Goal: Use online tool/utility: Utilize a website feature to perform a specific function

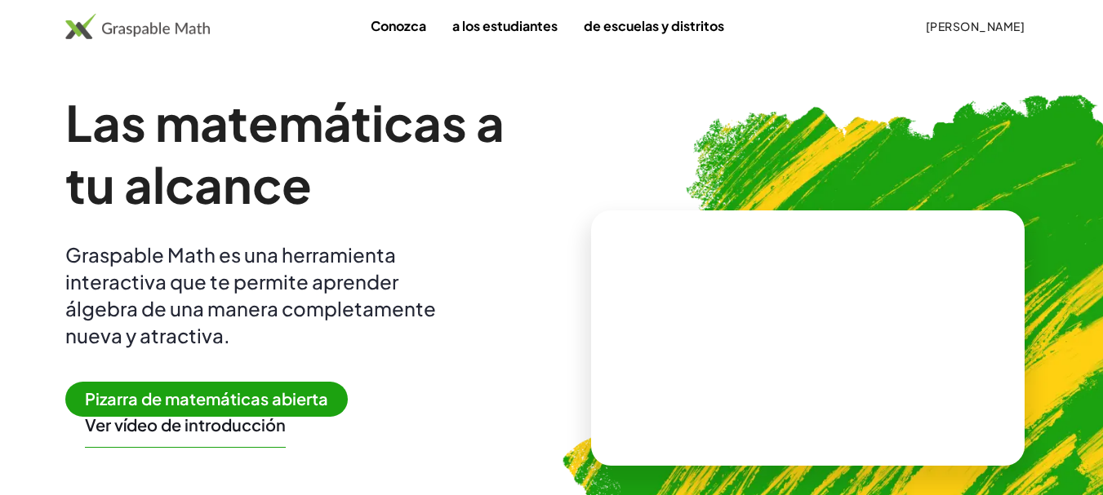
click at [299, 393] on font "Pizarra de matemáticas abierta" at bounding box center [206, 399] width 243 height 20
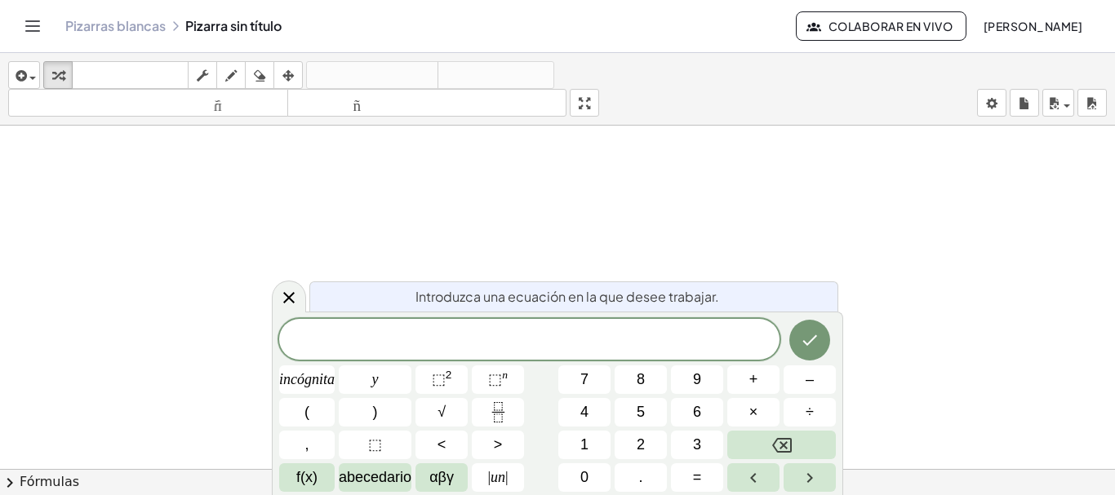
click at [579, 340] on span "​" at bounding box center [529, 341] width 500 height 23
click at [452, 378] on font "2" at bounding box center [449, 375] width 7 height 12
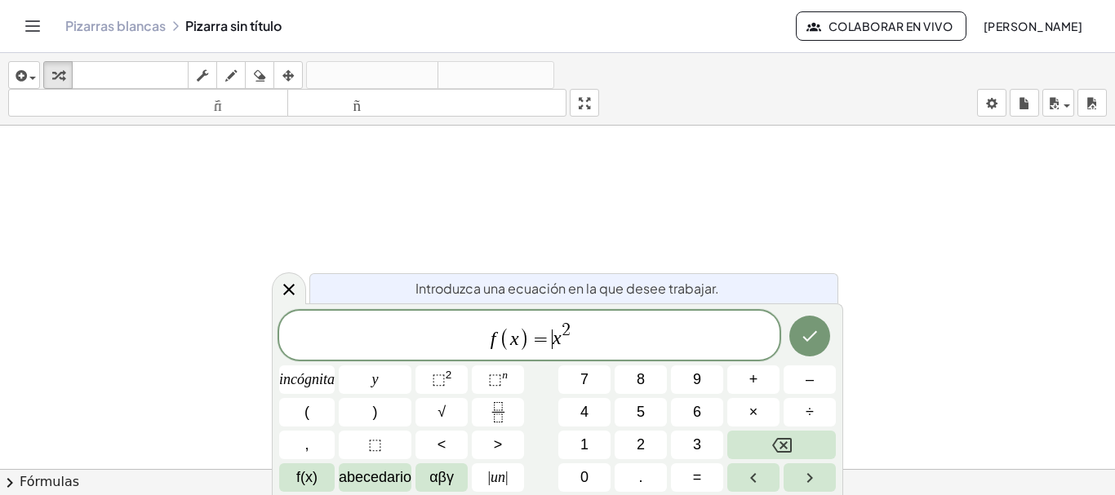
click at [550, 341] on span "=" at bounding box center [541, 340] width 24 height 20
click at [320, 406] on button "(" at bounding box center [307, 412] width 56 height 29
click at [581, 340] on span ")" at bounding box center [575, 335] width 11 height 31
click at [370, 406] on button ")" at bounding box center [375, 412] width 73 height 29
click at [306, 411] on font "(" at bounding box center [306, 412] width 5 height 16
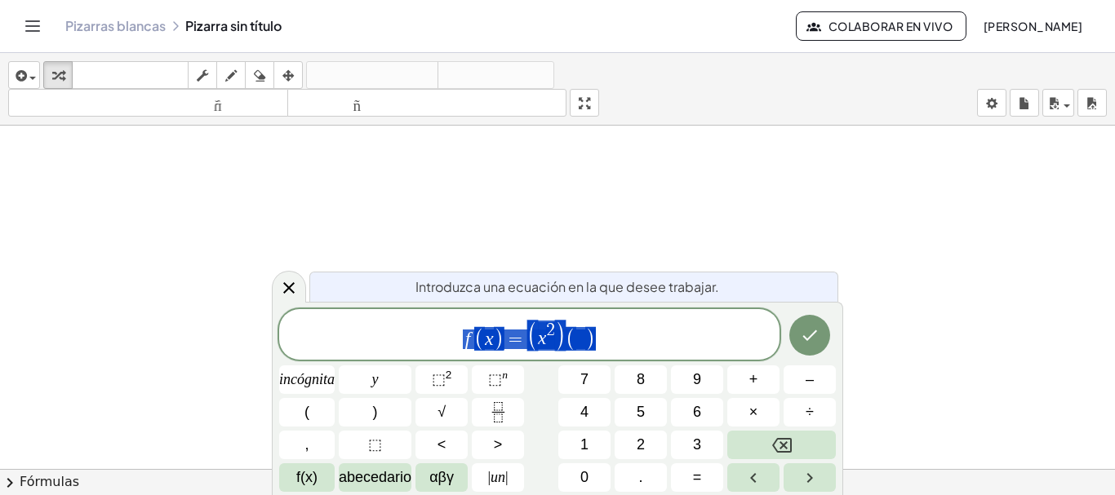
drag, startPoint x: 607, startPoint y: 344, endPoint x: 446, endPoint y: 349, distance: 160.9
click at [446, 349] on span "f ( x ) = ( x 2 ) ( )" at bounding box center [529, 335] width 500 height 33
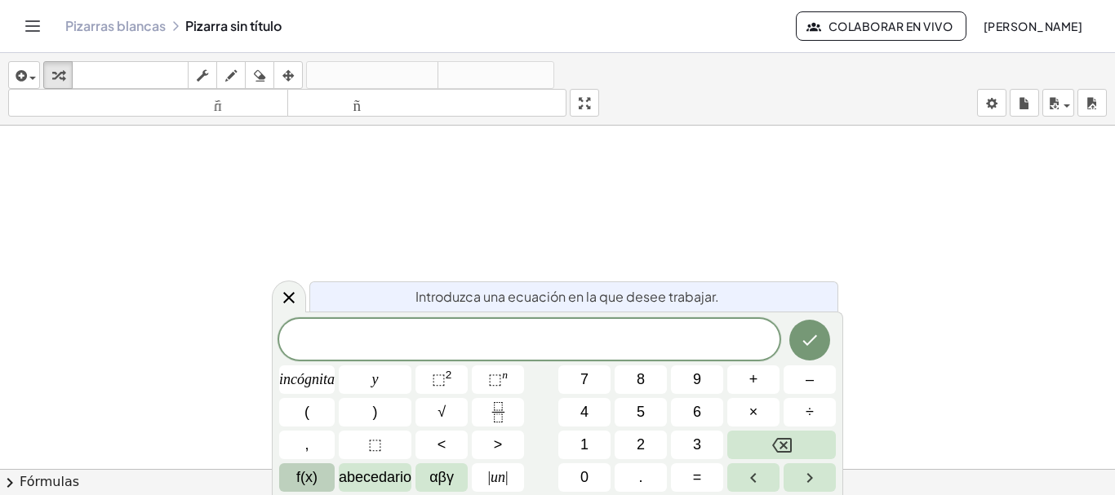
click at [292, 477] on button "f(x)" at bounding box center [307, 478] width 56 height 29
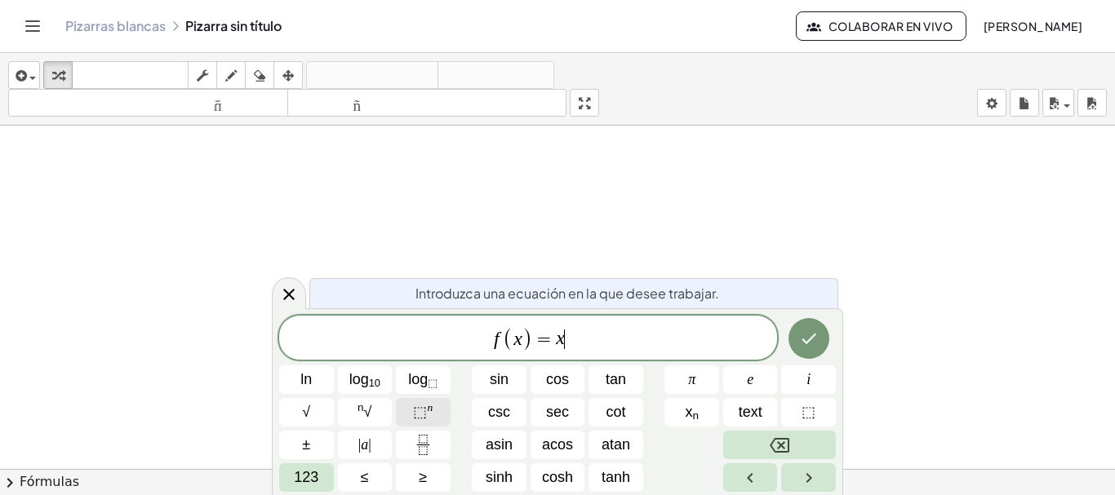
click at [431, 415] on span "⬚ n" at bounding box center [423, 413] width 20 height 22
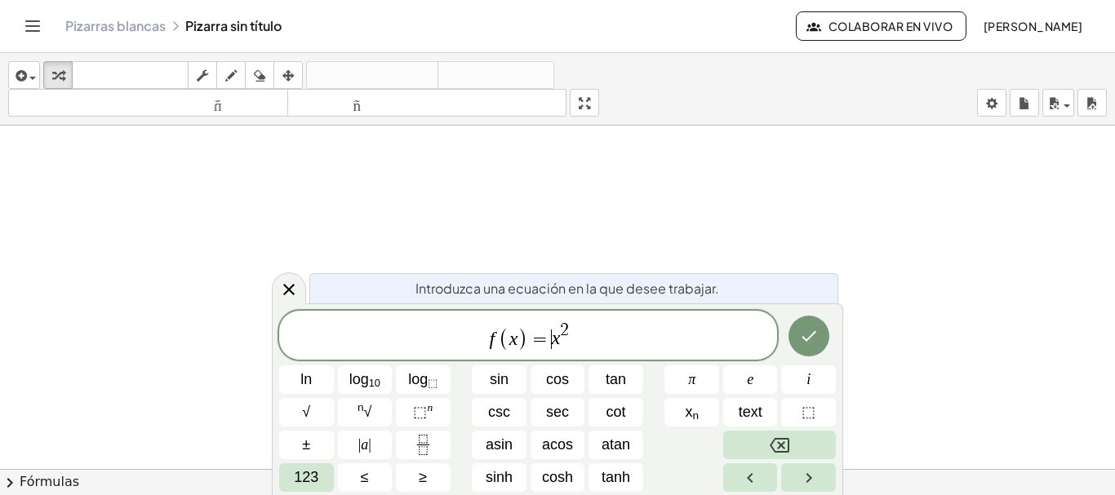
click at [553, 337] on var "x" at bounding box center [556, 338] width 9 height 21
click at [580, 337] on span "f ( x ) = ​ x 2" at bounding box center [528, 337] width 498 height 32
click at [307, 373] on span "ln" at bounding box center [305, 380] width 11 height 22
click at [509, 373] on button "sin" at bounding box center [499, 380] width 55 height 29
click at [571, 345] on var "s" at bounding box center [570, 340] width 11 height 20
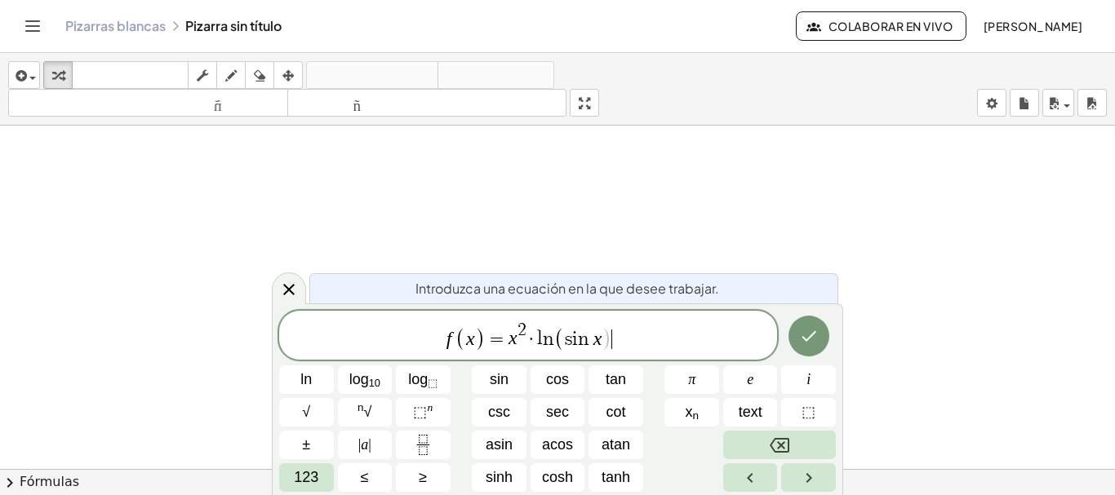
click at [611, 342] on span "f ( x ) = x 2 · l n ( s i n x ) ​" at bounding box center [528, 337] width 498 height 32
click at [807, 340] on icon "Done" at bounding box center [809, 336] width 15 height 11
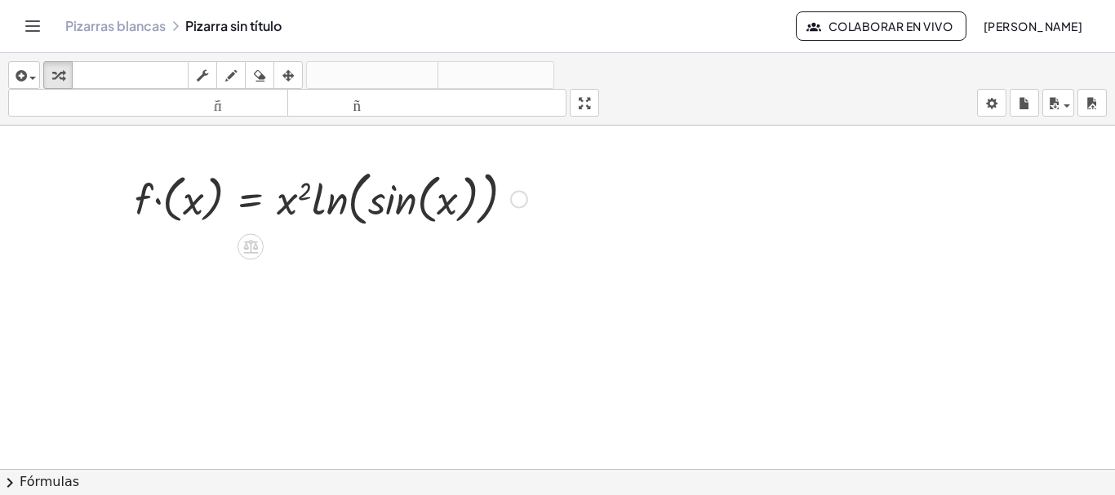
click at [521, 205] on div at bounding box center [519, 200] width 18 height 18
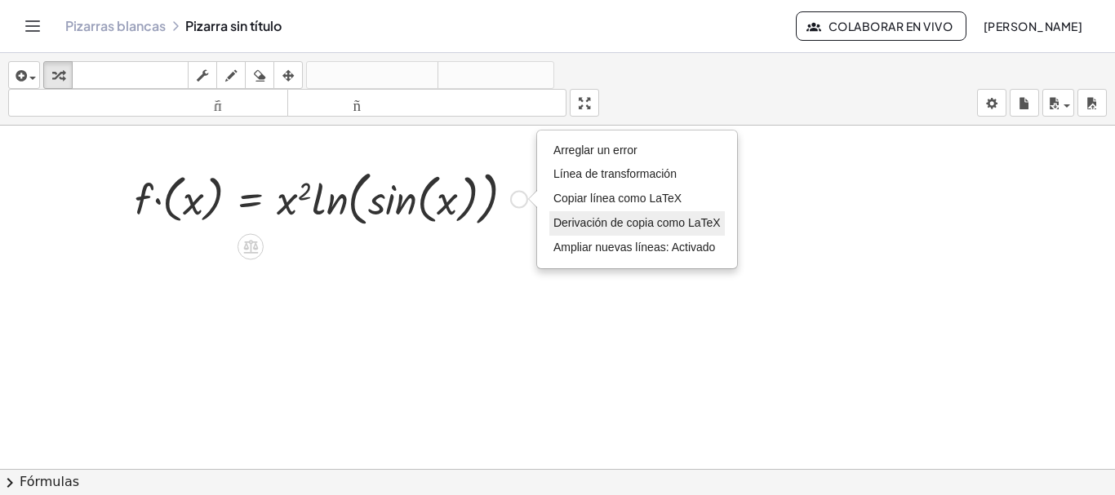
click at [576, 229] on font "Derivación de copia como LaTeX" at bounding box center [636, 222] width 167 height 13
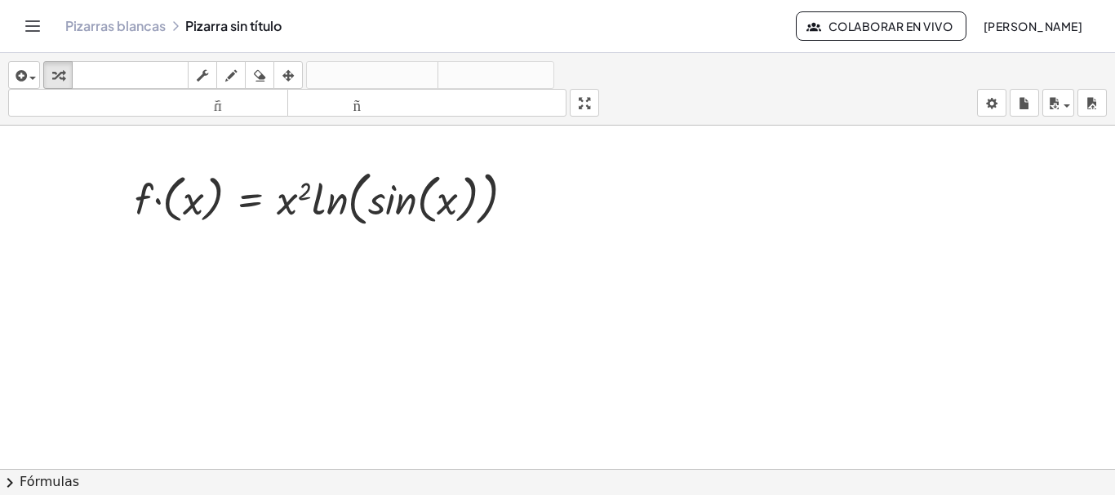
click at [484, 261] on div at bounding box center [557, 469] width 1115 height 687
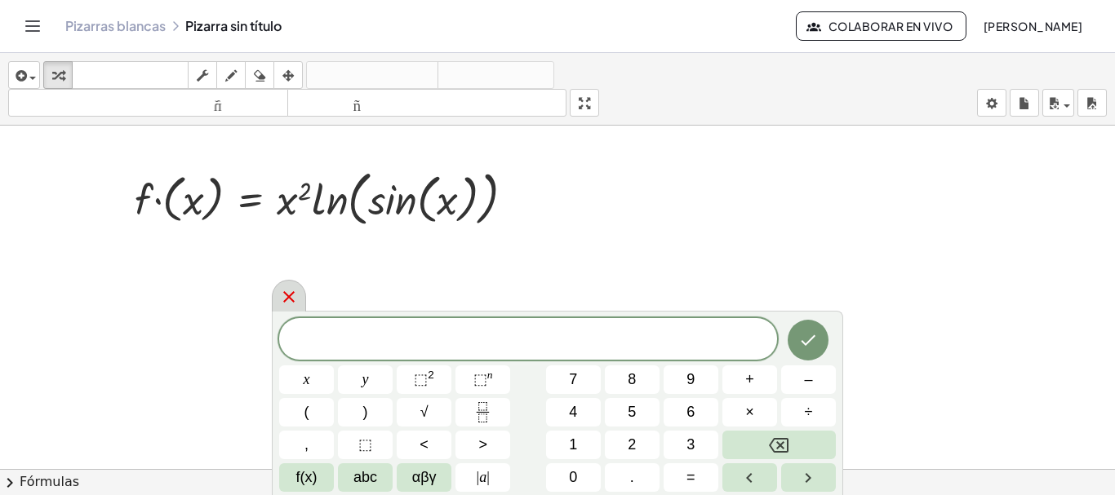
click at [291, 304] on icon at bounding box center [289, 297] width 20 height 20
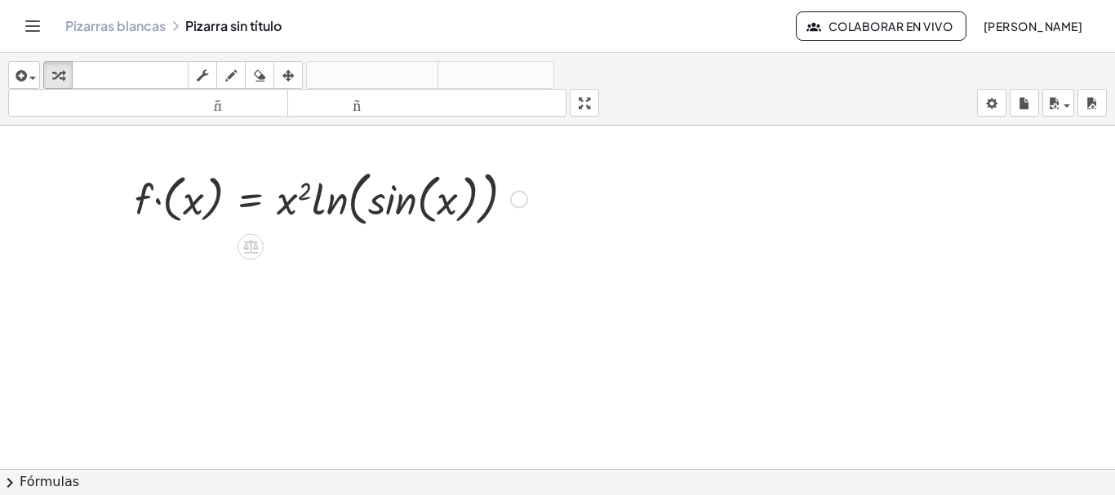
click at [490, 209] on div at bounding box center [331, 198] width 409 height 68
click at [454, 206] on div at bounding box center [331, 198] width 409 height 68
click at [340, 201] on div at bounding box center [331, 198] width 409 height 68
click at [287, 210] on div at bounding box center [331, 198] width 409 height 68
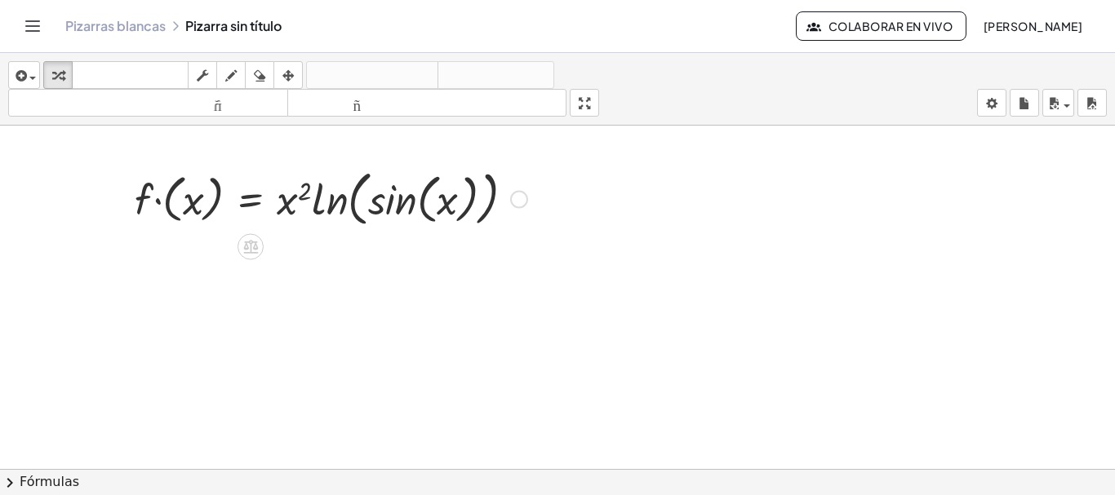
click at [287, 210] on div at bounding box center [331, 198] width 409 height 68
click at [211, 207] on div at bounding box center [331, 198] width 409 height 68
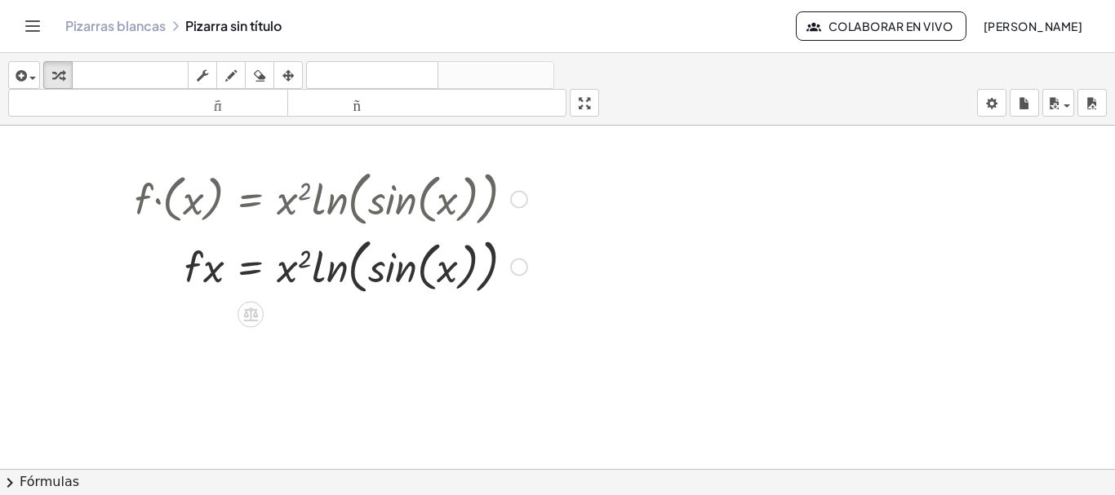
click at [205, 272] on div at bounding box center [331, 266] width 409 height 68
click at [518, 272] on div "Copiado done" at bounding box center [519, 268] width 18 height 18
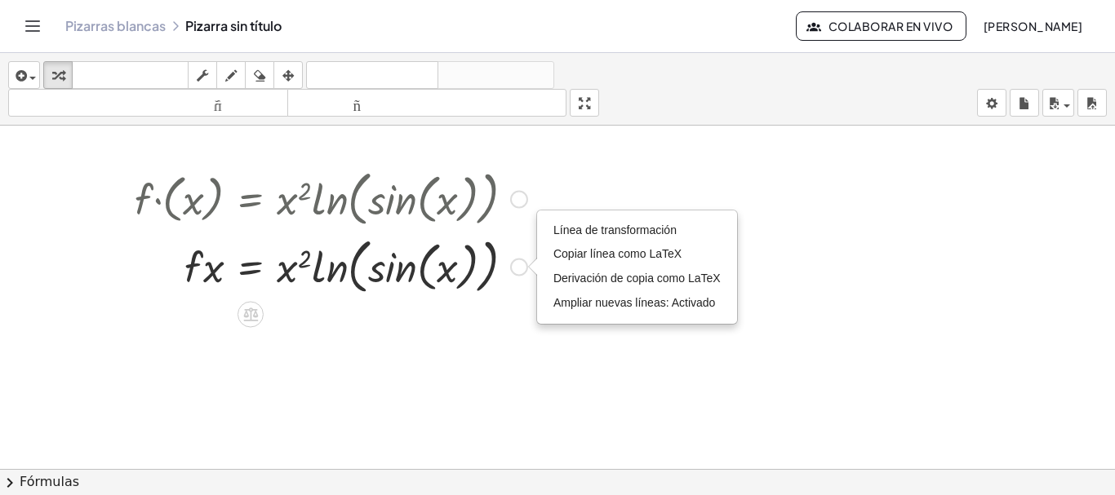
click at [518, 272] on div "Línea de transformación Copiar línea como LaTeX Derivación de copia como LaTeX …" at bounding box center [519, 268] width 18 height 18
click at [258, 76] on icon "button" at bounding box center [259, 76] width 11 height 20
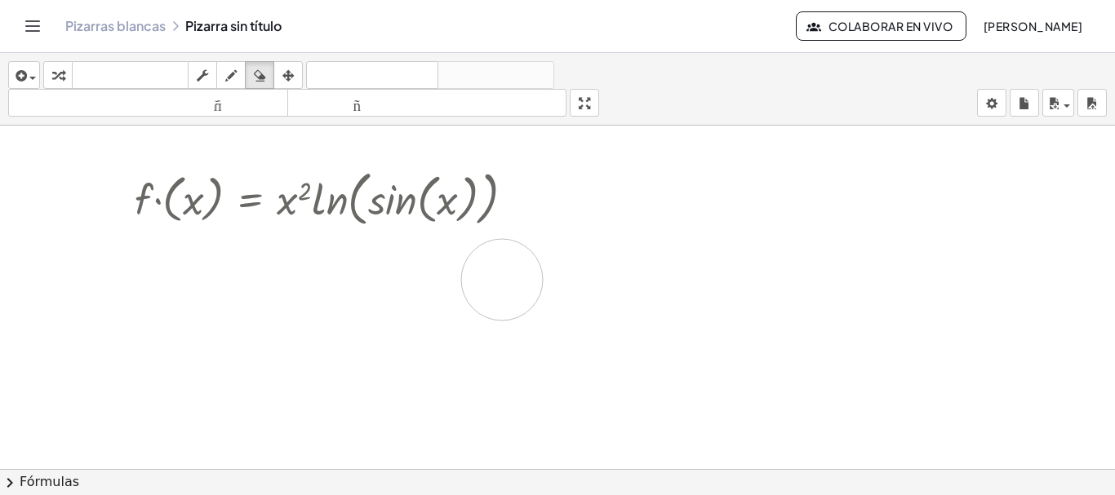
drag, startPoint x: 605, startPoint y: 293, endPoint x: 505, endPoint y: 280, distance: 100.4
click at [505, 280] on div at bounding box center [557, 469] width 1115 height 687
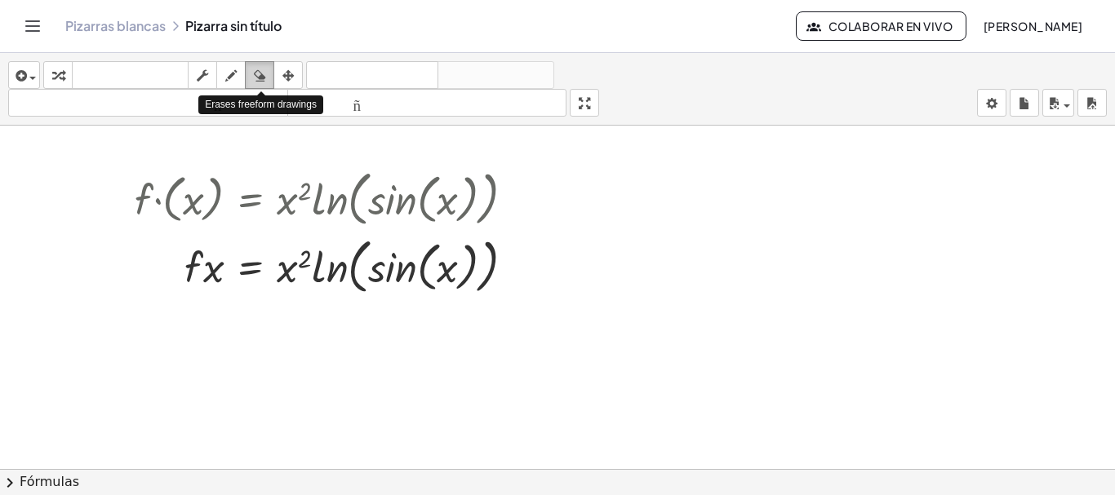
click at [260, 73] on icon "button" at bounding box center [259, 76] width 11 height 20
click at [269, 81] on div "button" at bounding box center [259, 75] width 21 height 20
click at [265, 74] on icon "button" at bounding box center [259, 76] width 11 height 20
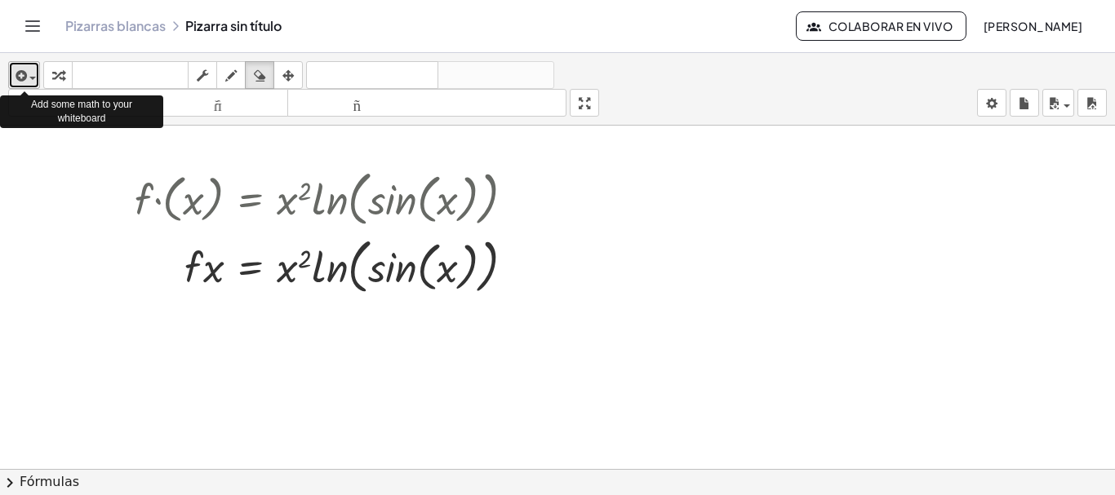
click at [32, 77] on span "button" at bounding box center [32, 78] width 7 height 3
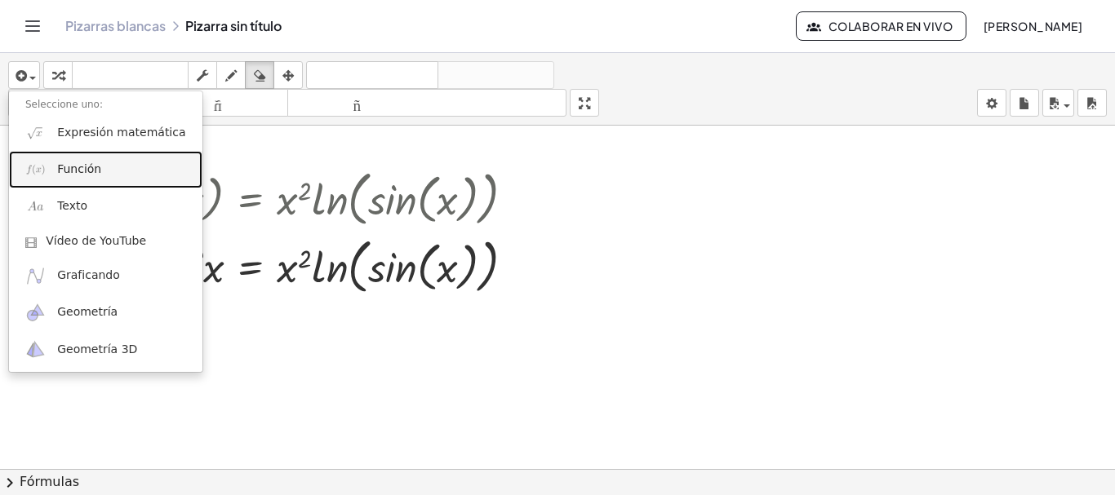
click at [122, 162] on link "Función" at bounding box center [105, 169] width 193 height 37
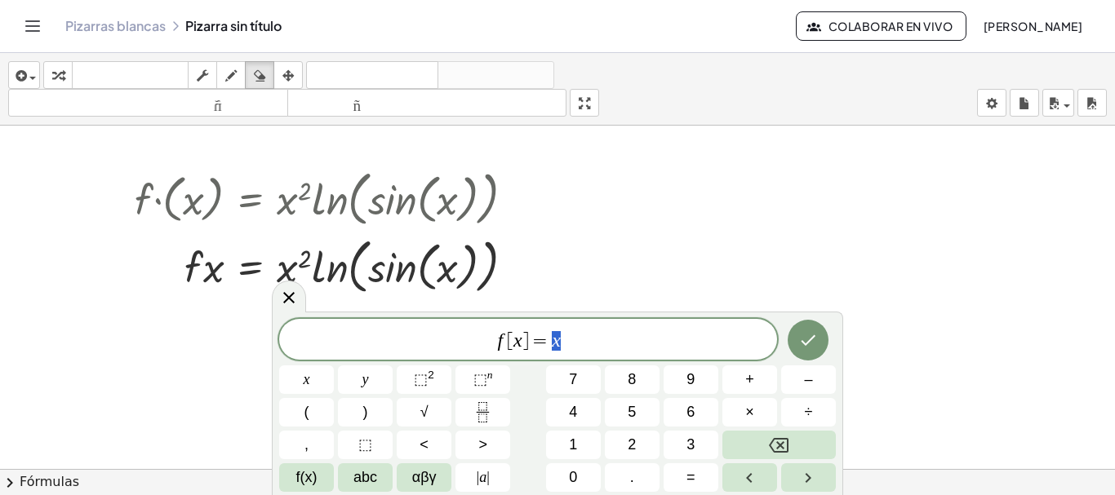
click at [525, 269] on div at bounding box center [557, 469] width 1115 height 687
click at [298, 295] on icon at bounding box center [289, 298] width 20 height 20
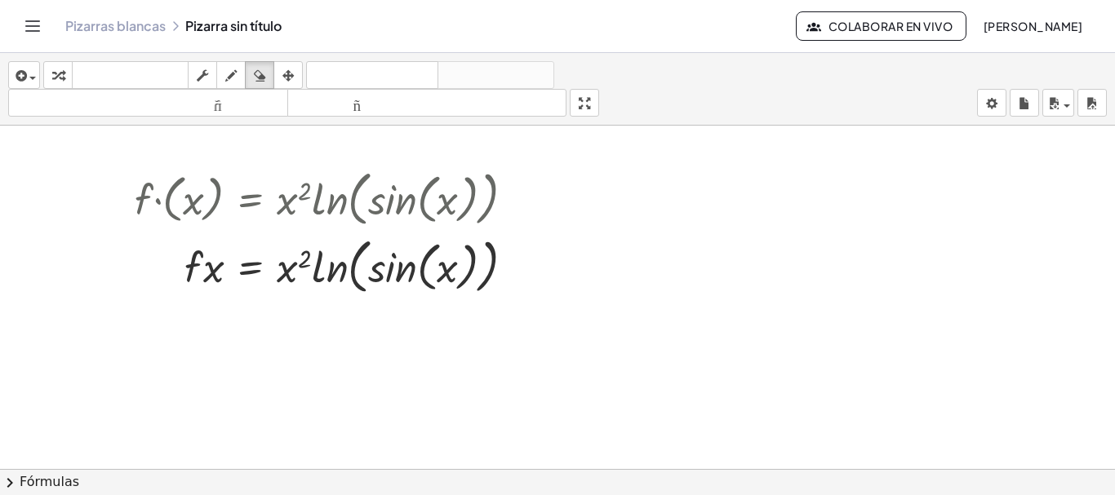
click at [467, 267] on div at bounding box center [557, 469] width 1115 height 687
click at [516, 196] on div at bounding box center [557, 469] width 1115 height 687
click at [407, 196] on div at bounding box center [557, 469] width 1115 height 687
click at [522, 256] on div at bounding box center [557, 469] width 1115 height 687
click at [469, 250] on div at bounding box center [557, 469] width 1115 height 687
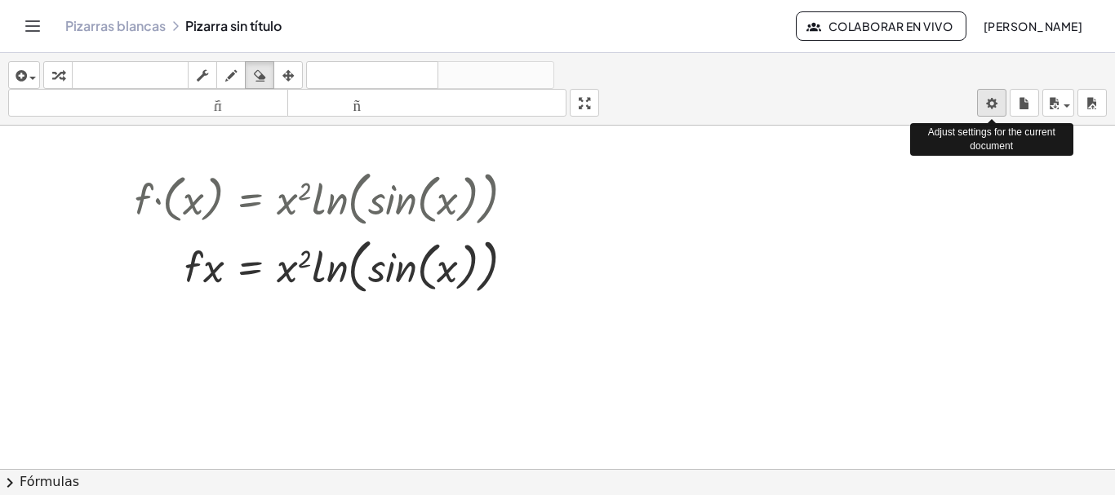
click at [984, 109] on body "Actividades matemáticas fáciles de comprender Pizarras blancas Clases Cuenta ve…" at bounding box center [557, 247] width 1115 height 495
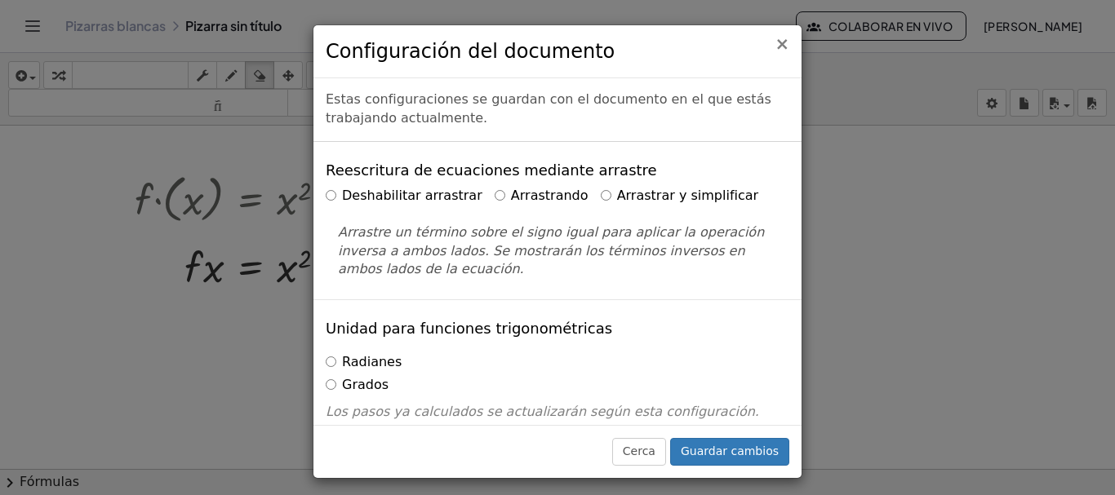
click at [789, 43] on font "×" at bounding box center [782, 44] width 15 height 20
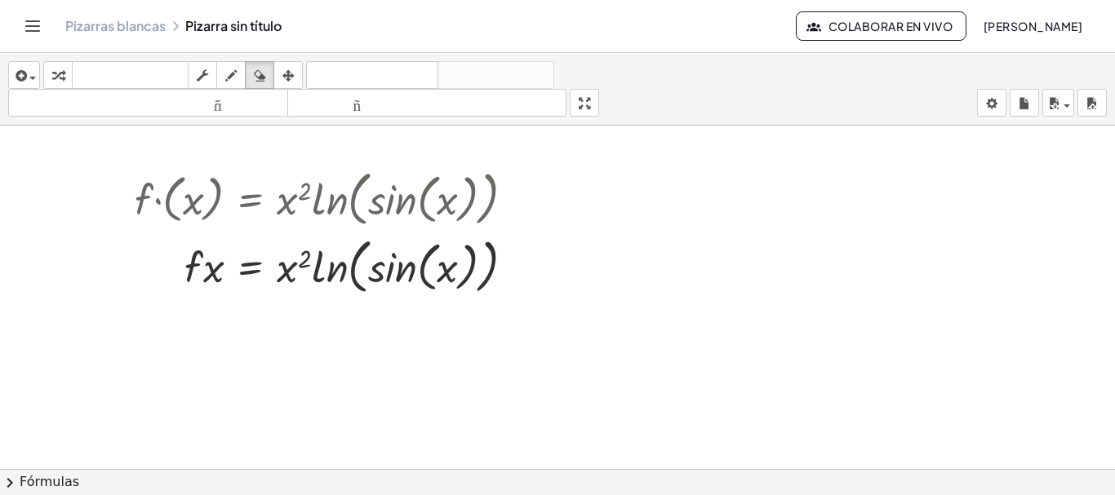
click at [37, 33] on icon "Cambiar navegación" at bounding box center [33, 26] width 20 height 20
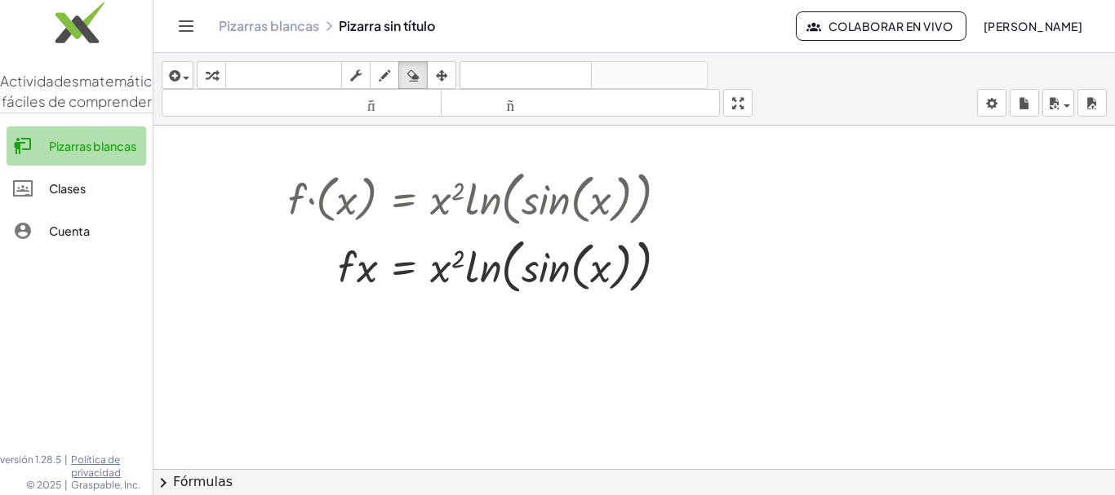
click at [104, 166] on link "Pizarras blancas" at bounding box center [77, 146] width 140 height 39
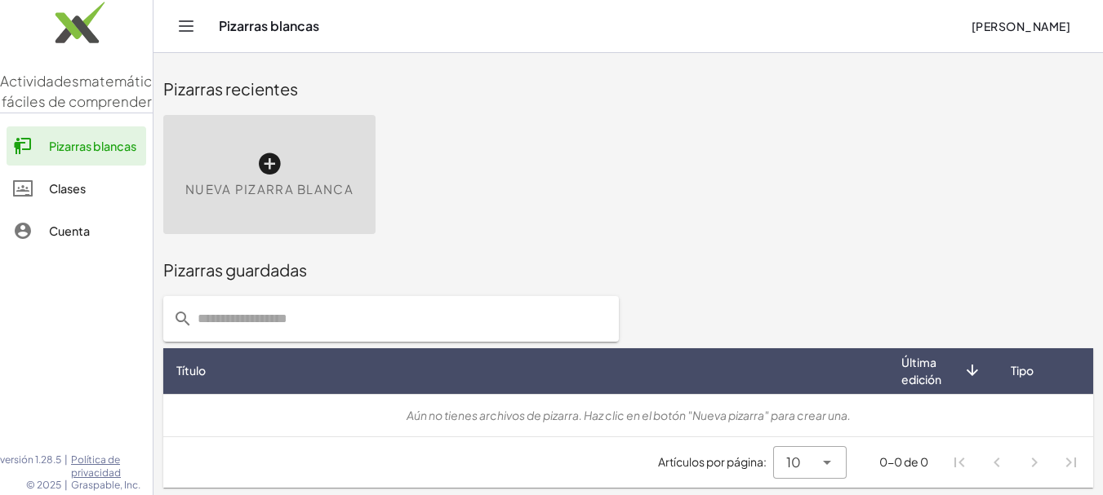
scroll to position [2, 0]
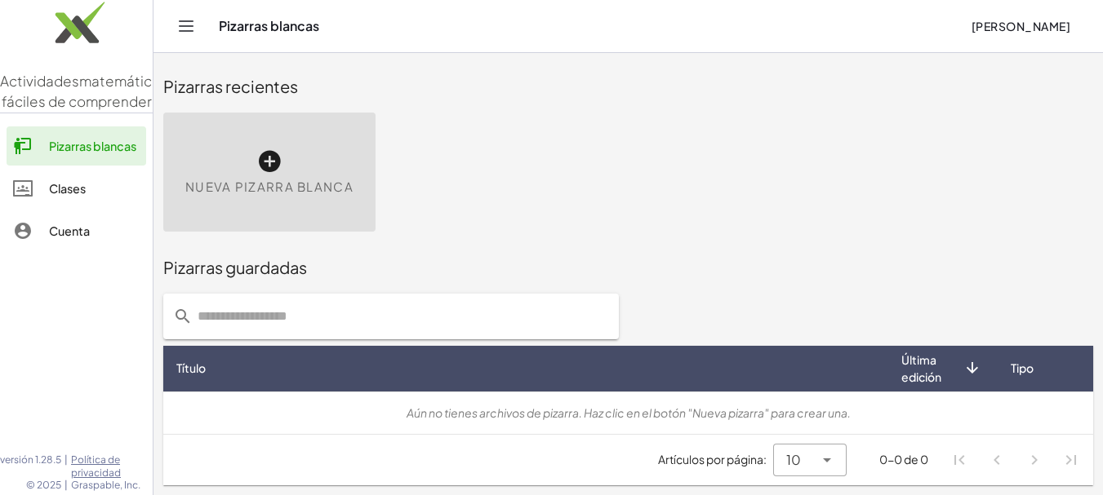
click at [264, 162] on icon at bounding box center [269, 162] width 26 height 26
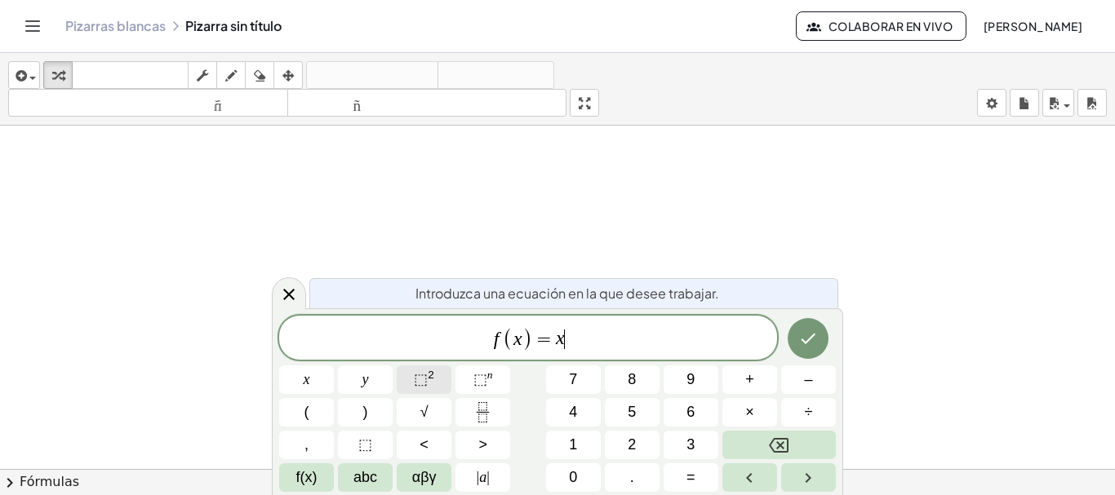
click at [430, 383] on span "⬚ 2" at bounding box center [424, 380] width 20 height 22
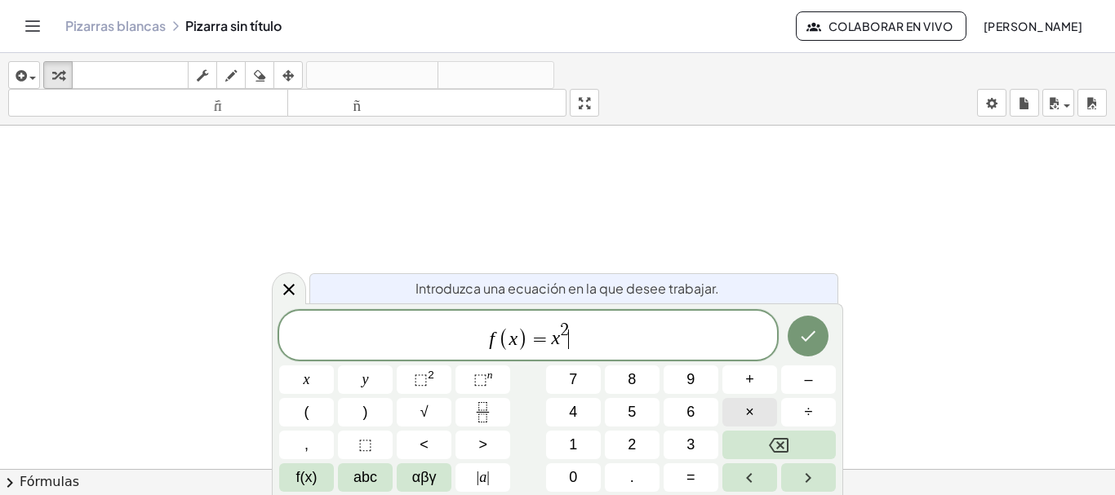
click at [752, 407] on span "×" at bounding box center [749, 413] width 9 height 22
click at [300, 481] on span "f(x)" at bounding box center [306, 478] width 21 height 22
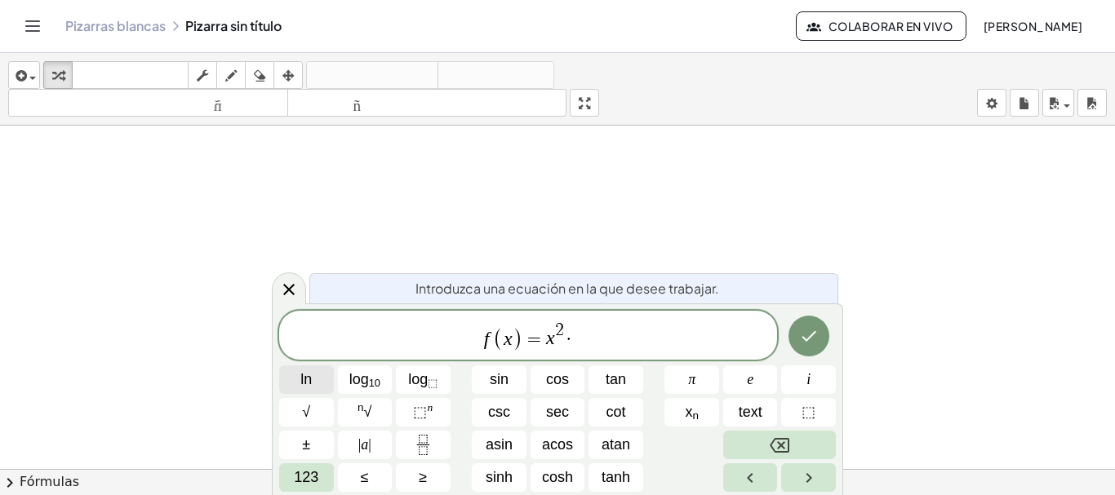
click at [311, 385] on span "ln" at bounding box center [305, 380] width 11 height 22
click at [490, 376] on span "sin" at bounding box center [499, 380] width 19 height 22
click at [824, 334] on button "Done" at bounding box center [809, 336] width 41 height 41
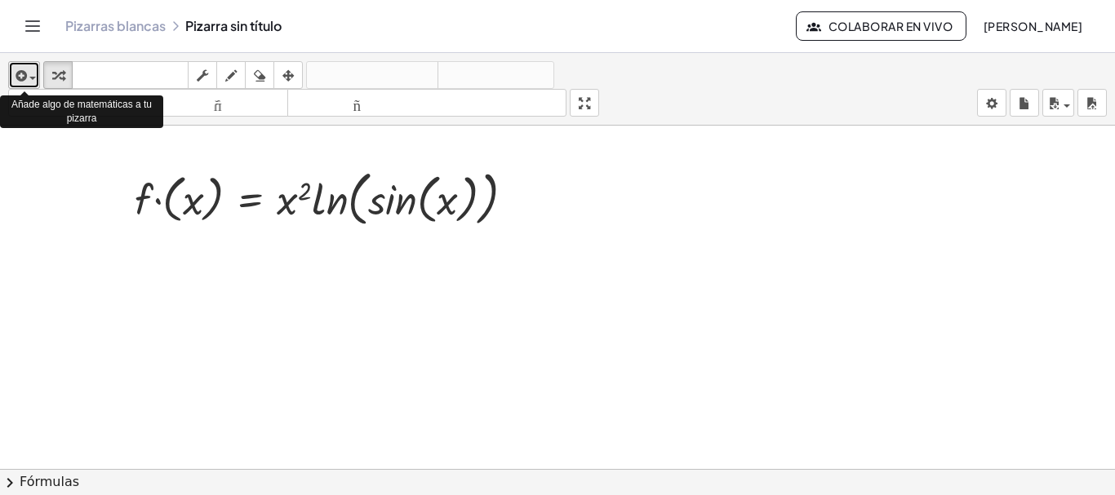
click at [31, 83] on div "button" at bounding box center [24, 75] width 24 height 20
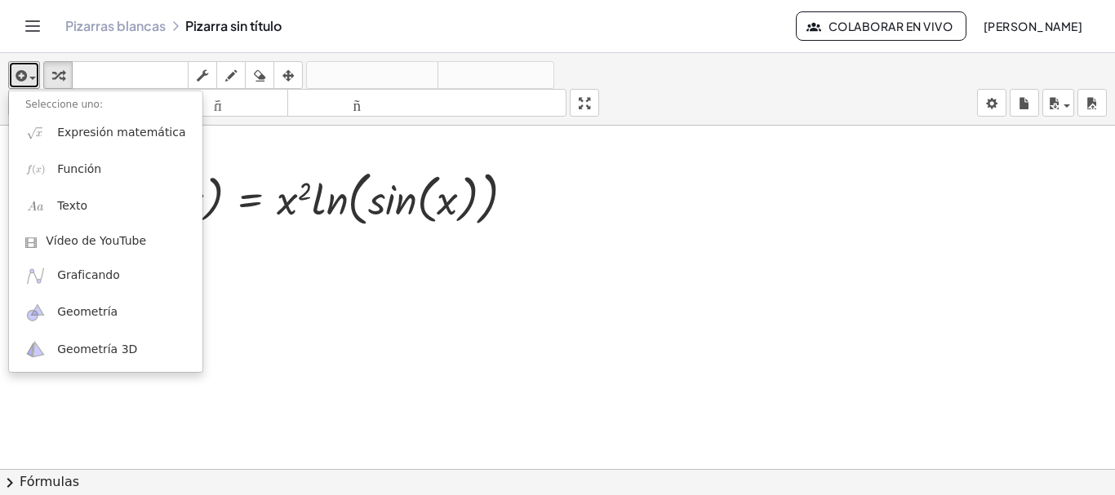
click at [1078, 207] on div at bounding box center [557, 481] width 1115 height 710
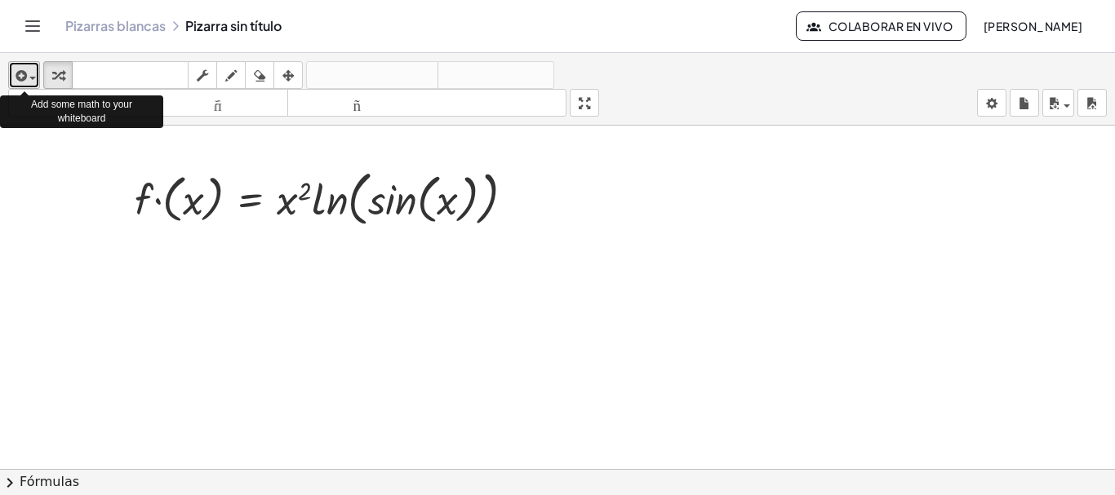
click at [25, 74] on icon "button" at bounding box center [19, 76] width 15 height 20
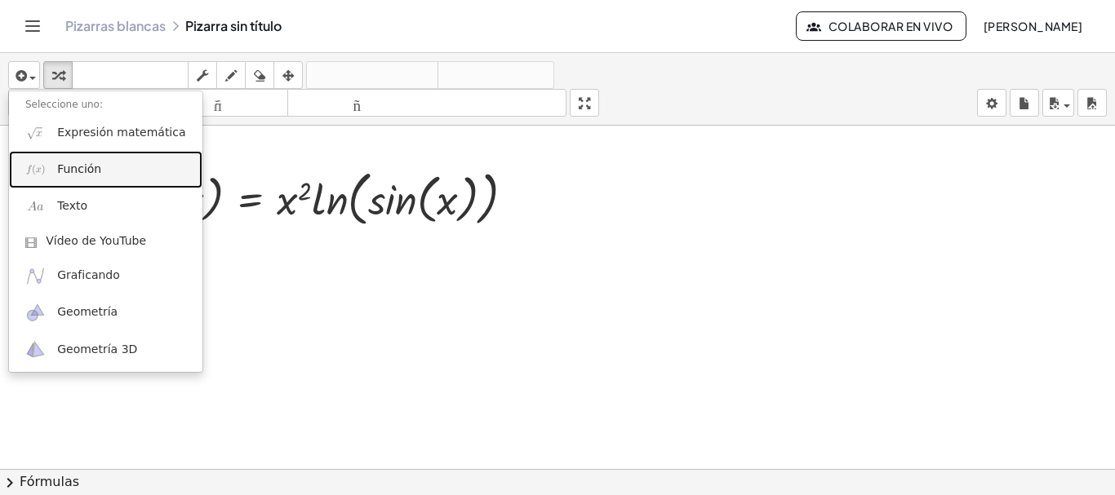
click at [80, 168] on font "Función" at bounding box center [79, 168] width 44 height 13
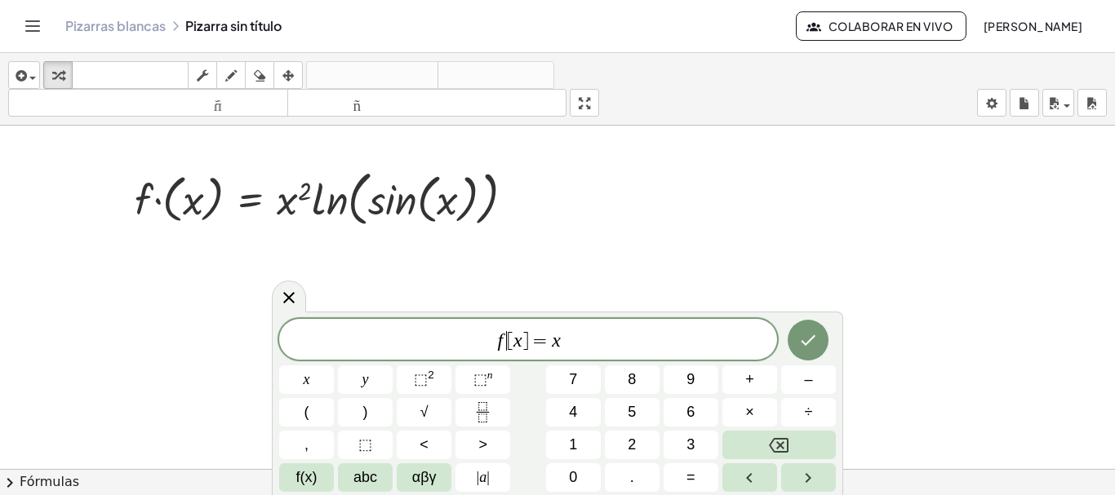
click at [506, 339] on span "f ​ [ x ] = x" at bounding box center [528, 341] width 498 height 23
click at [599, 343] on span "f ′ [ x ] = x ​" at bounding box center [528, 341] width 498 height 23
click at [437, 378] on button "⬚ 2" at bounding box center [424, 380] width 55 height 29
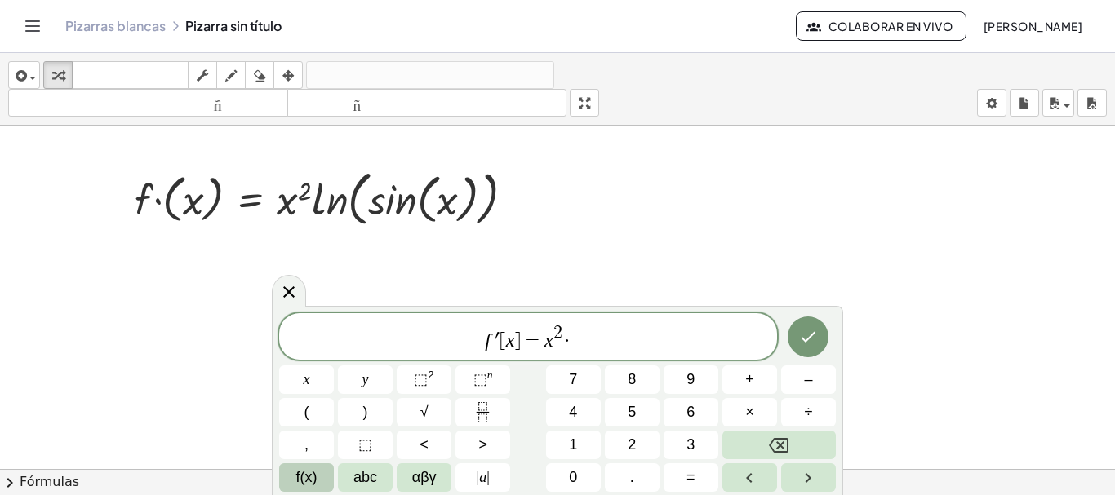
click at [313, 484] on span "f(x)" at bounding box center [306, 478] width 21 height 22
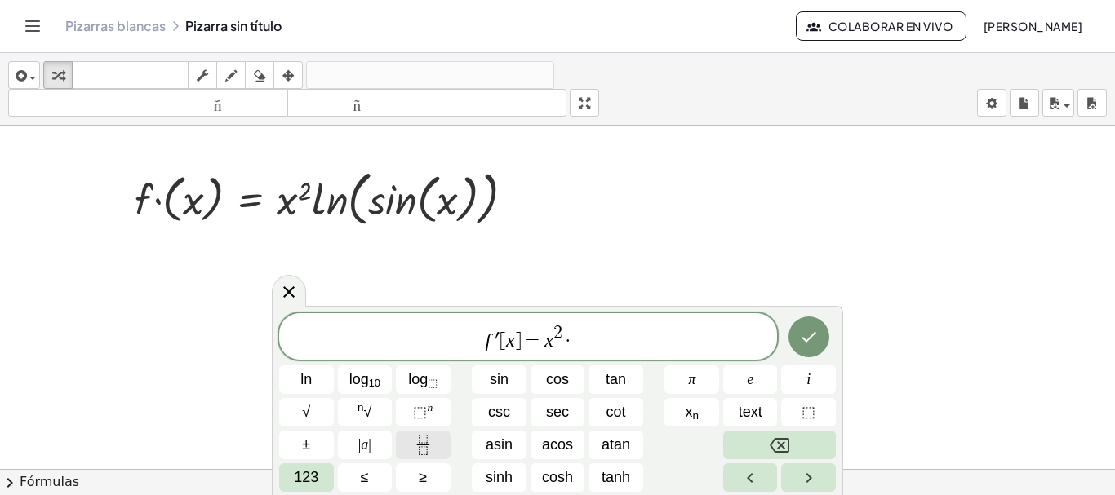
click at [421, 445] on rect "Fraction" at bounding box center [423, 445] width 12 height 1
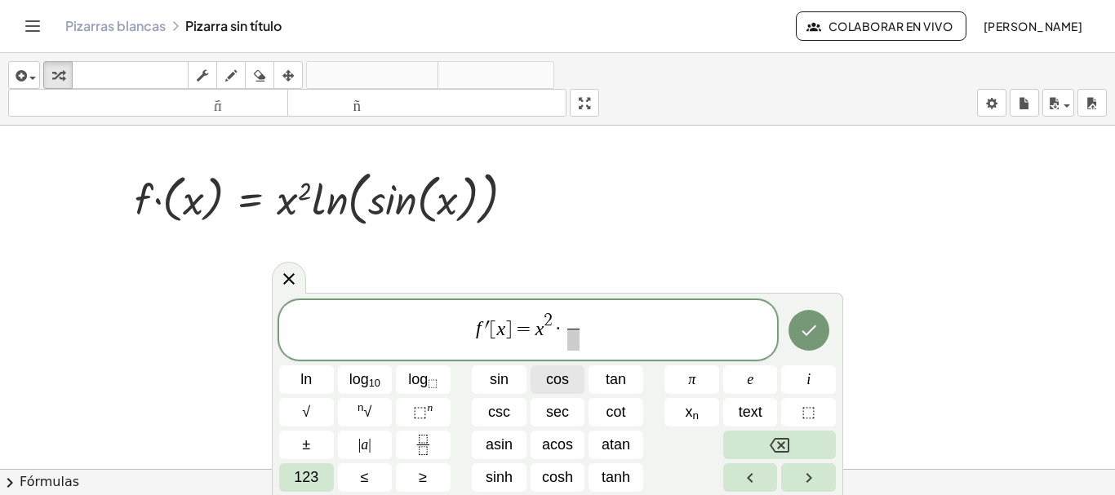
click at [558, 382] on span "cos" at bounding box center [557, 380] width 23 height 22
click at [509, 374] on button "sin" at bounding box center [499, 380] width 55 height 29
click at [607, 326] on span "f ′ [ x ] = x 2 · c o s x s i n x ​ ​" at bounding box center [528, 331] width 498 height 43
click at [317, 384] on button "ln" at bounding box center [306, 380] width 55 height 29
click at [492, 379] on span "sin" at bounding box center [499, 380] width 19 height 22
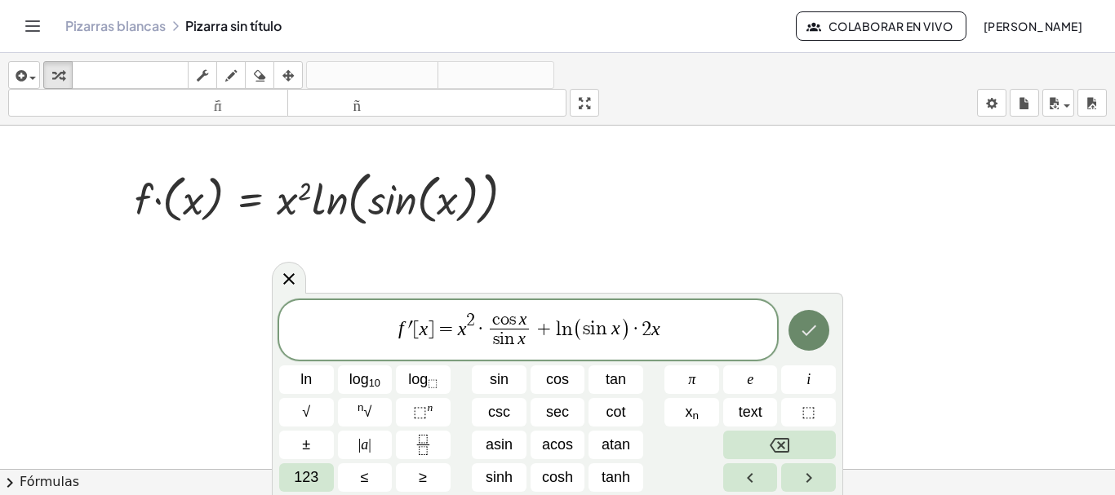
click at [802, 333] on icon "Done" at bounding box center [809, 331] width 20 height 20
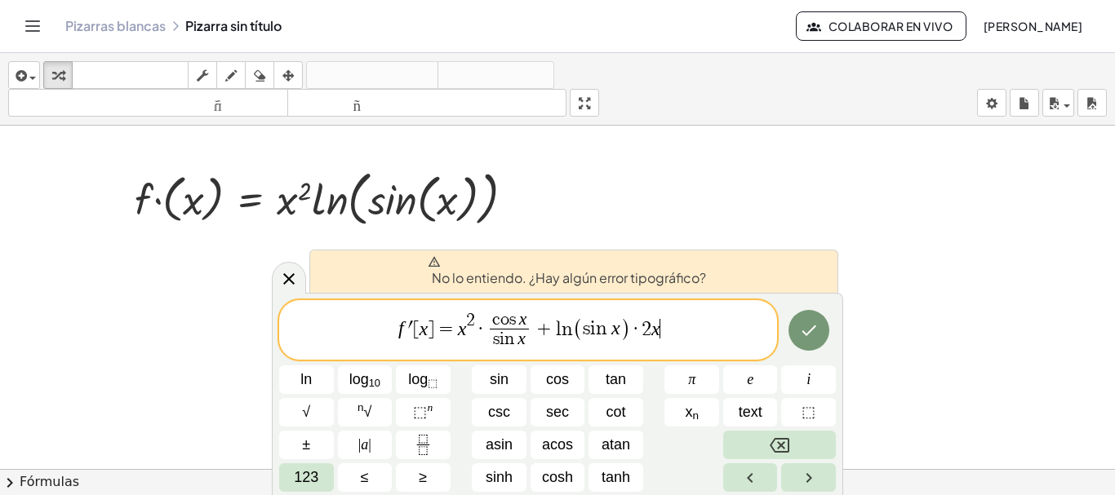
click at [718, 327] on span "f ′ [ x ] = x 2 · c o s x s i n x ​ + l n ( s i n x ) · 2 x ​" at bounding box center [528, 331] width 498 height 43
click at [692, 325] on span "f ′ [ x ] = x 2 · c o s x s i n x ​ + l n ( s i n x ) · 2 x ​" at bounding box center [528, 331] width 498 height 43
click at [675, 331] on span "f ′ [ x ] = x 2 · c o s x s i n x ​ + l n ( s i n x ) · 2 x ​" at bounding box center [528, 331] width 498 height 43
click at [481, 327] on span "·" at bounding box center [480, 329] width 11 height 20
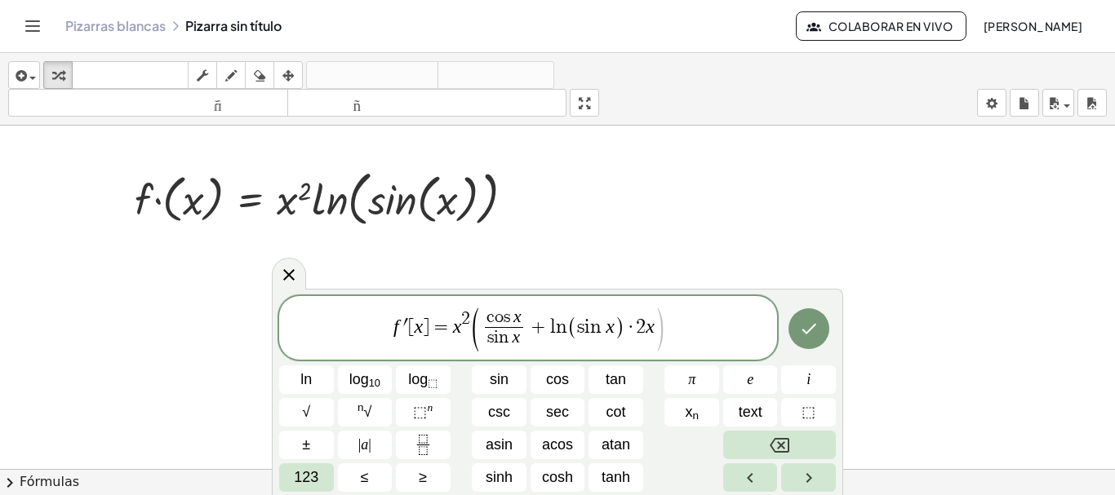
click at [630, 333] on span "·" at bounding box center [630, 328] width 11 height 20
click at [677, 334] on span "f ′ [ x ] = x 2 ( c o s x s i n x ​ + l n ( s i n x ) ) ( 2 x ) ​" at bounding box center [528, 329] width 498 height 47
click at [805, 329] on icon "Hecho" at bounding box center [809, 329] width 20 height 20
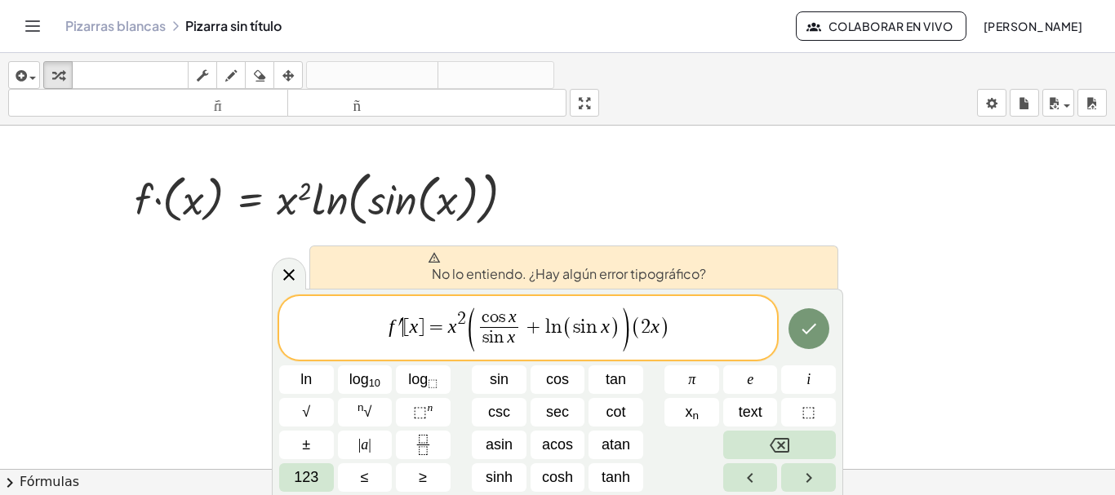
click at [402, 324] on span "f ′ ​ [ x ] = x 2 ( c o s x s i n x ​ + l n ( s i n x ) ) ( 2 x )" at bounding box center [528, 329] width 498 height 47
click at [408, 330] on span "f ′ [ ​ x ] = x 2 ( c o s x s i n x ​ + l n ( s i n x ) ) ( 2 x )" at bounding box center [528, 329] width 498 height 47
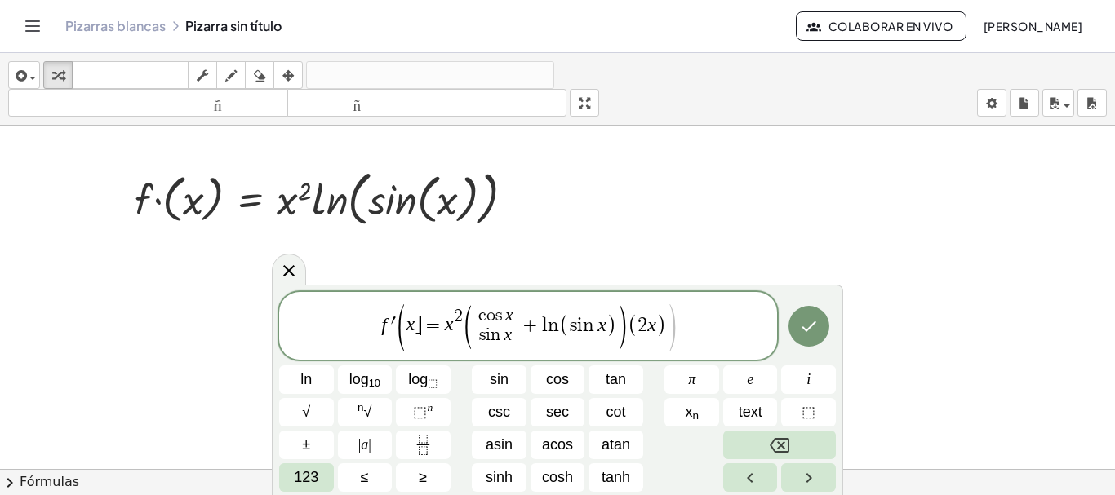
click at [423, 325] on span "=" at bounding box center [433, 326] width 24 height 20
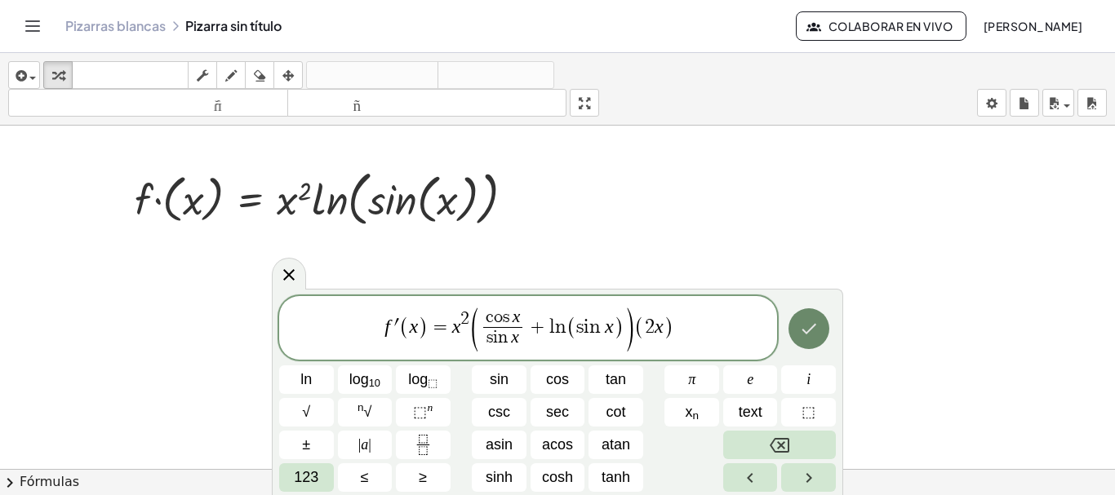
click at [819, 330] on button "Hecho" at bounding box center [809, 329] width 41 height 41
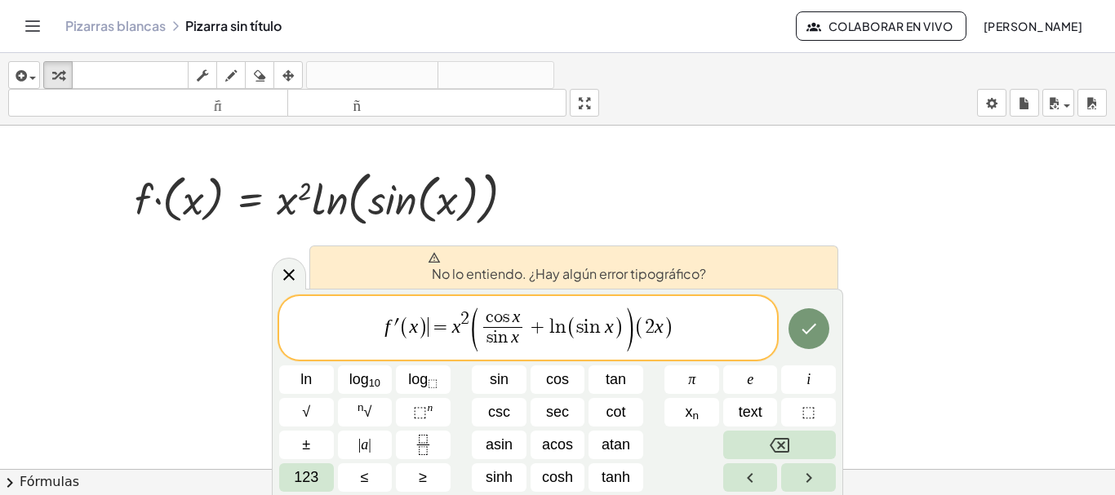
click at [433, 260] on icon at bounding box center [434, 257] width 13 height 13
click at [800, 336] on icon "Hecho" at bounding box center [809, 329] width 20 height 20
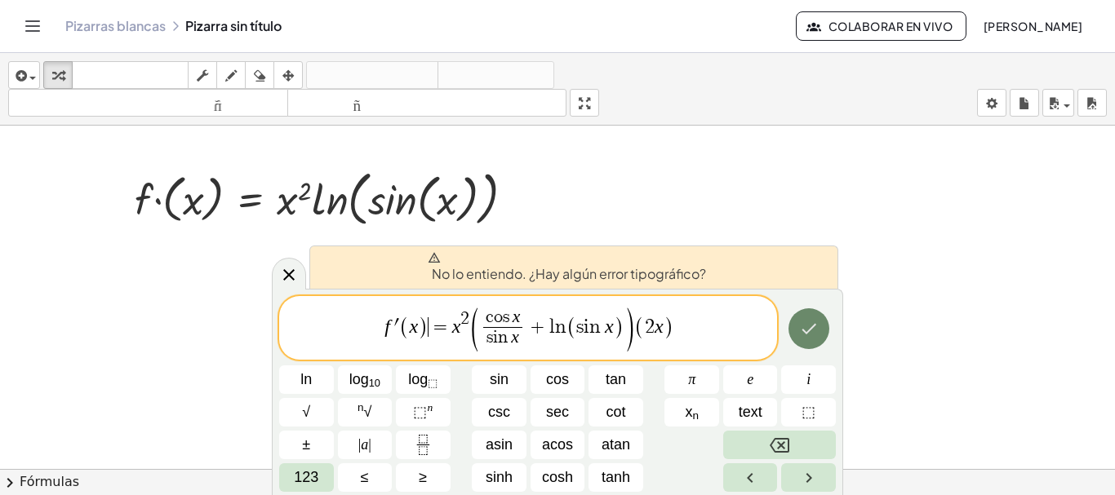
click at [800, 336] on icon "Hecho" at bounding box center [809, 329] width 20 height 20
click at [713, 344] on div "f ′ ( x ) ​ = x 2 ( c o s x s i n x ​ + l n ( s i n x ) ) ( 2 x ) ln log 10 log…" at bounding box center [557, 394] width 557 height 196
click at [713, 344] on span "f ′ ( x ) = x 2 ( c o s x s i n x ​ + l n ( s i n x ) ) ( 2 x ) ​" at bounding box center [528, 329] width 498 height 47
click at [283, 273] on icon at bounding box center [289, 275] width 20 height 20
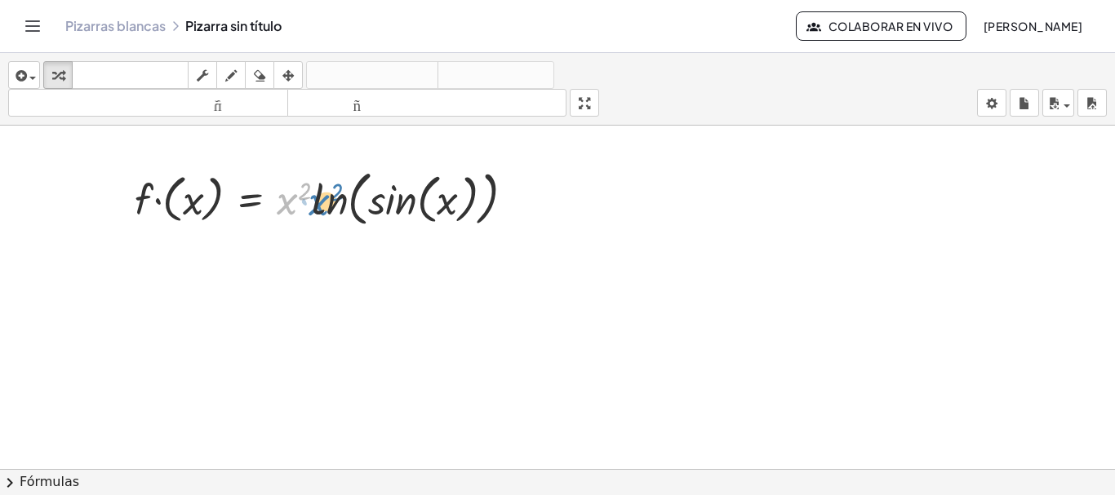
drag, startPoint x: 288, startPoint y: 207, endPoint x: 319, endPoint y: 207, distance: 31.0
click at [319, 207] on div at bounding box center [331, 198] width 409 height 68
drag, startPoint x: 293, startPoint y: 207, endPoint x: 333, endPoint y: 207, distance: 40.0
click at [333, 207] on div at bounding box center [331, 198] width 409 height 68
click at [309, 201] on div at bounding box center [331, 198] width 409 height 68
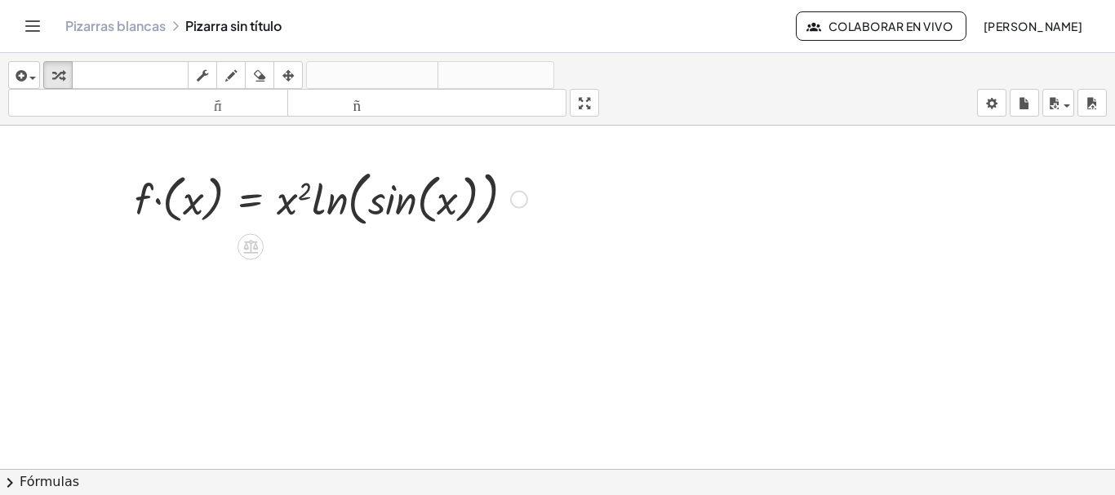
click at [309, 201] on div at bounding box center [331, 198] width 409 height 68
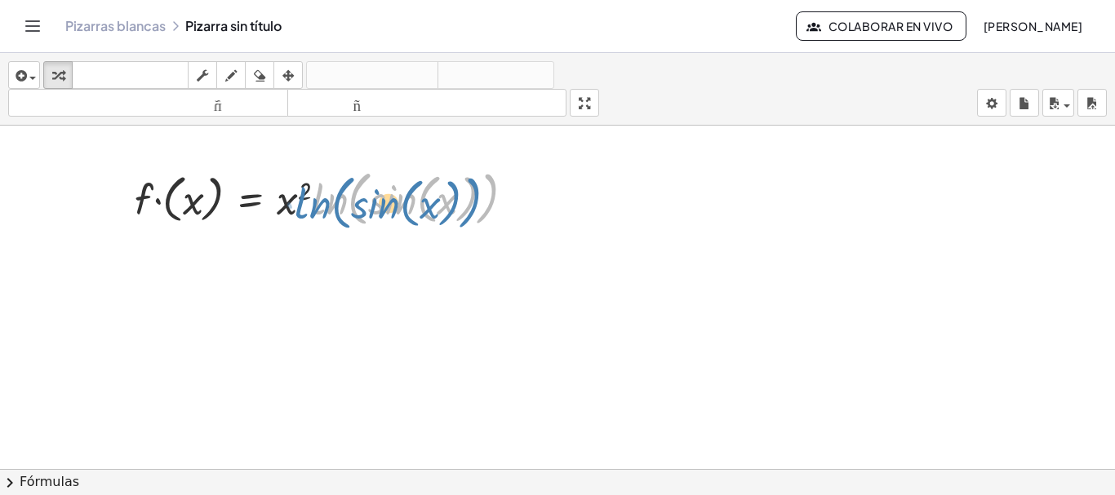
drag, startPoint x: 329, startPoint y: 204, endPoint x: 316, endPoint y: 207, distance: 13.5
click at [316, 207] on div at bounding box center [331, 198] width 409 height 68
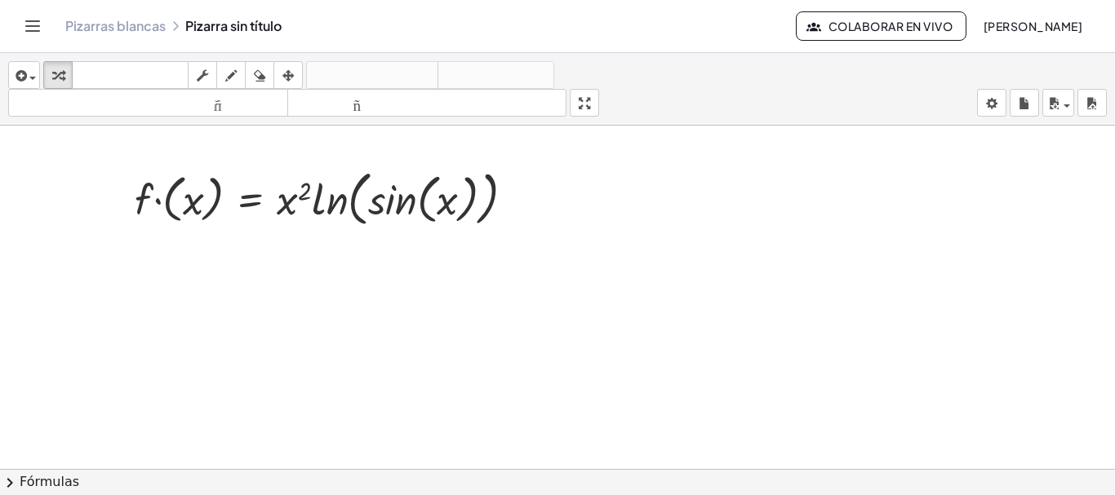
click at [592, 189] on div at bounding box center [557, 469] width 1115 height 687
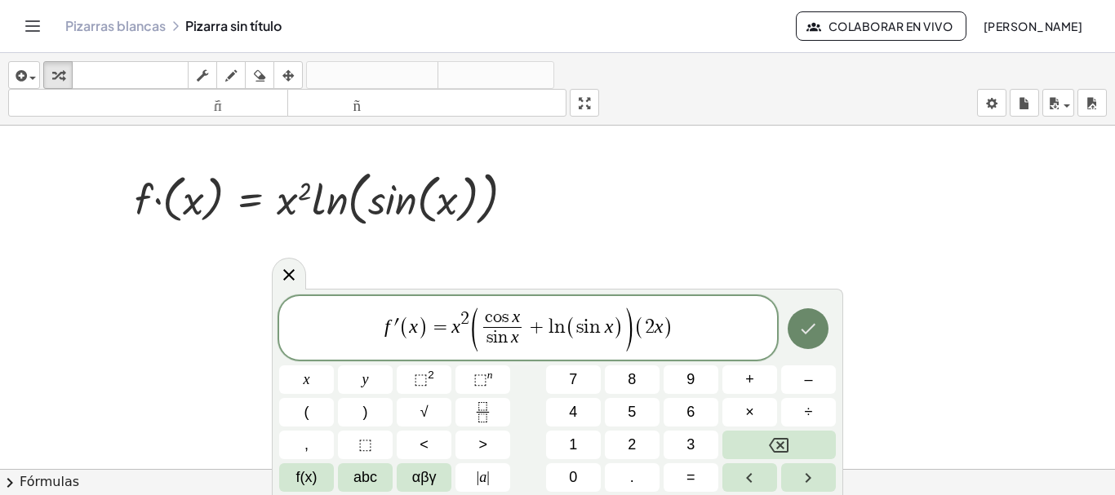
click at [805, 331] on icon "Done" at bounding box center [809, 328] width 15 height 11
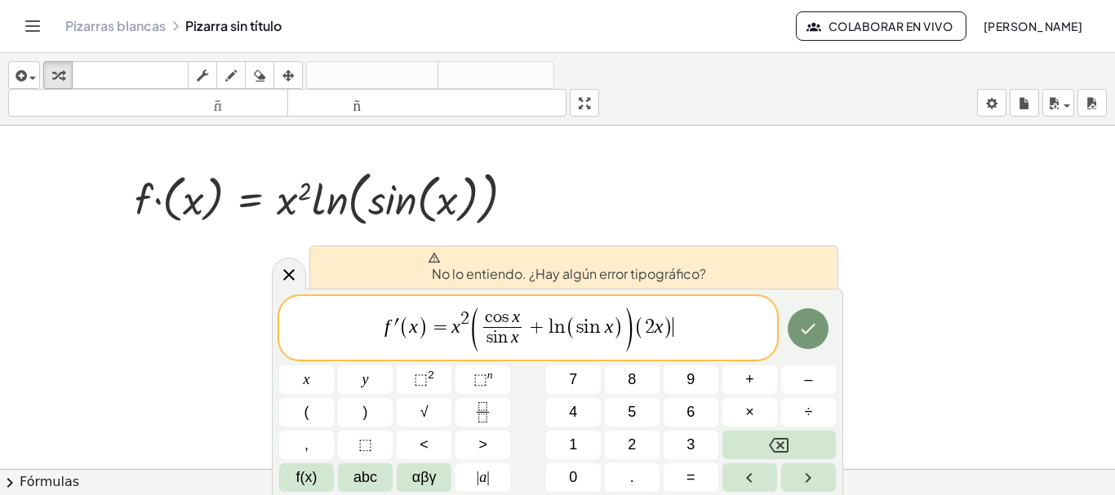
click at [730, 334] on span "f ′ ( x ) = x 2 ( c o s x s i n x ​ + l n ( s i n x ) ) ( 2 x ) ​" at bounding box center [528, 329] width 498 height 47
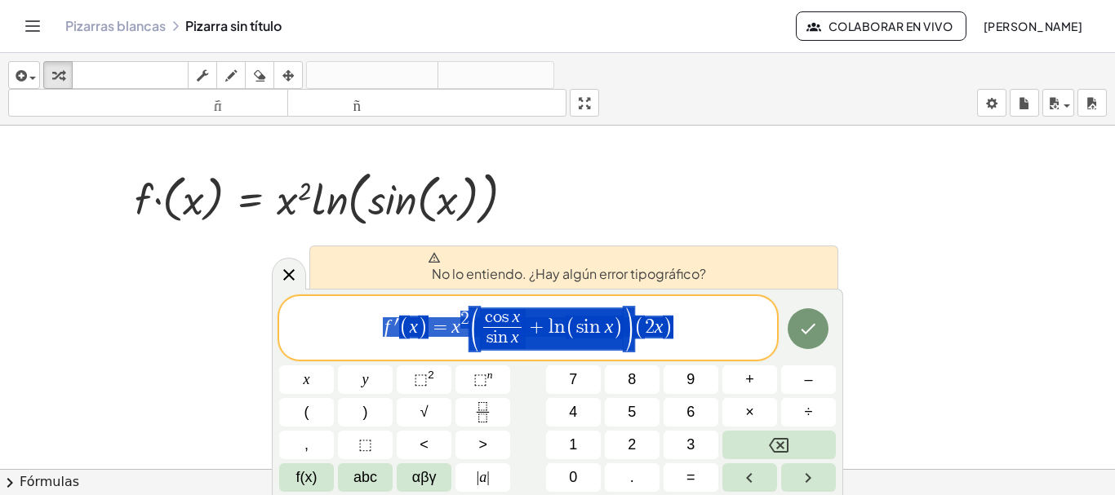
drag, startPoint x: 700, startPoint y: 318, endPoint x: 326, endPoint y: 335, distance: 375.0
click at [326, 335] on span "f ′ ( x ) = x 2 ( c o s x s i n x ​ + l n ( s i n x ) ) ( 2 x )" at bounding box center [528, 329] width 498 height 47
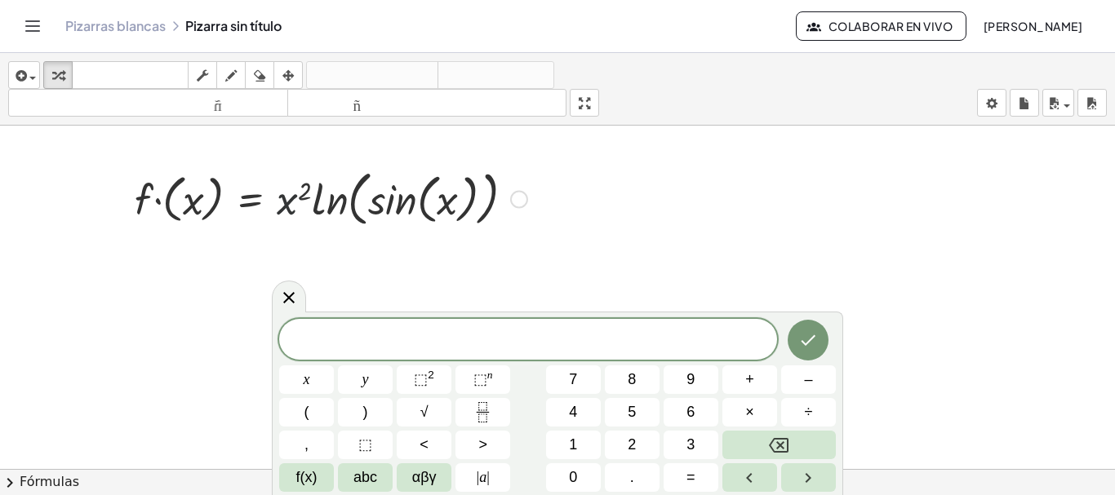
click at [281, 207] on div at bounding box center [331, 198] width 409 height 68
click at [513, 200] on div at bounding box center [519, 200] width 18 height 18
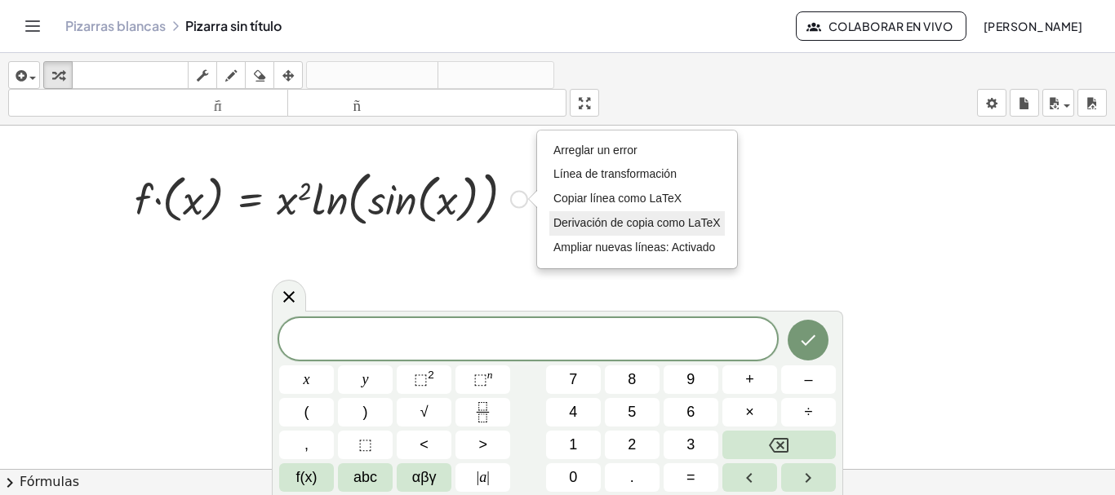
click at [611, 220] on font "Derivación de copia como LaTeX" at bounding box center [636, 222] width 167 height 13
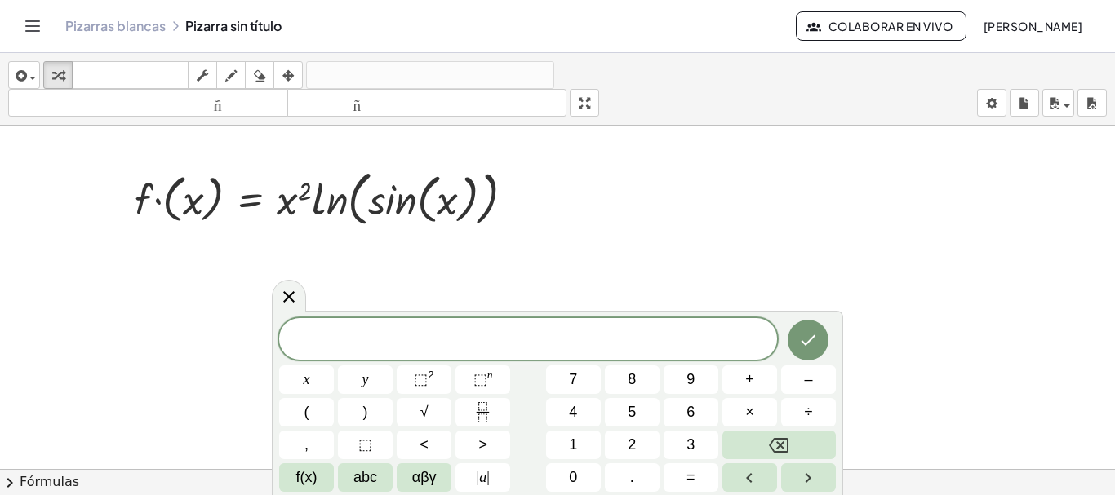
click at [511, 238] on div at bounding box center [557, 469] width 1115 height 687
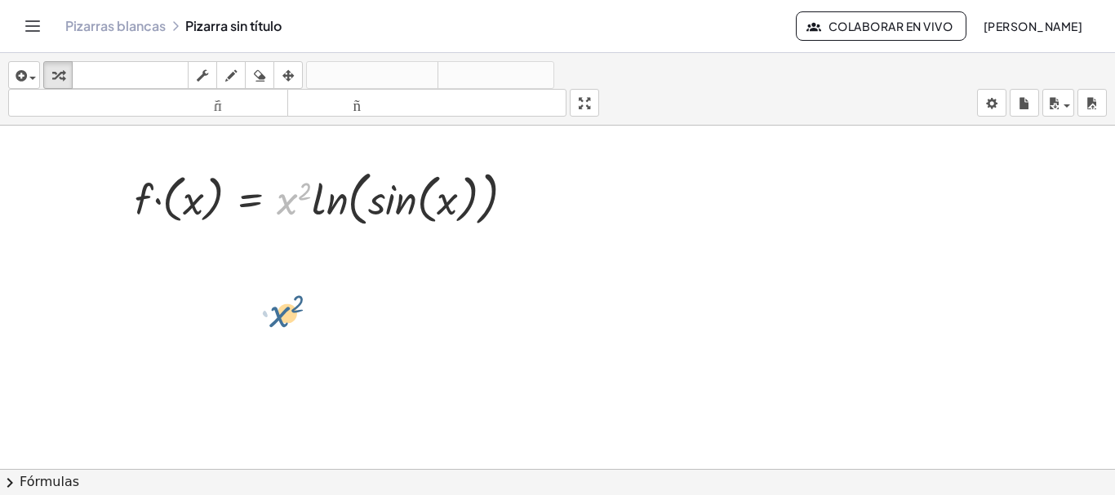
drag, startPoint x: 284, startPoint y: 193, endPoint x: 277, endPoint y: 302, distance: 108.8
drag, startPoint x: 199, startPoint y: 216, endPoint x: 200, endPoint y: 306, distance: 90.6
click at [200, 306] on div "x · f · ( x ) = · x 2 · ln ( , sin ( , x ) ) Copiado done" at bounding box center [557, 469] width 1115 height 687
drag, startPoint x: 286, startPoint y: 198, endPoint x: 330, endPoint y: 200, distance: 44.1
click at [330, 200] on div at bounding box center [331, 198] width 409 height 68
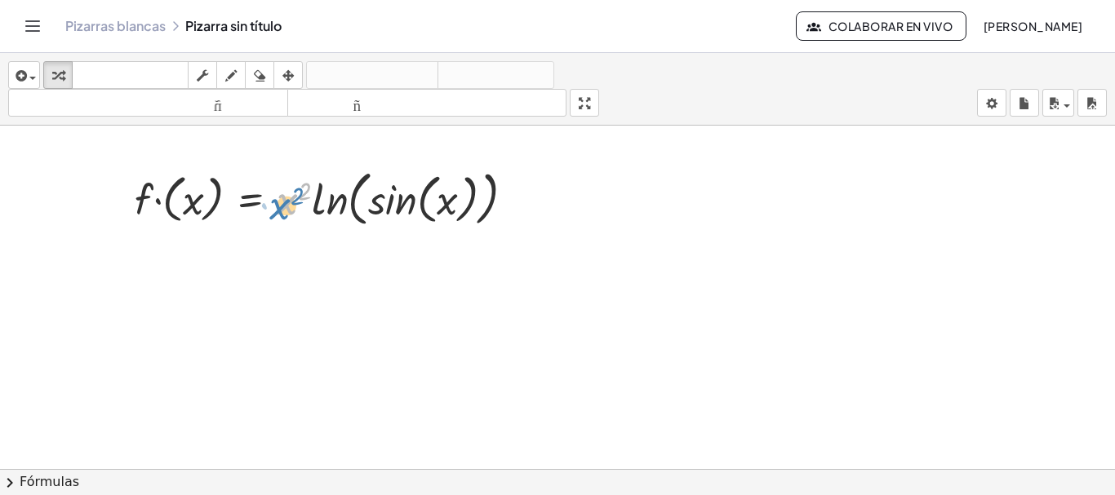
click at [287, 207] on div at bounding box center [331, 198] width 409 height 68
click at [253, 201] on div at bounding box center [331, 198] width 409 height 68
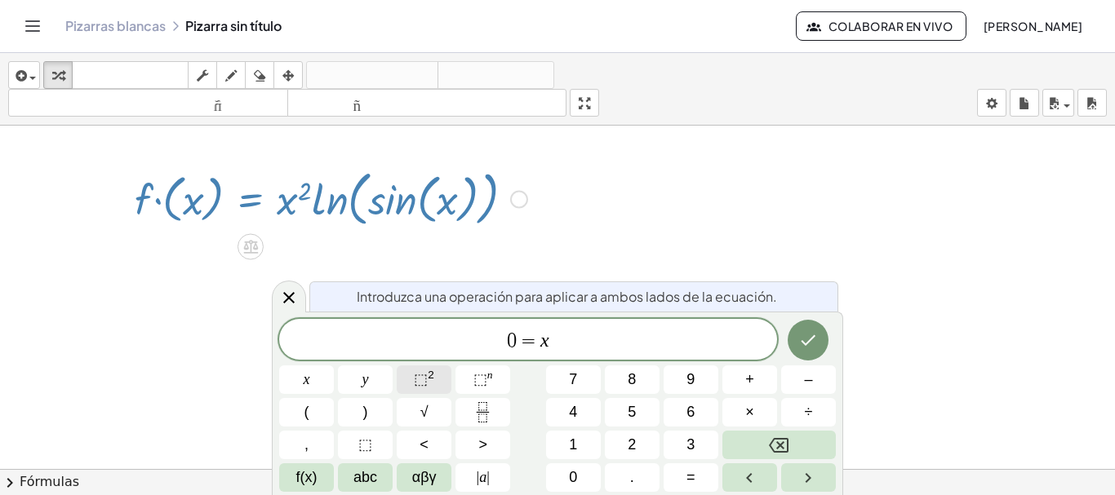
click at [432, 378] on sup "2" at bounding box center [431, 375] width 7 height 12
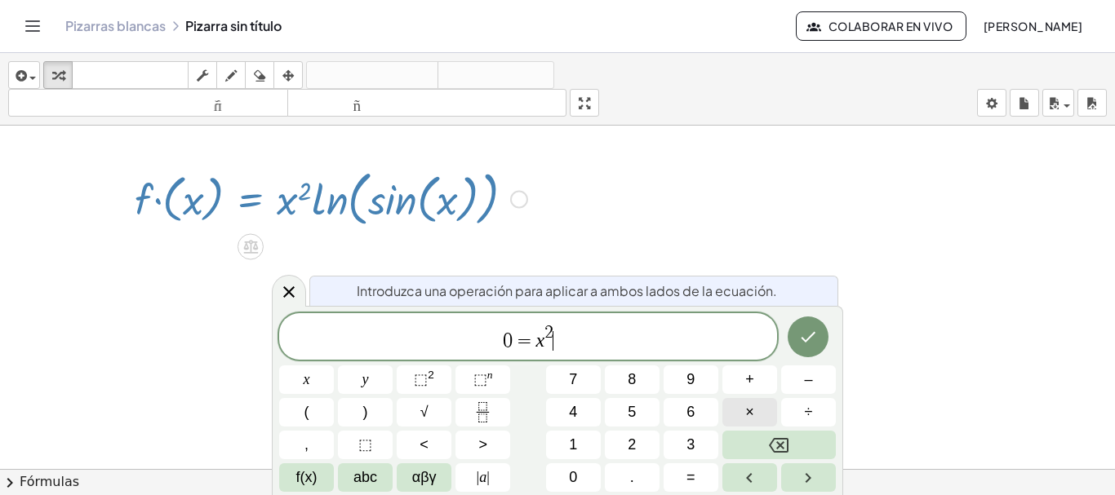
click at [754, 403] on button "×" at bounding box center [749, 412] width 55 height 29
click at [300, 477] on span "f(x)" at bounding box center [306, 478] width 21 height 22
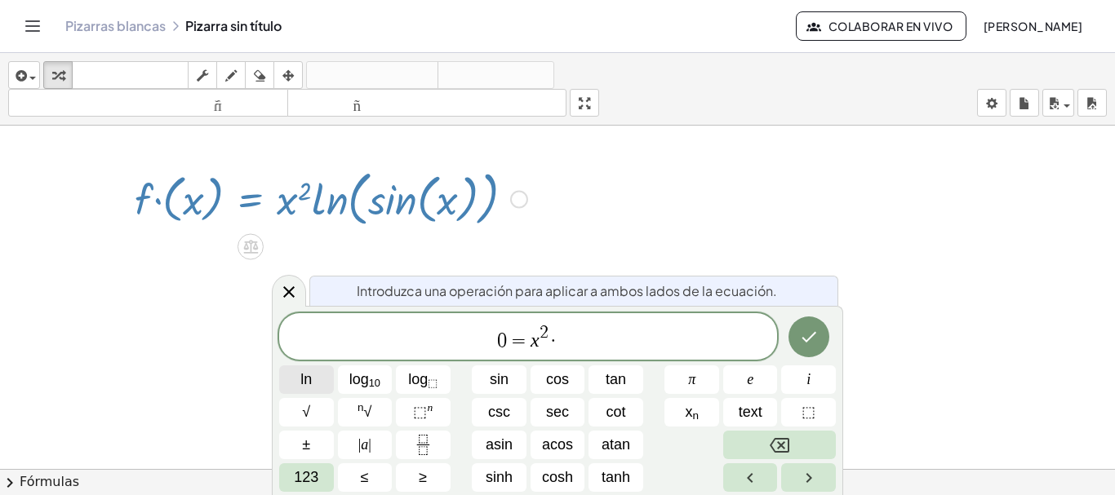
click at [316, 370] on button "ln" at bounding box center [306, 380] width 55 height 29
click at [511, 383] on button "sin" at bounding box center [499, 380] width 55 height 29
drag, startPoint x: 598, startPoint y: 340, endPoint x: 522, endPoint y: 344, distance: 76.0
click at [522, 344] on span "0 = x 2 · l n ( s i n x )" at bounding box center [528, 337] width 498 height 32
click at [417, 445] on rect "Fraction" at bounding box center [423, 445] width 12 height 1
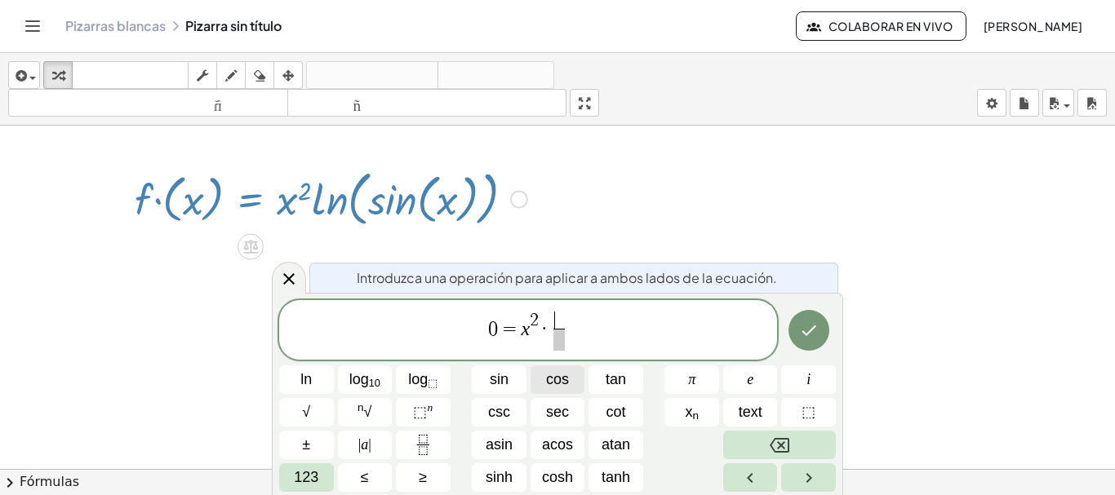
click at [563, 382] on span "cos" at bounding box center [557, 380] width 23 height 22
click at [503, 376] on span "sin" at bounding box center [499, 380] width 19 height 22
click at [598, 329] on span "0 = x 2 · c o s x s i n x ​ ​" at bounding box center [528, 331] width 498 height 43
click at [322, 449] on button "±" at bounding box center [306, 445] width 55 height 29
click at [294, 376] on button "ln" at bounding box center [306, 380] width 55 height 29
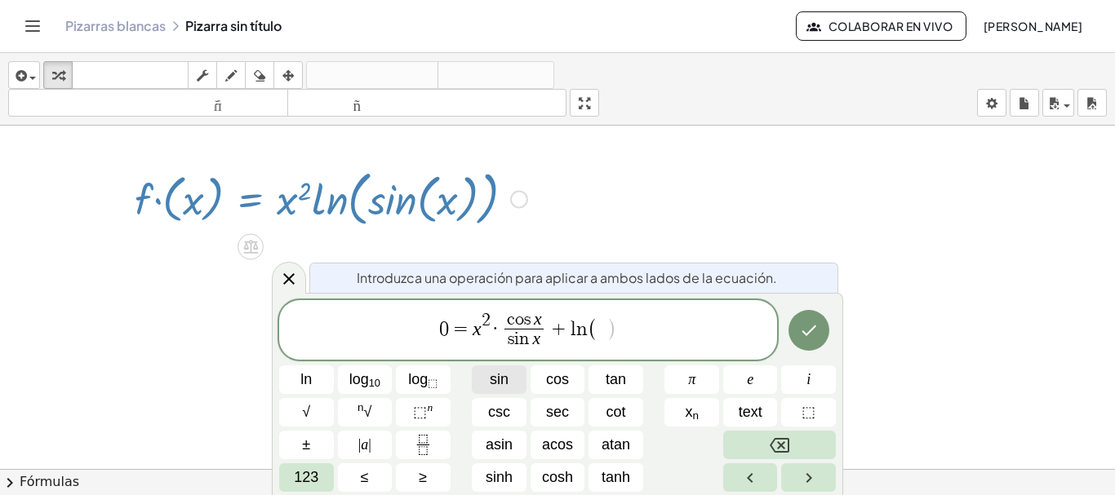
click at [500, 380] on span "sin" at bounding box center [499, 380] width 19 height 22
click at [807, 327] on icon "Done" at bounding box center [809, 331] width 20 height 20
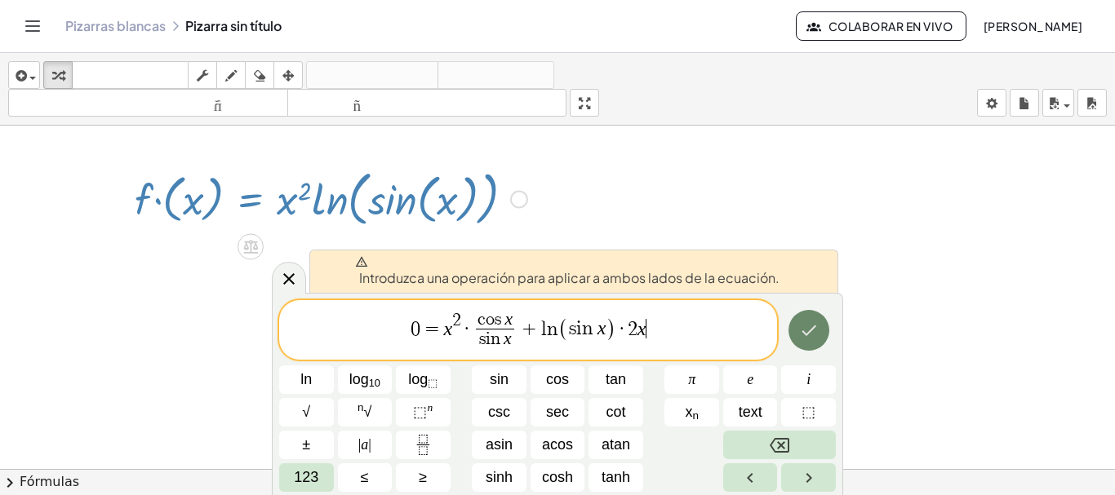
click at [807, 327] on icon "Done" at bounding box center [809, 331] width 20 height 20
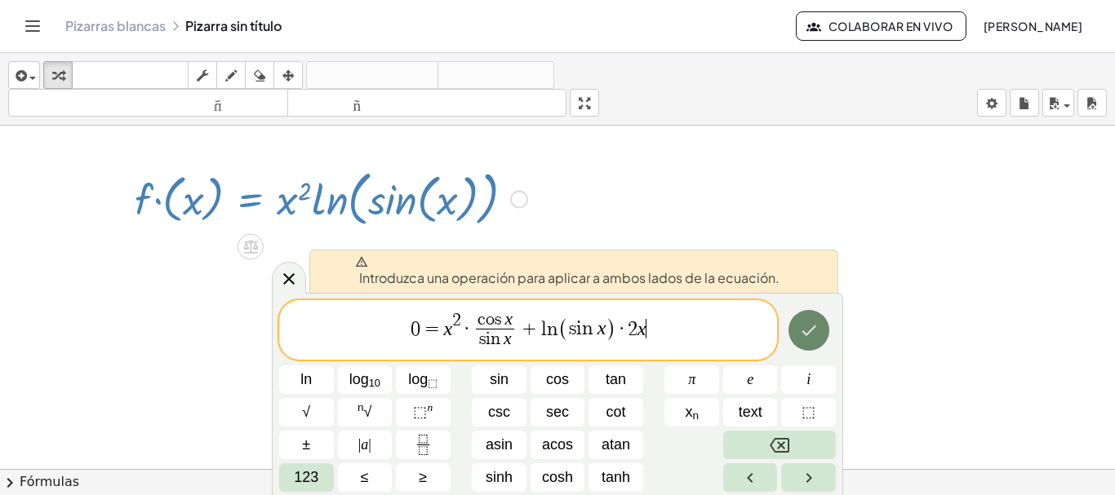
click at [807, 327] on icon "Done" at bounding box center [809, 331] width 20 height 20
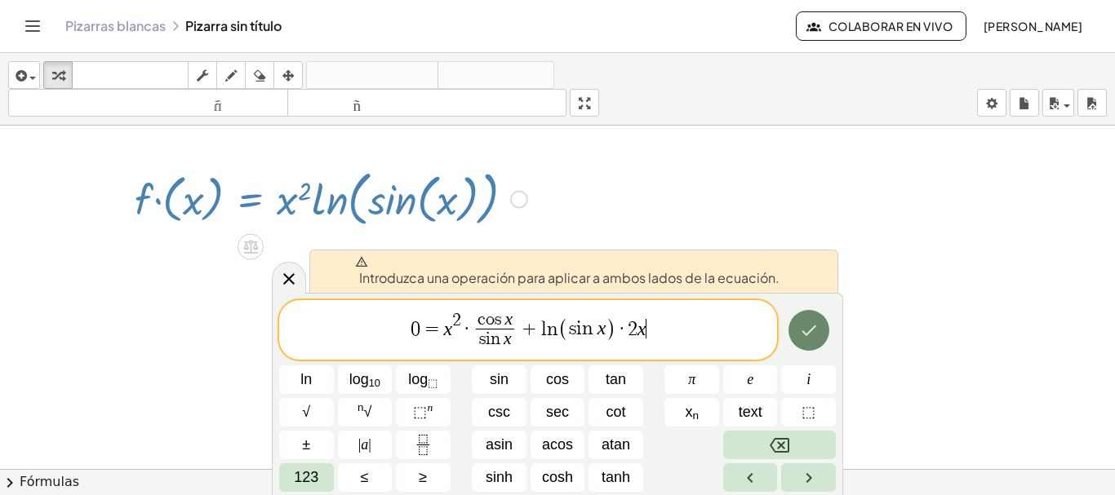
click at [807, 327] on icon "Done" at bounding box center [809, 331] width 20 height 20
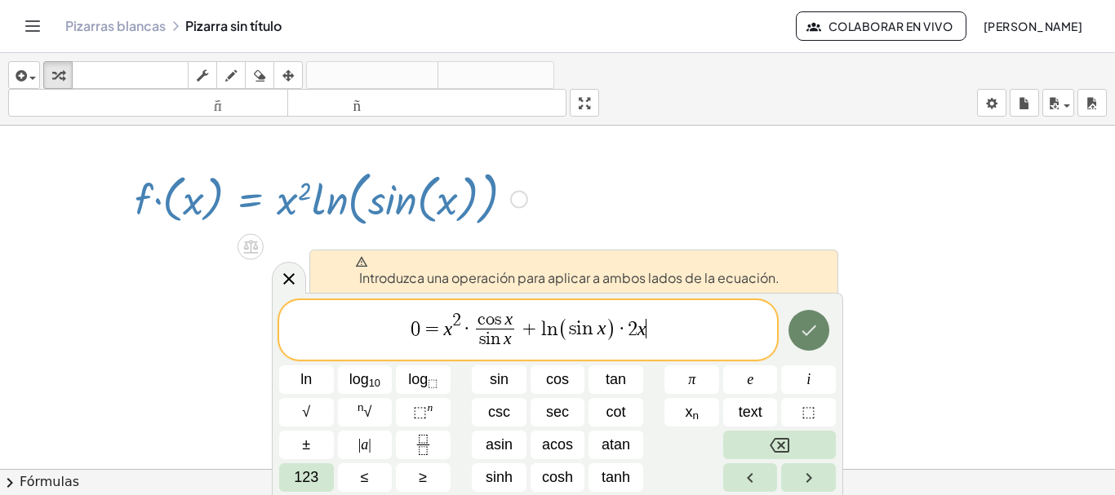
click at [807, 327] on icon "Done" at bounding box center [809, 331] width 20 height 20
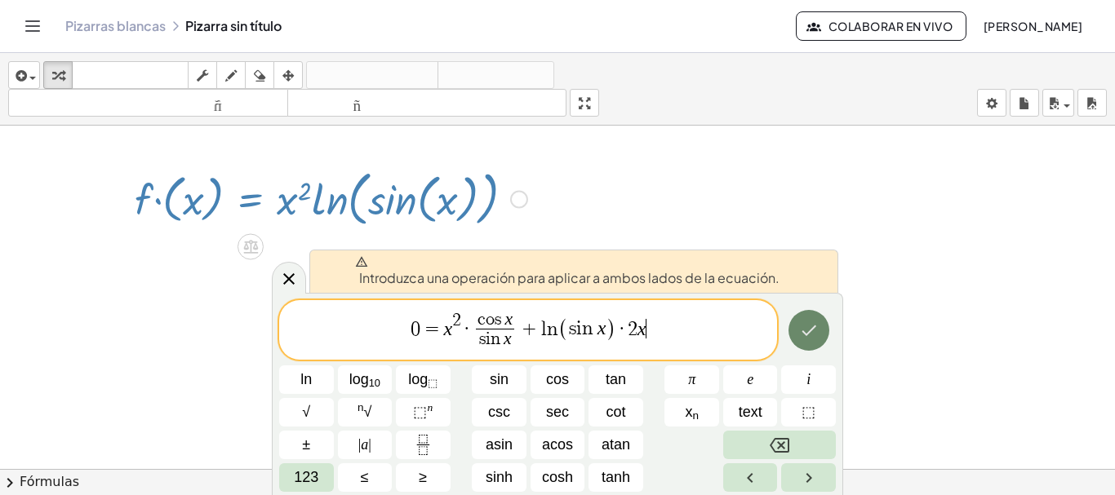
click at [807, 327] on icon "Done" at bounding box center [809, 331] width 20 height 20
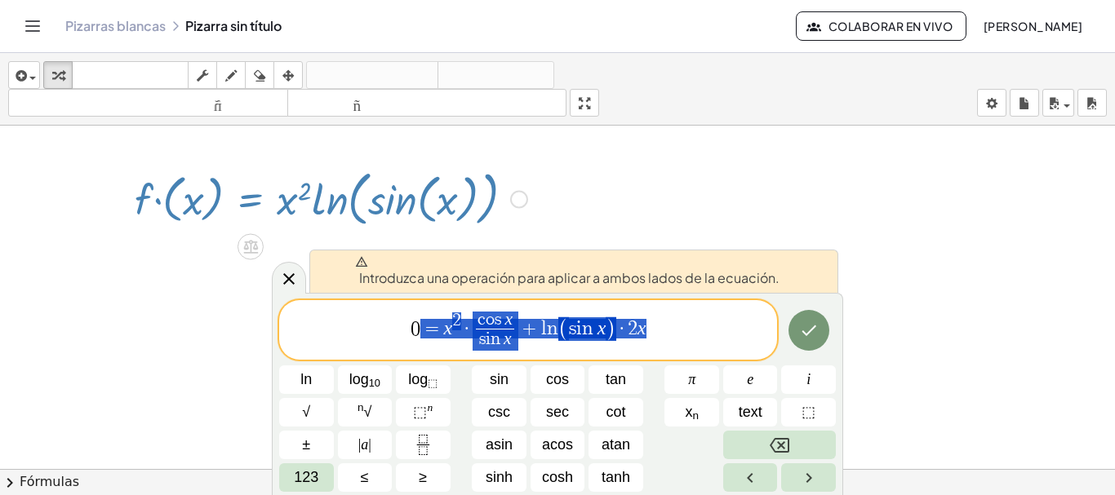
drag, startPoint x: 670, startPoint y: 335, endPoint x: 410, endPoint y: 340, distance: 260.5
click at [410, 340] on span "0 = x 2 · c o s x s i n x ​ + l n ( s i n x ) · 2 x" at bounding box center [528, 331] width 498 height 43
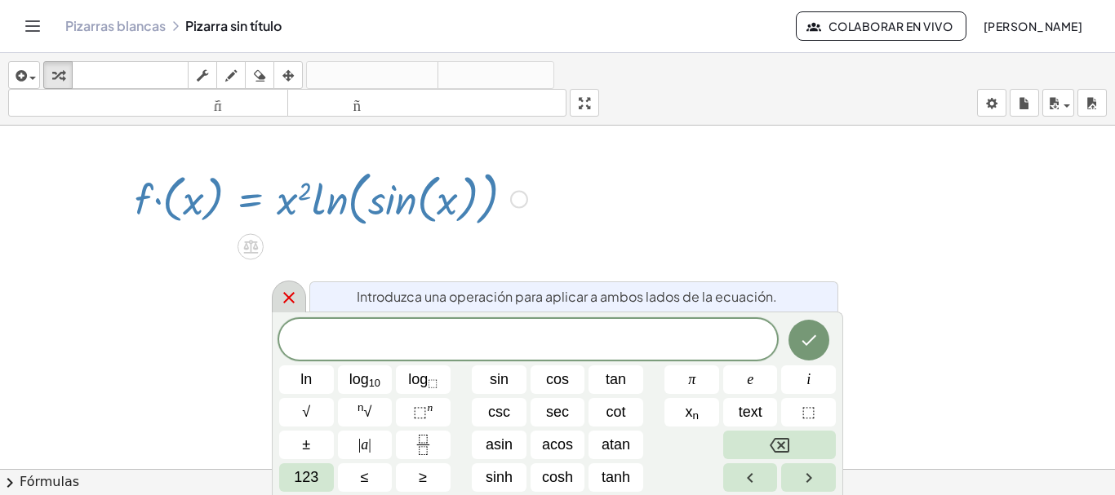
click at [289, 292] on icon at bounding box center [289, 298] width 20 height 20
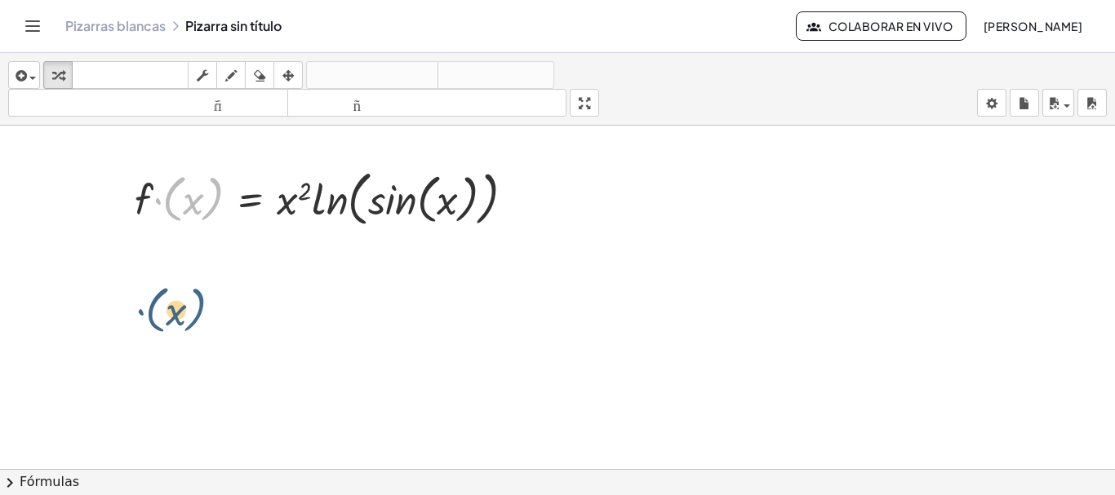
drag, startPoint x: 208, startPoint y: 201, endPoint x: 191, endPoint y: 313, distance: 113.1
click at [191, 313] on div "· ( x ) · f · ( x ) = · x 2 · ln ( , sin ( , x ) ) Copiado done" at bounding box center [557, 469] width 1115 height 687
drag, startPoint x: 150, startPoint y: 199, endPoint x: 141, endPoint y: 319, distance: 120.3
click at [130, 202] on div "· f · f · ( x ) = · x 2 · ln ( , sin ( , x ) ) Copiado done" at bounding box center [324, 198] width 429 height 76
drag, startPoint x: 296, startPoint y: 198, endPoint x: 280, endPoint y: 318, distance: 121.9
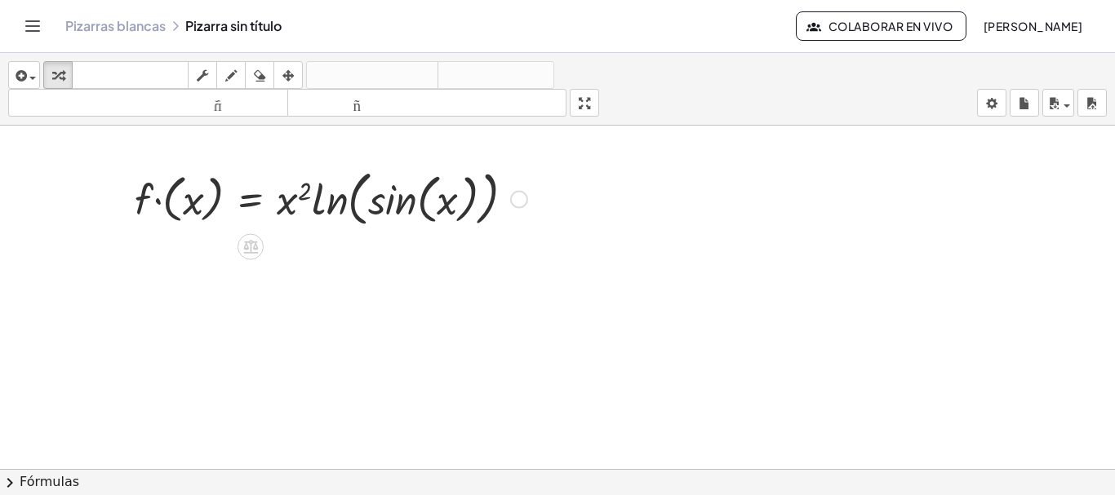
click at [512, 198] on div "Copiado done" at bounding box center [519, 200] width 18 height 18
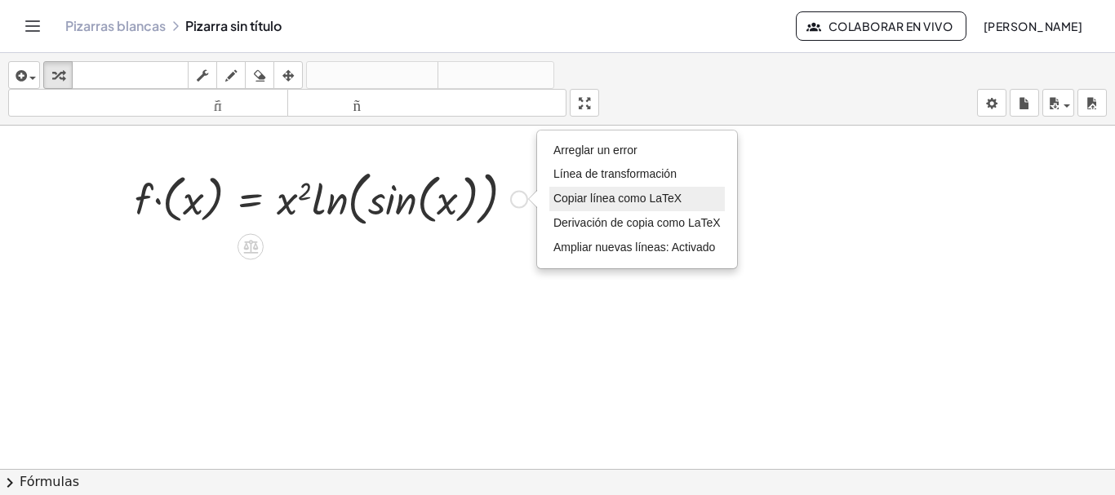
click at [574, 204] on font "Copiar línea como LaTeX" at bounding box center [617, 198] width 128 height 13
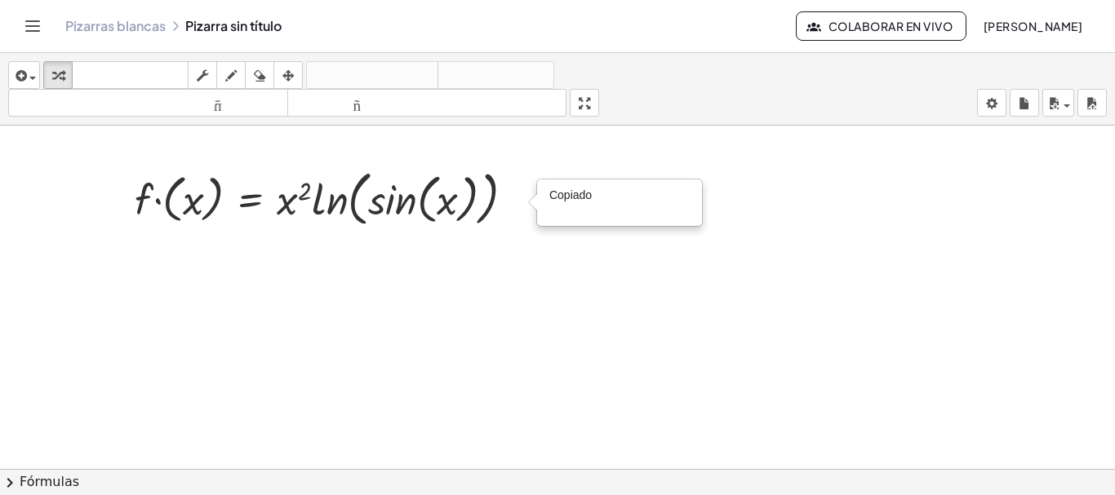
click at [426, 278] on div at bounding box center [557, 469] width 1115 height 687
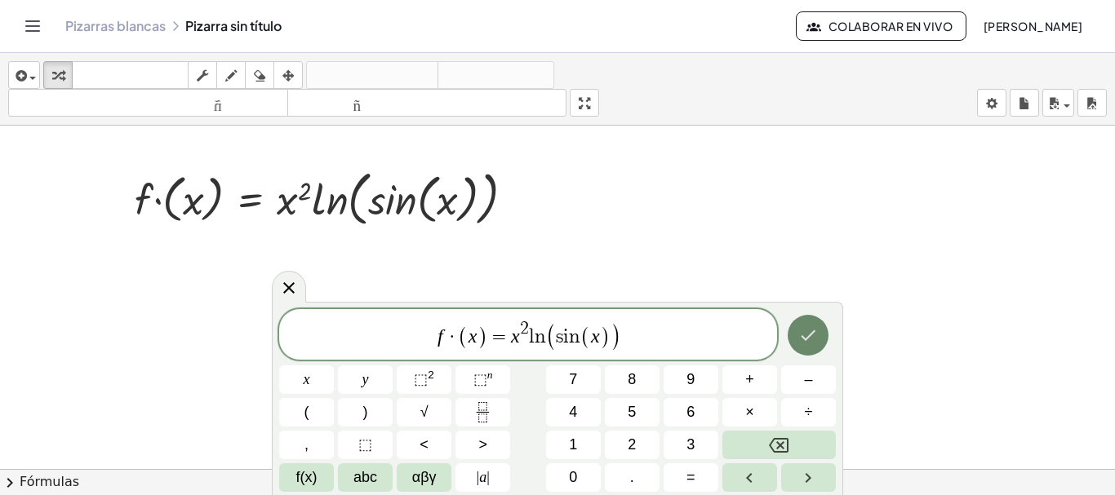
click at [802, 330] on icon "Done" at bounding box center [808, 336] width 20 height 20
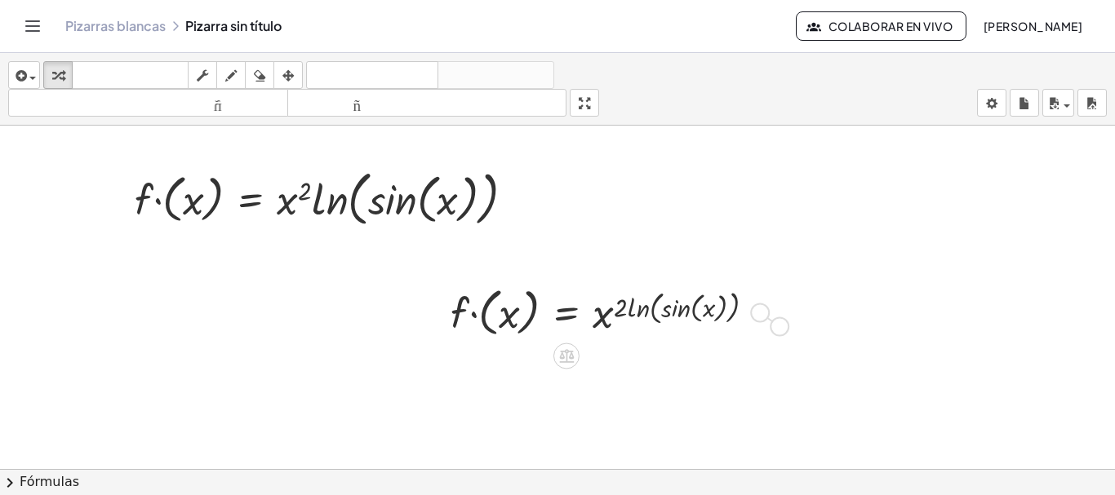
drag, startPoint x: 767, startPoint y: 315, endPoint x: 784, endPoint y: 329, distance: 21.4
click at [784, 329] on div "· f · ( x ) = · x 2 · ln ( , sin ( , x ) ) Copiado done · f · ( x ) = x ( · 2 ·…" at bounding box center [557, 469] width 1115 height 687
click at [510, 322] on div at bounding box center [609, 312] width 334 height 60
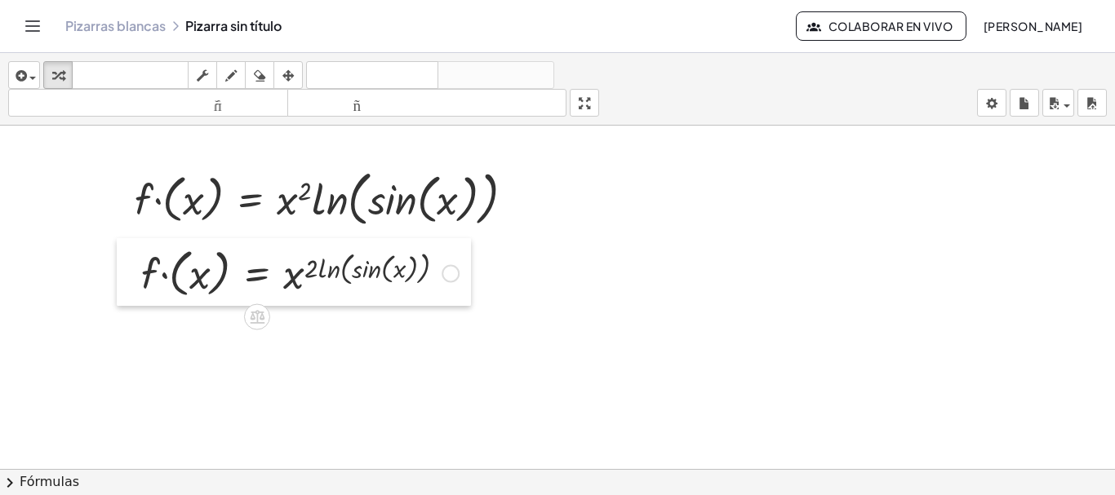
drag, startPoint x: 447, startPoint y: 315, endPoint x: 137, endPoint y: 276, distance: 311.9
click at [137, 276] on div at bounding box center [129, 272] width 24 height 68
drag, startPoint x: 386, startPoint y: 273, endPoint x: 395, endPoint y: 282, distance: 12.7
click at [395, 282] on div at bounding box center [300, 272] width 334 height 60
drag, startPoint x: 375, startPoint y: 269, endPoint x: 290, endPoint y: 279, distance: 85.5
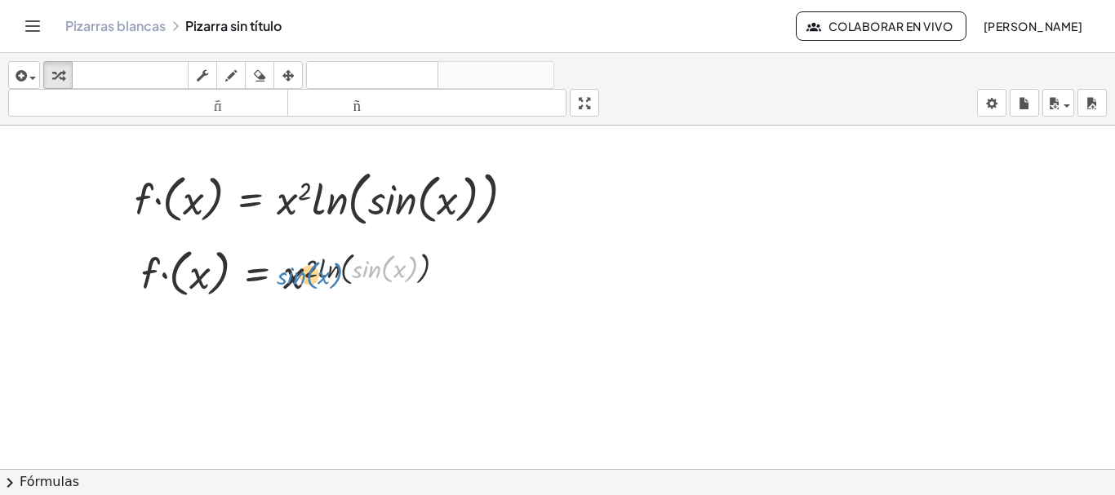
click at [290, 279] on div at bounding box center [300, 272] width 334 height 60
drag, startPoint x: 374, startPoint y: 270, endPoint x: 272, endPoint y: 272, distance: 102.1
click at [272, 272] on div at bounding box center [300, 272] width 334 height 60
drag, startPoint x: 299, startPoint y: 278, endPoint x: 364, endPoint y: 277, distance: 65.3
click at [364, 277] on div at bounding box center [300, 272] width 334 height 60
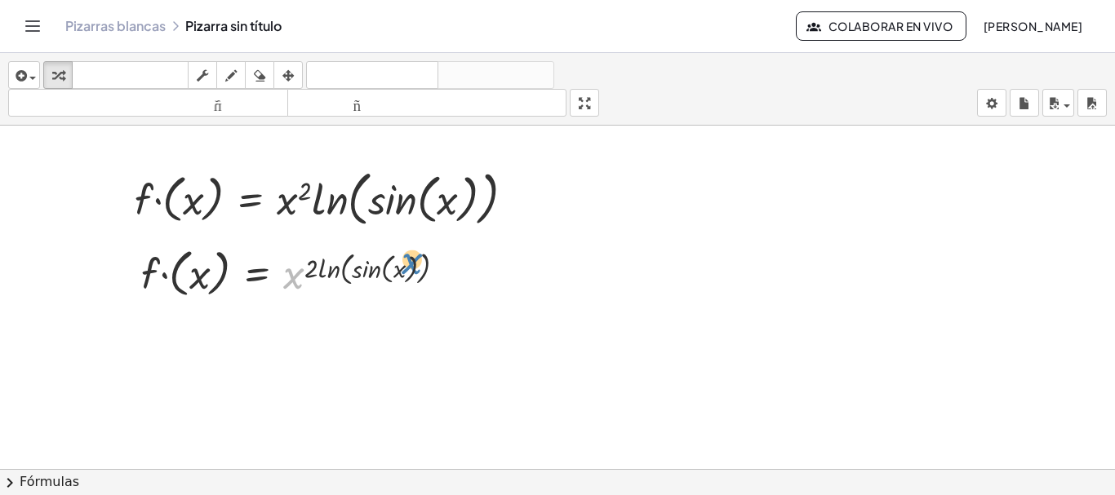
drag, startPoint x: 289, startPoint y: 276, endPoint x: 424, endPoint y: 256, distance: 136.9
click at [424, 256] on div at bounding box center [300, 272] width 334 height 60
click at [35, 27] on icon "Cambiar navegación" at bounding box center [33, 26] width 20 height 20
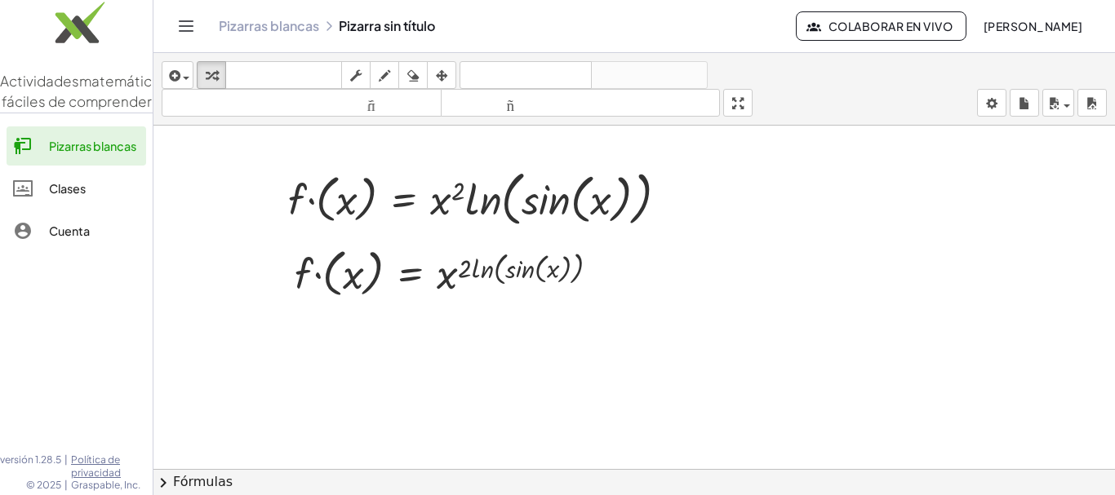
click at [187, 21] on icon "Cambiar navegación" at bounding box center [187, 26] width 14 height 10
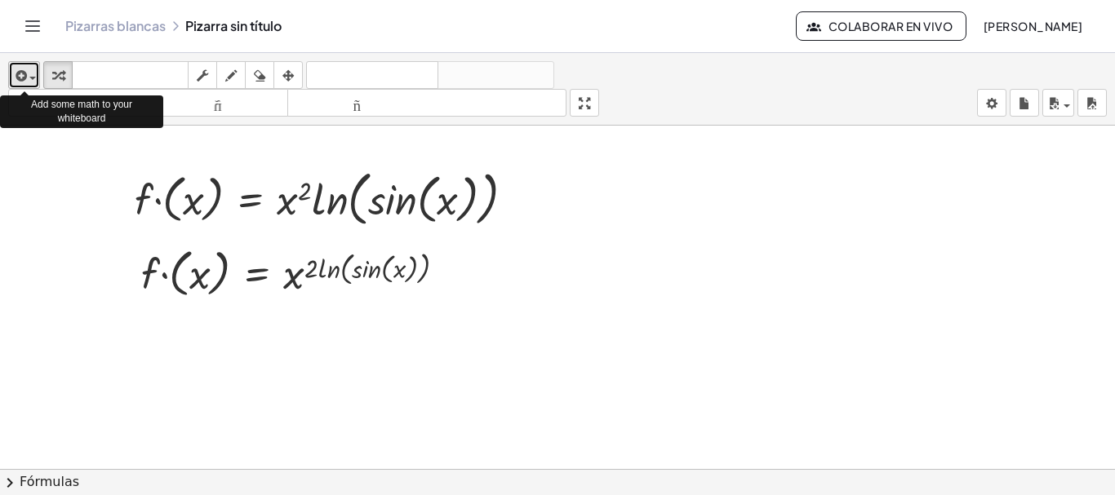
click at [28, 82] on span "button" at bounding box center [28, 77] width 3 height 11
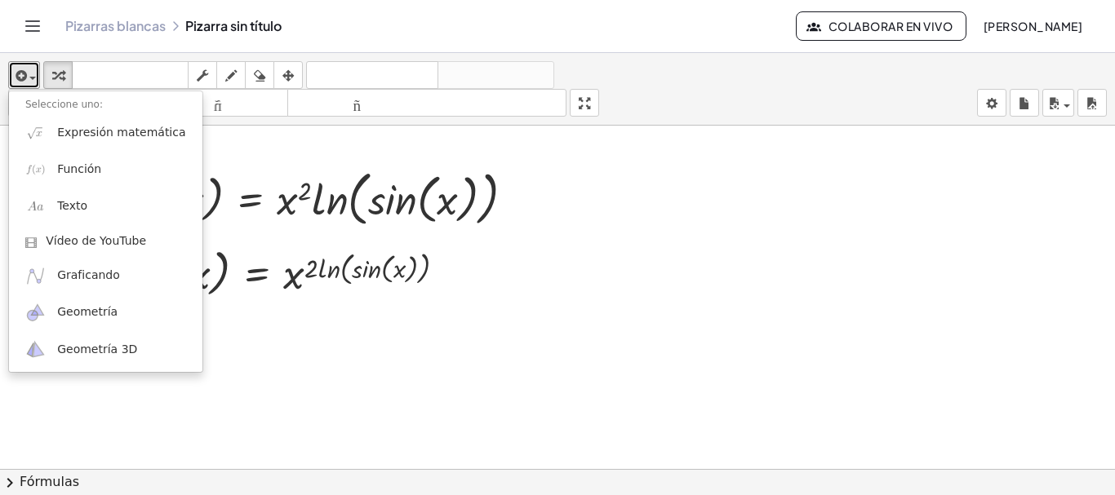
click at [866, 253] on div at bounding box center [557, 469] width 1115 height 687
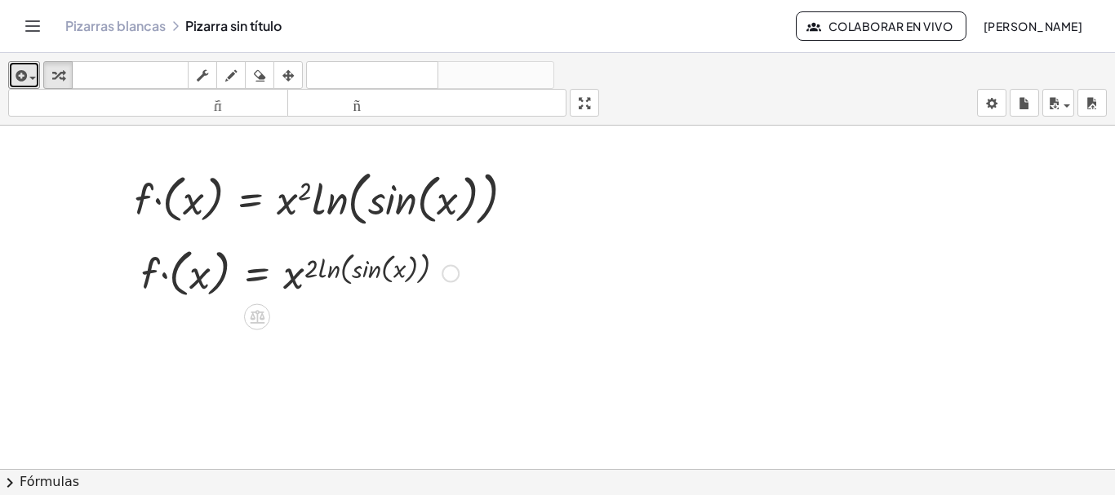
click at [447, 273] on div at bounding box center [451, 274] width 18 height 18
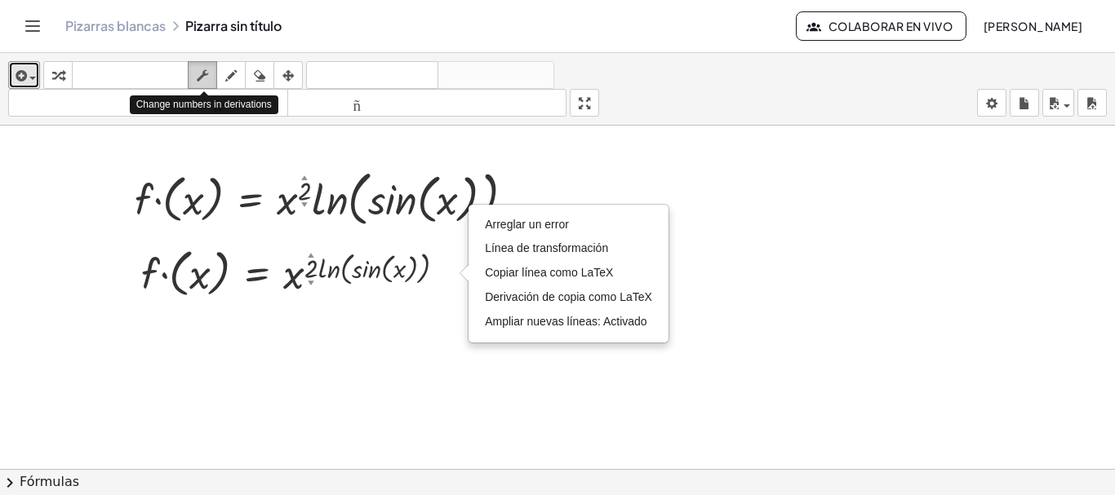
click at [205, 80] on icon "button" at bounding box center [202, 76] width 11 height 20
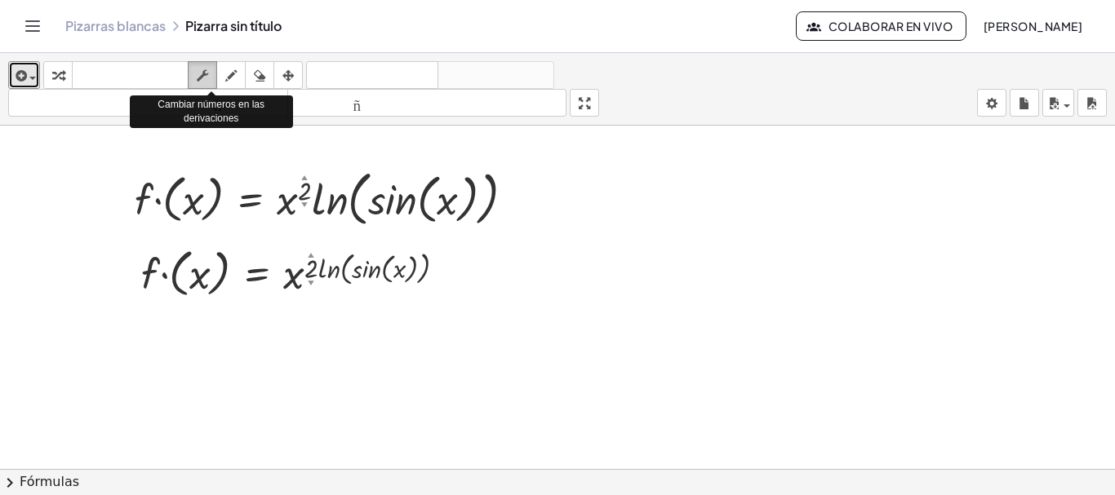
click at [203, 82] on icon "button" at bounding box center [202, 76] width 11 height 20
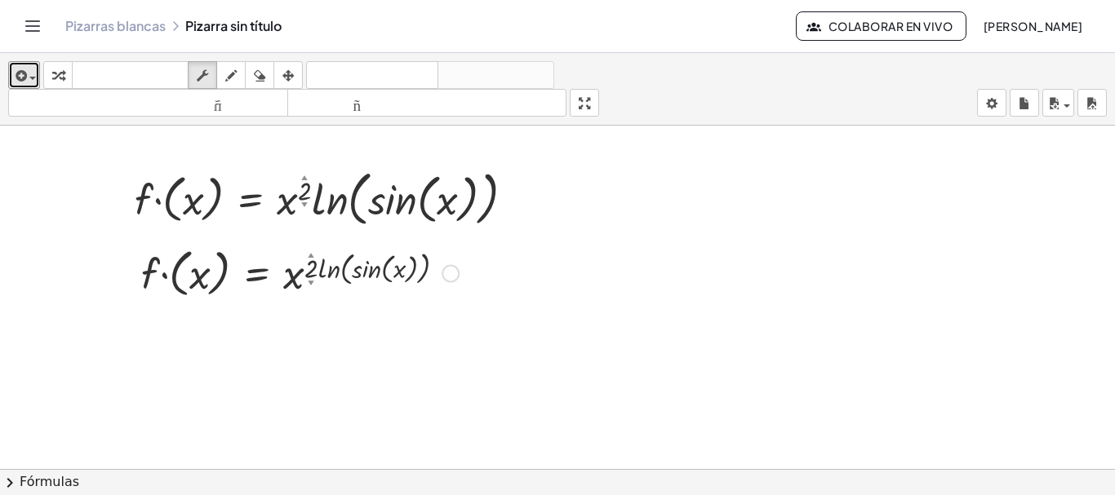
click at [438, 263] on div at bounding box center [300, 272] width 334 height 60
click at [454, 281] on div "Arreglar un error Línea de transformación Copiar línea como LaTeX Derivación de…" at bounding box center [451, 274] width 18 height 18
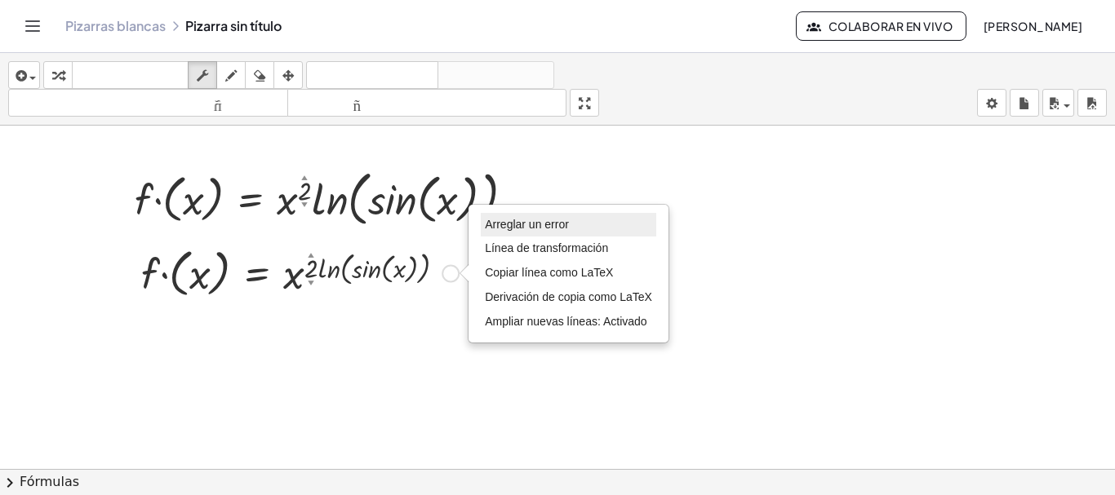
click at [517, 226] on font "Arreglar un error" at bounding box center [527, 224] width 84 height 13
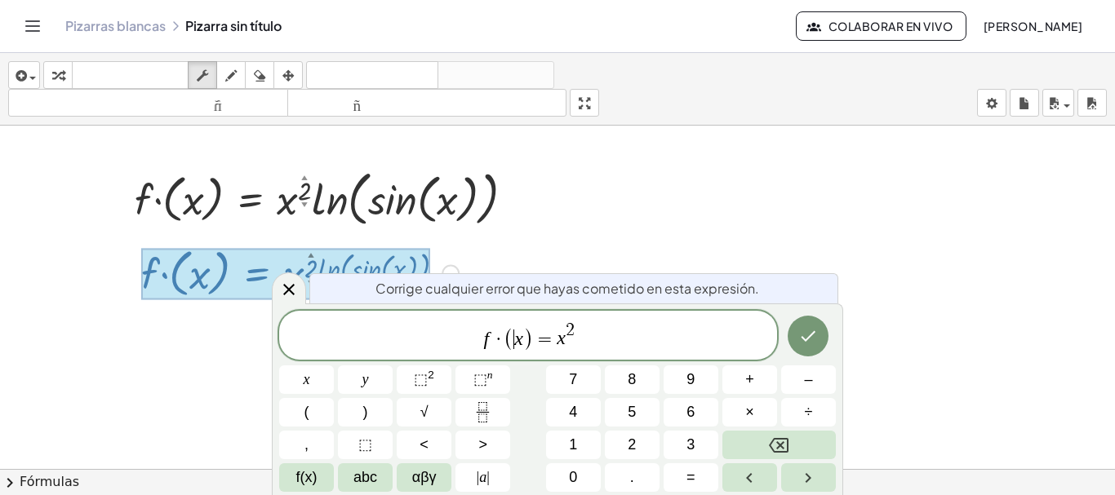
click at [512, 334] on span "(" at bounding box center [509, 339] width 11 height 24
click at [624, 329] on span "f ′ ( x ) = x 2 ​" at bounding box center [528, 337] width 498 height 32
click at [491, 415] on icon "Fraction" at bounding box center [483, 412] width 20 height 20
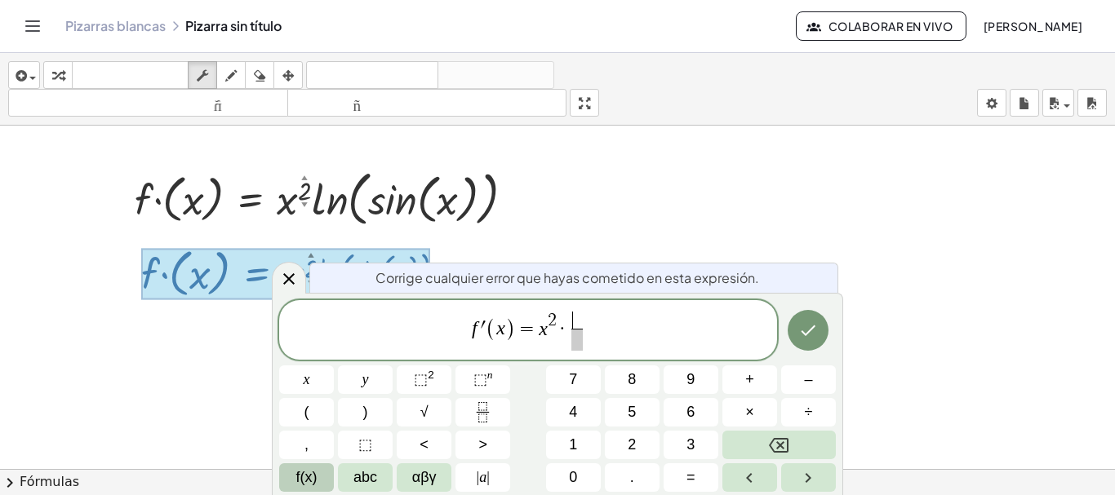
click at [326, 482] on button "f(x)" at bounding box center [306, 478] width 55 height 29
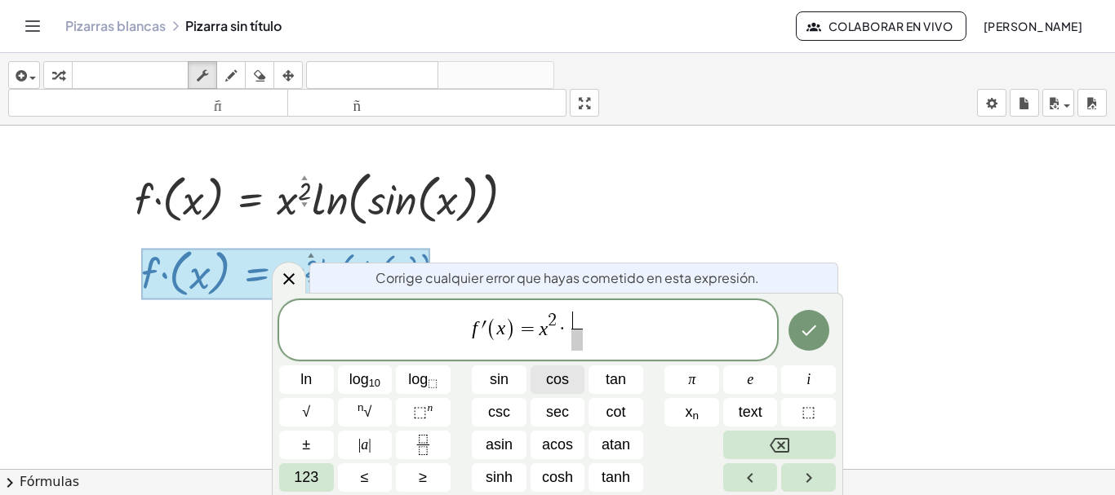
click at [543, 380] on button "cos" at bounding box center [558, 380] width 55 height 29
click at [495, 377] on span "sin" at bounding box center [499, 380] width 19 height 22
click at [800, 330] on icon "Done" at bounding box center [809, 331] width 20 height 20
click at [811, 340] on icon "Done" at bounding box center [809, 331] width 20 height 20
click at [811, 336] on icon "Done" at bounding box center [809, 331] width 20 height 20
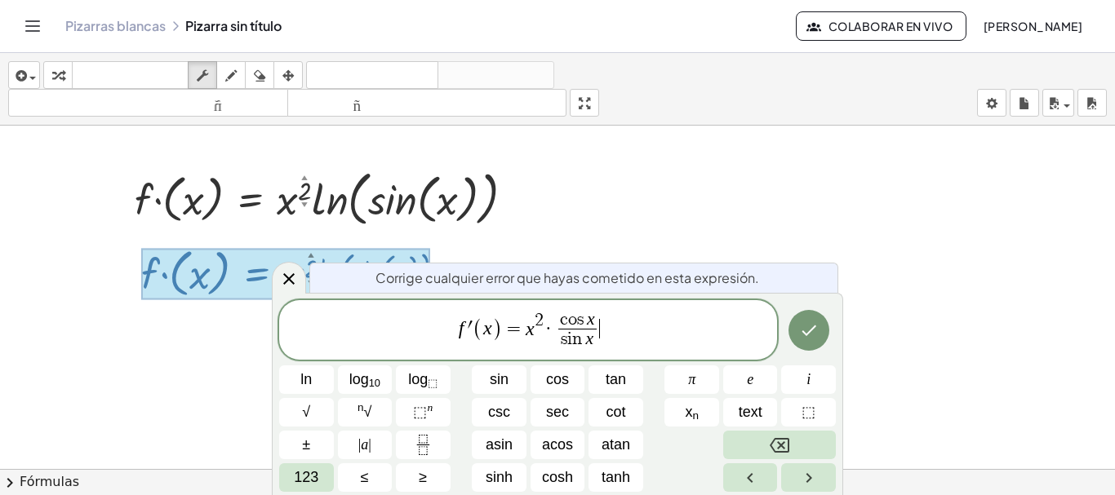
click at [632, 323] on span "f ′ ( x ) = x 2 · c o s x s i n x ​ ​" at bounding box center [528, 331] width 498 height 43
click at [801, 335] on icon "Done" at bounding box center [809, 331] width 20 height 20
click at [605, 331] on span "f ′ ( x ) = x 2 · c o s x s i n x ​ ​" at bounding box center [528, 331] width 498 height 43
click at [685, 312] on span "f ′ ( x ) = x 2 · c o s x s i n x ​ ​" at bounding box center [528, 331] width 498 height 43
click at [795, 324] on button "Done" at bounding box center [809, 330] width 41 height 41
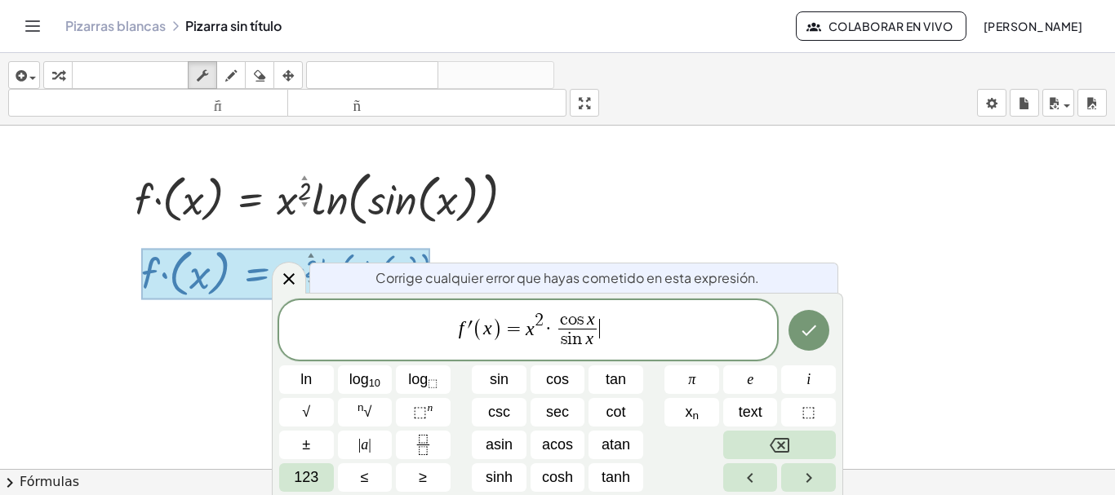
click at [619, 331] on span "f ′ ( x ) = x 2 · c o s x s i n x ​ ​" at bounding box center [528, 331] width 498 height 43
click at [294, 279] on icon at bounding box center [289, 279] width 20 height 20
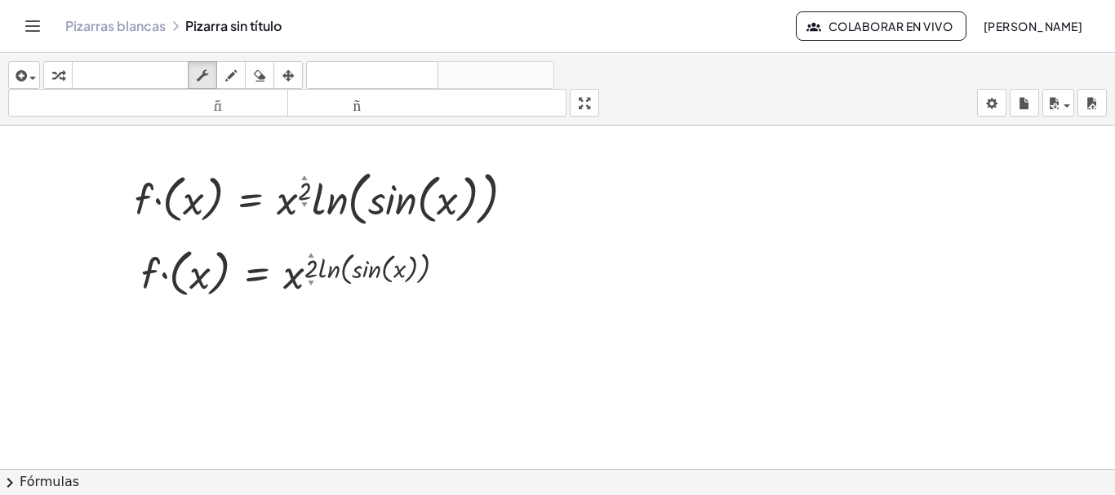
drag, startPoint x: 201, startPoint y: 275, endPoint x: 344, endPoint y: 225, distance: 151.3
click at [344, 225] on div "· f · ( x ) = · x 2 ▲ ▼ · ln ( , sin ( , x ) ) Copiado done · f · ( x ) = x ( ·…" at bounding box center [557, 469] width 1115 height 687
click at [33, 27] on icon "Cambiar navegación" at bounding box center [33, 26] width 20 height 20
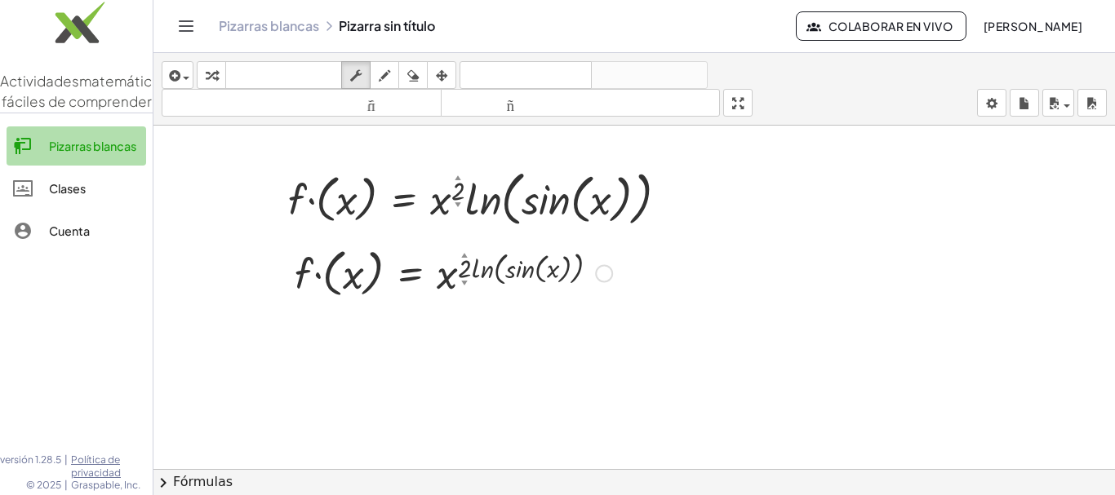
click at [82, 156] on div "Pizarras blancas" at bounding box center [94, 146] width 91 height 20
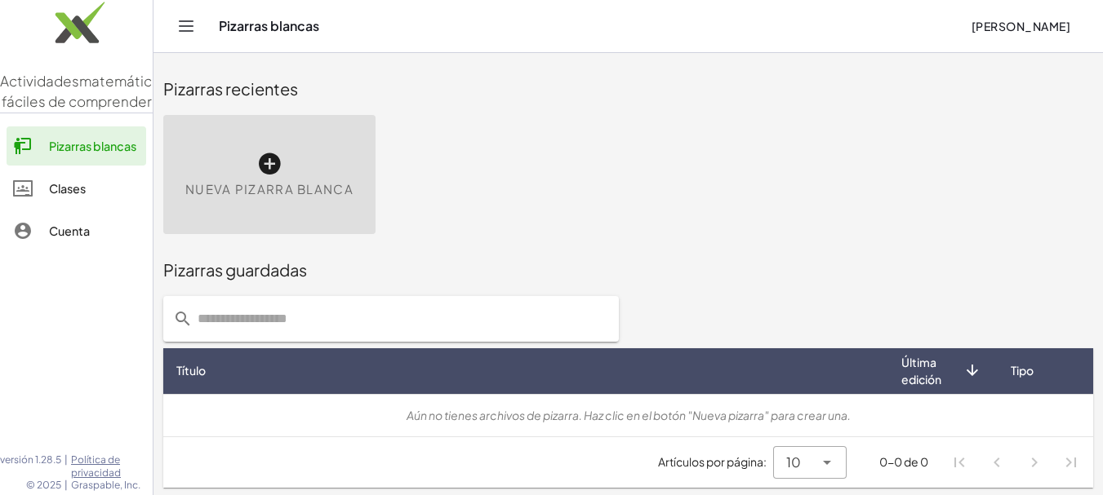
click at [313, 180] on span "Nueva pizarra blanca" at bounding box center [269, 189] width 168 height 19
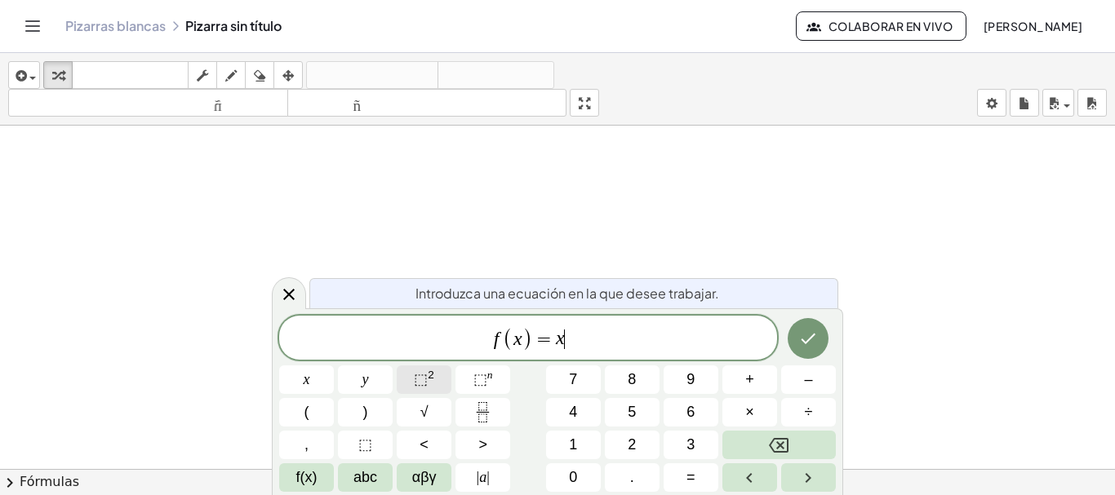
click at [414, 377] on button "⬚ 2" at bounding box center [424, 380] width 55 height 29
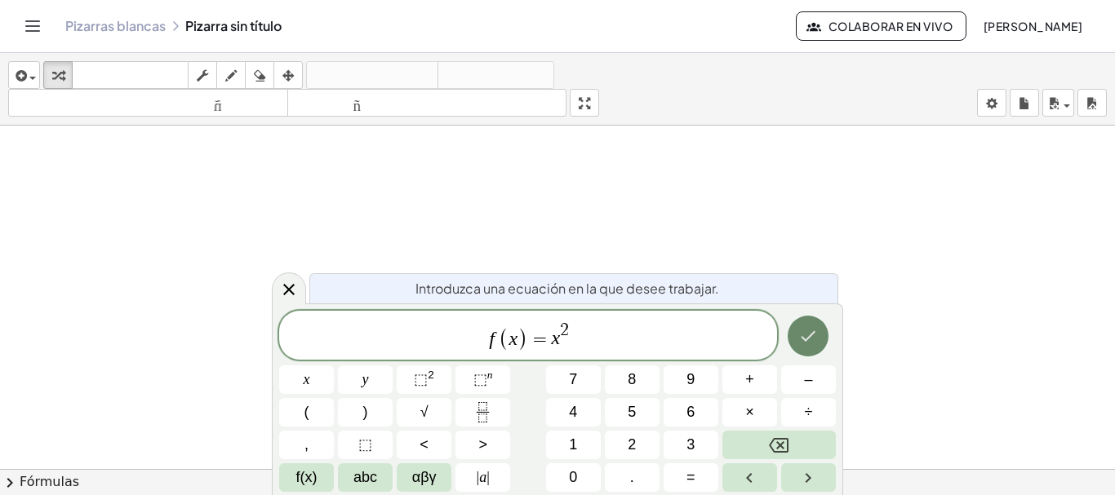
click at [815, 339] on icon "Hecho" at bounding box center [808, 337] width 20 height 20
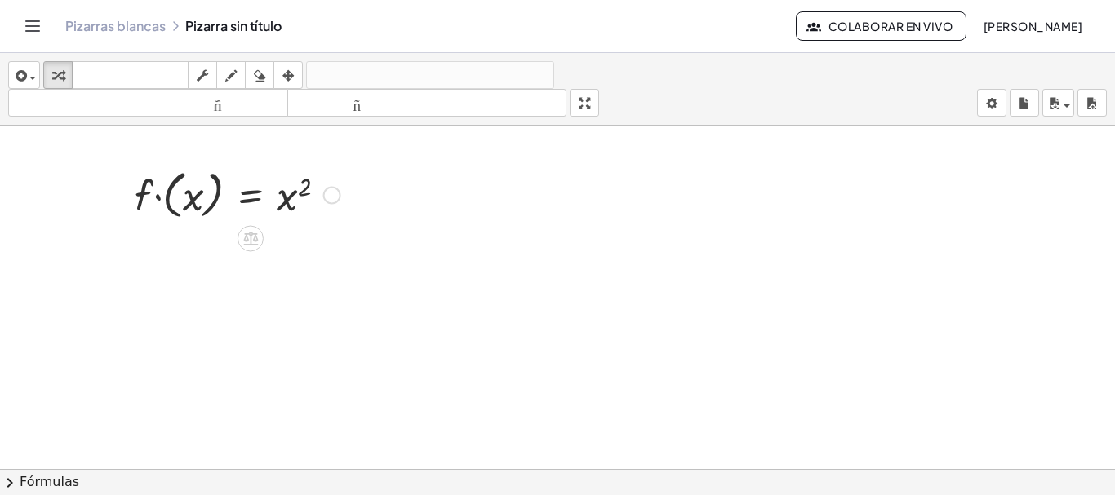
click at [332, 194] on div at bounding box center [332, 196] width 18 height 18
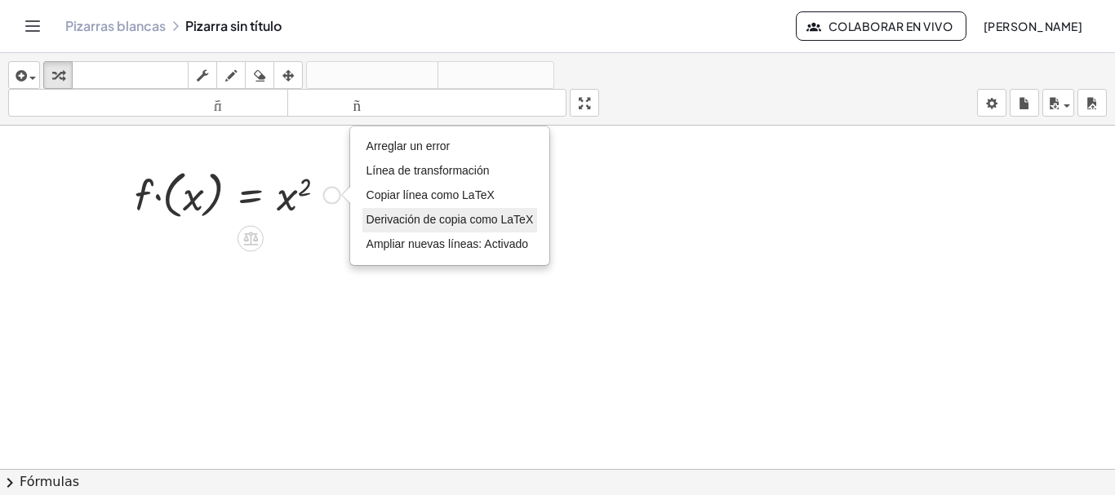
click at [430, 221] on font "Derivación de copia como LaTeX" at bounding box center [450, 219] width 167 height 13
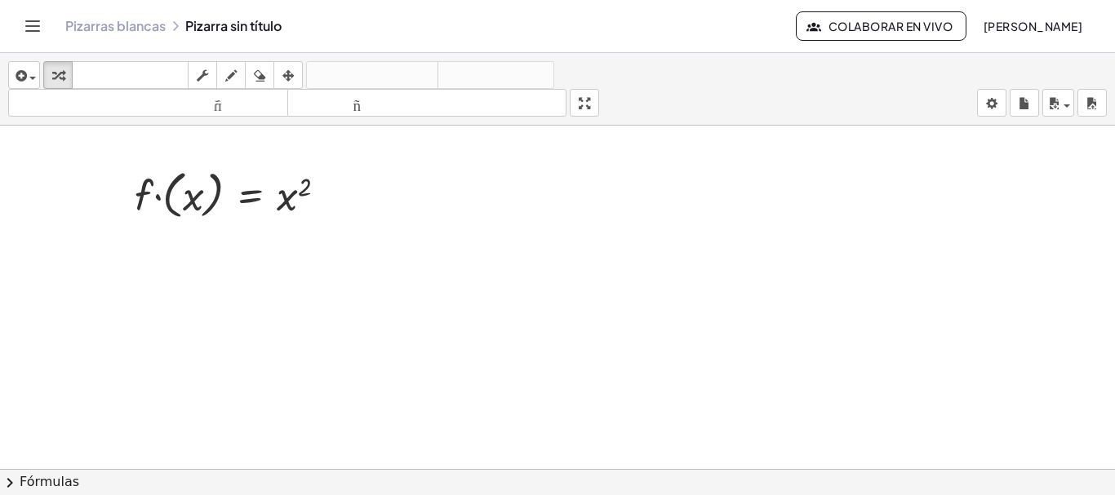
click at [198, 259] on div at bounding box center [557, 481] width 1115 height 710
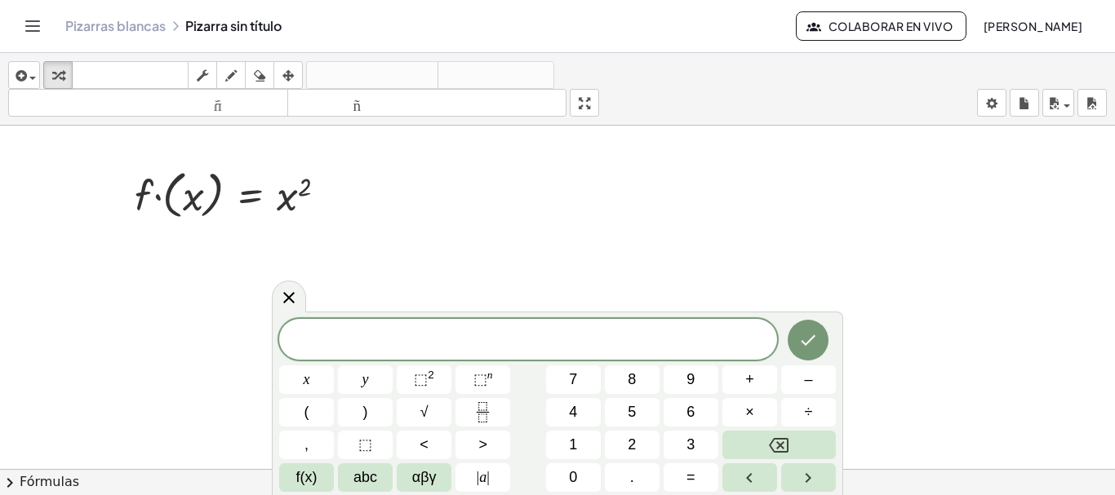
click at [198, 259] on div at bounding box center [557, 481] width 1115 height 710
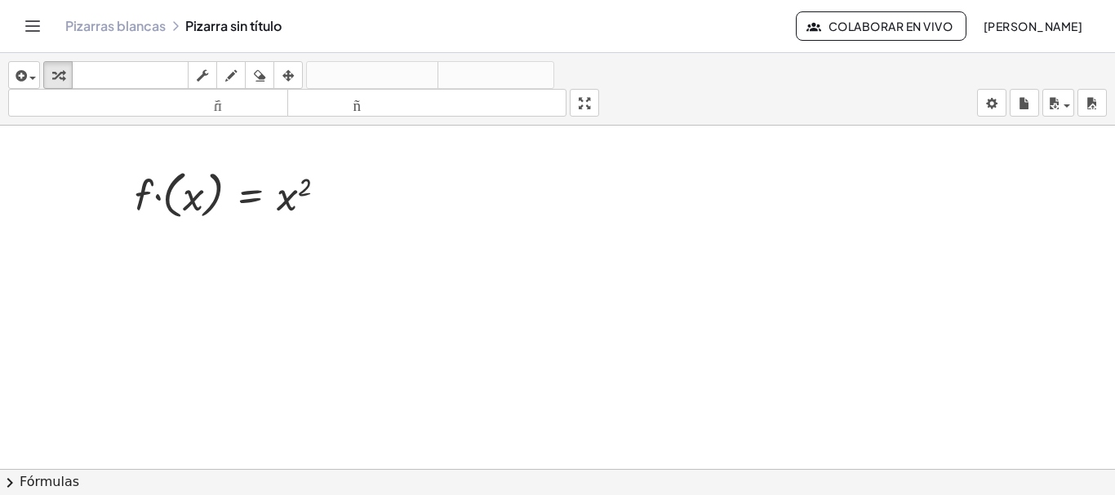
click at [306, 238] on div at bounding box center [557, 481] width 1115 height 710
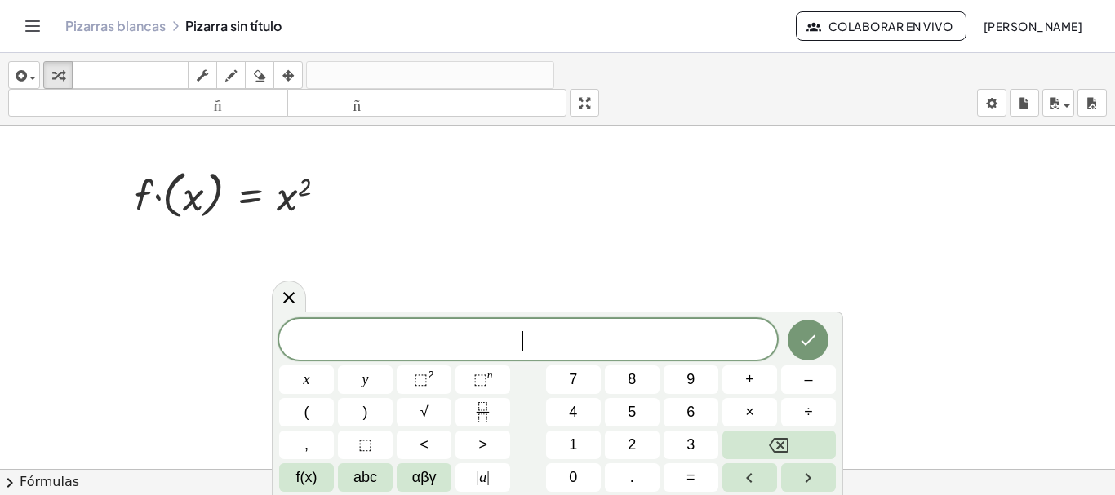
click at [484, 196] on div at bounding box center [557, 481] width 1115 height 710
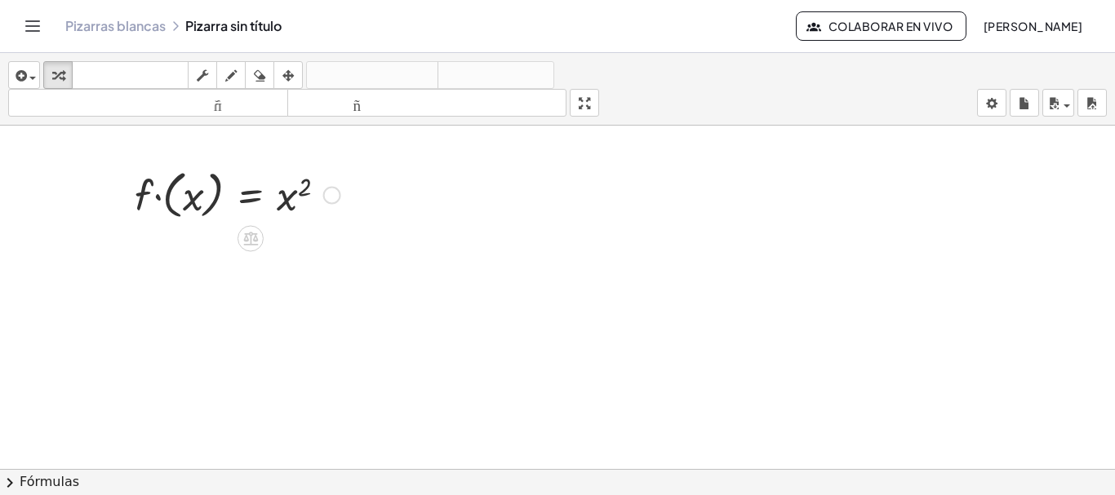
click at [334, 199] on div "Copiado done" at bounding box center [332, 196] width 18 height 18
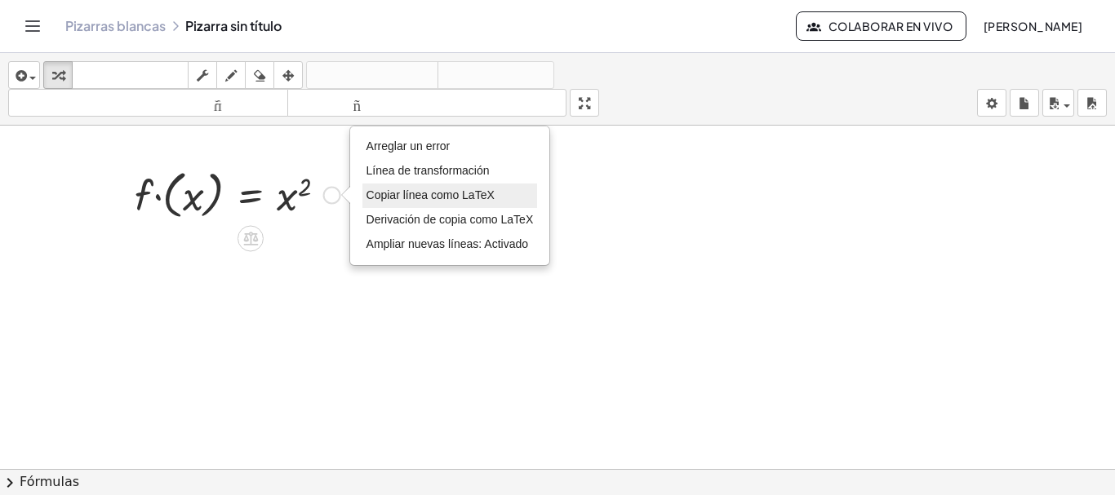
click at [421, 200] on font "Copiar línea como LaTeX" at bounding box center [431, 195] width 128 height 13
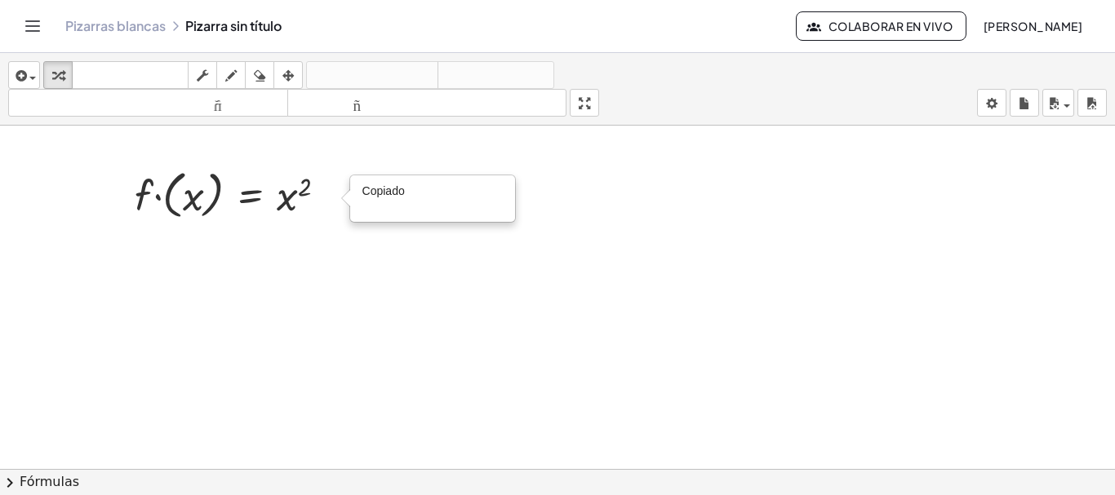
click at [134, 256] on div at bounding box center [557, 481] width 1115 height 710
click at [130, 267] on div at bounding box center [557, 481] width 1115 height 710
click at [140, 245] on div at bounding box center [557, 481] width 1115 height 710
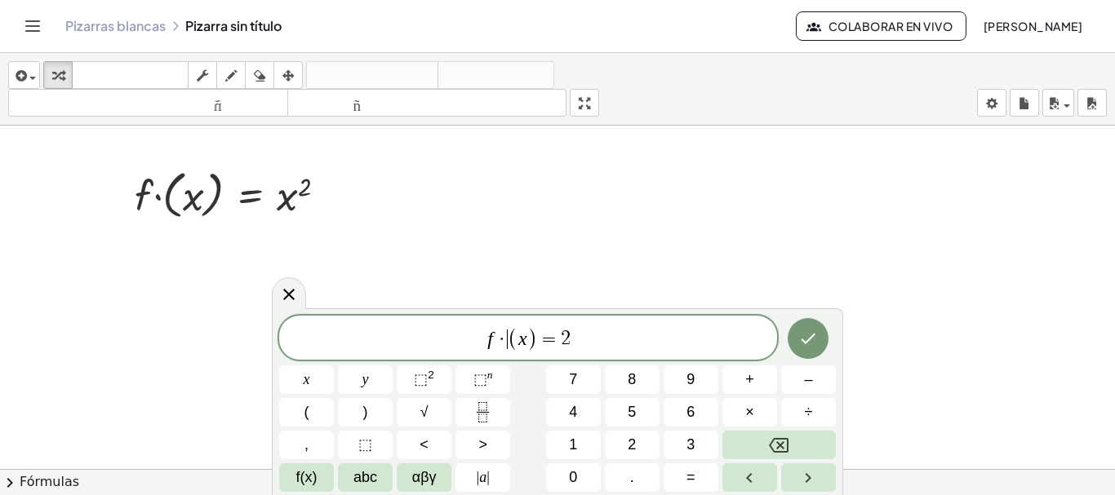
click at [508, 340] on span "f · ​ ( x ) = 2" at bounding box center [528, 339] width 498 height 27
click at [579, 340] on span "f ′ ( x ) = 2 ​" at bounding box center [528, 339] width 498 height 27
click at [813, 344] on icon "Hecho" at bounding box center [808, 339] width 20 height 20
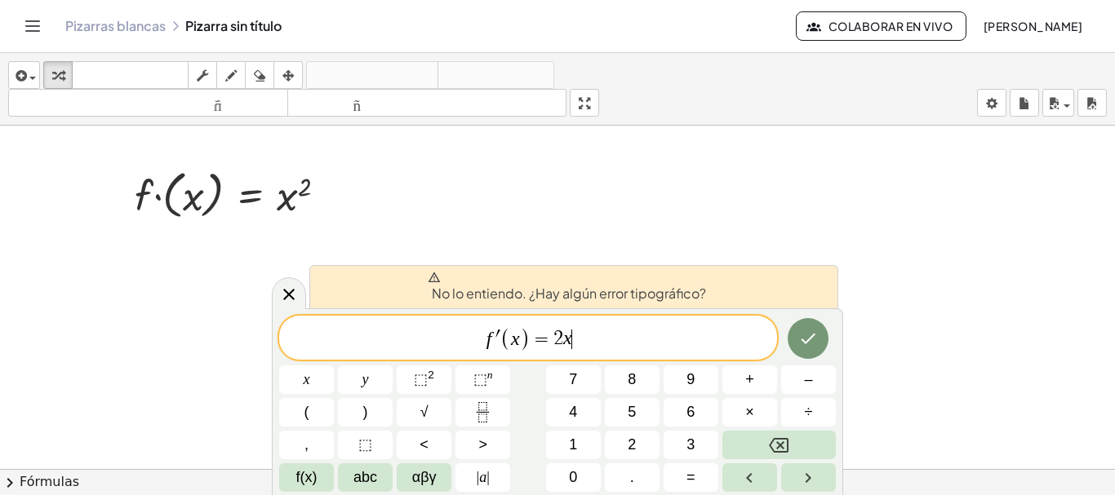
click at [622, 344] on span "f ′ ( x ) = 2 x ​" at bounding box center [528, 339] width 498 height 27
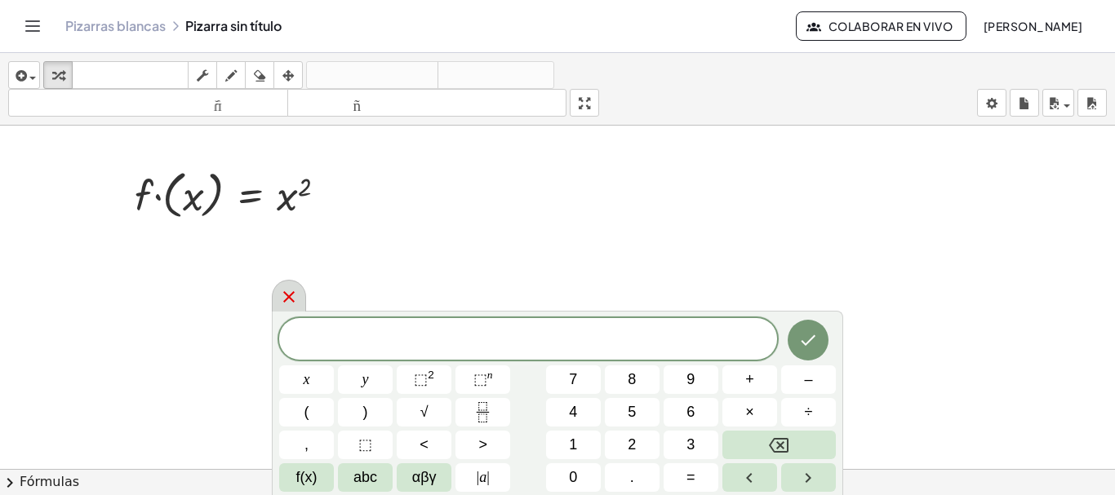
click at [291, 291] on icon at bounding box center [289, 297] width 20 height 20
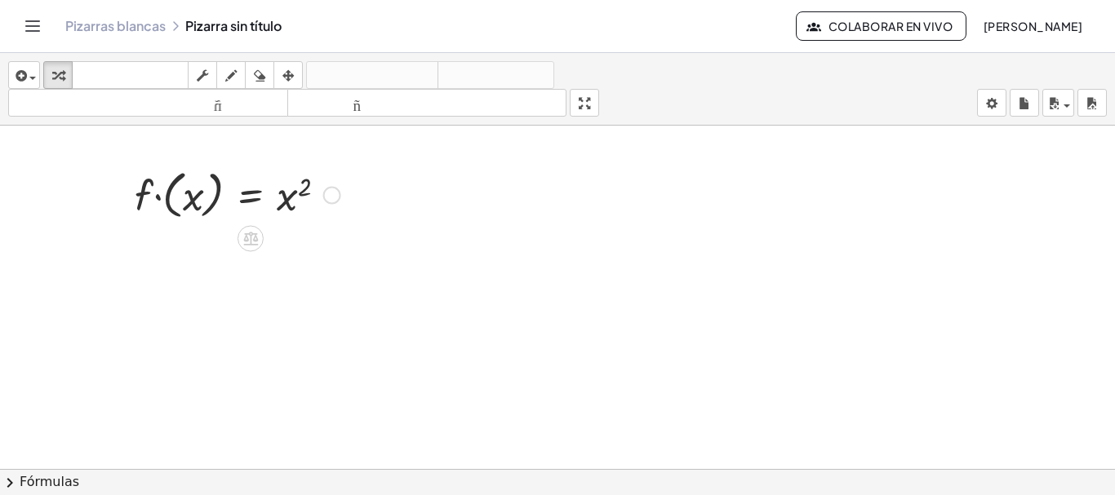
click at [328, 192] on div "Copiado done" at bounding box center [332, 196] width 18 height 18
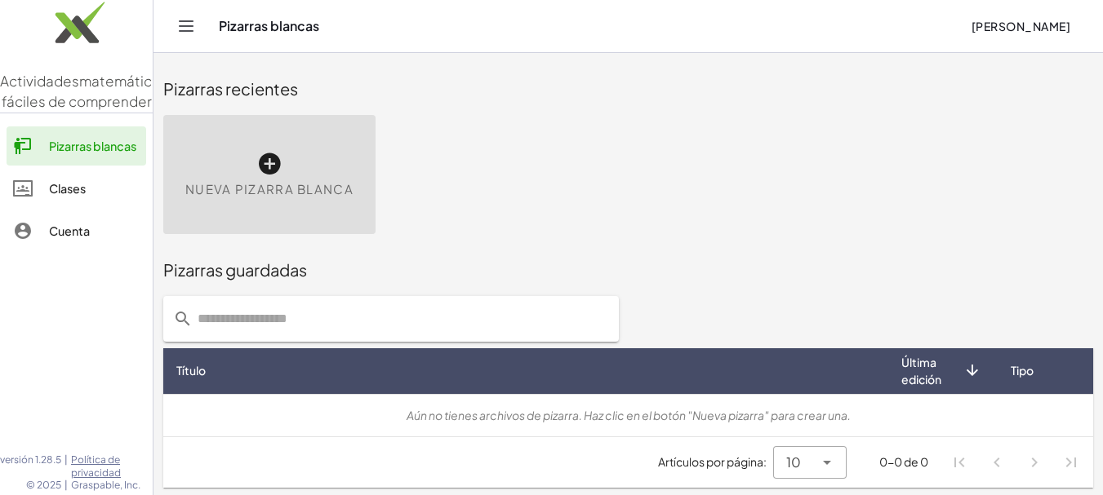
click at [256, 165] on icon at bounding box center [269, 164] width 26 height 26
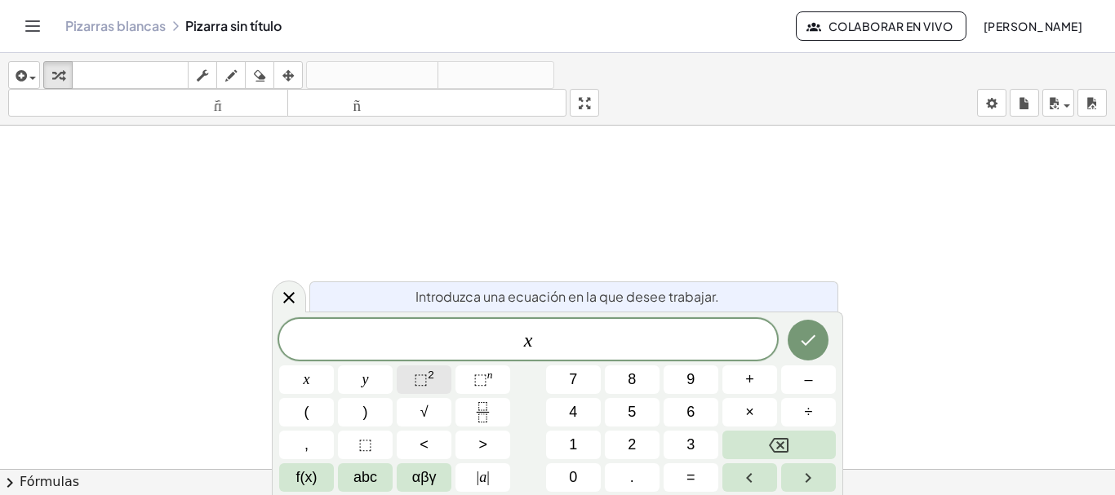
click at [428, 367] on button "⬚ 2" at bounding box center [424, 380] width 55 height 29
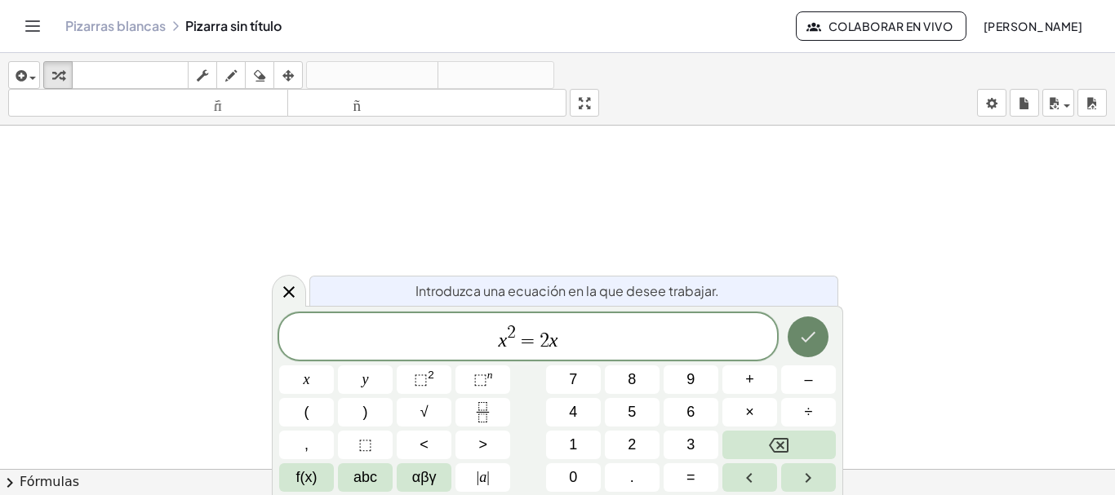
click at [802, 329] on icon "Hecho" at bounding box center [808, 337] width 20 height 20
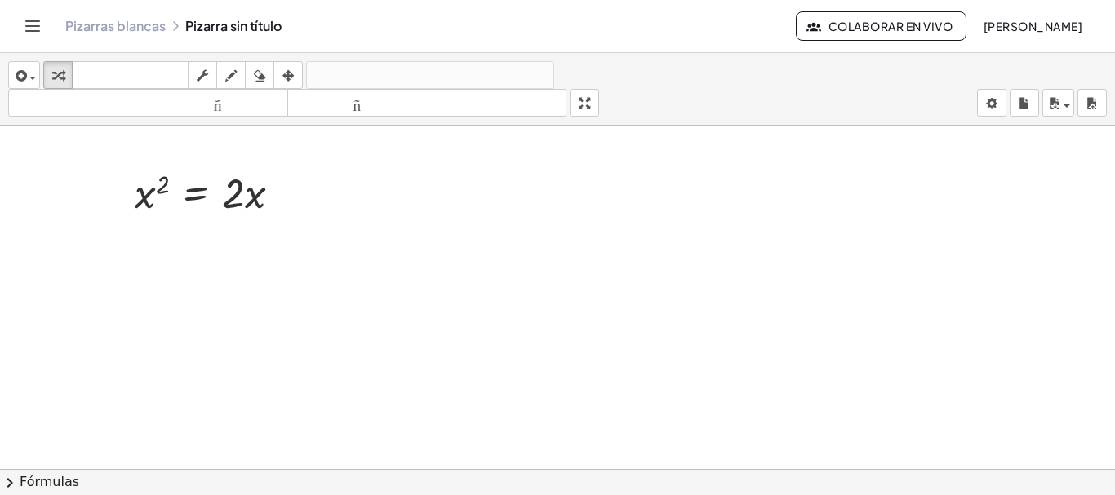
click at [264, 246] on div at bounding box center [557, 481] width 1115 height 710
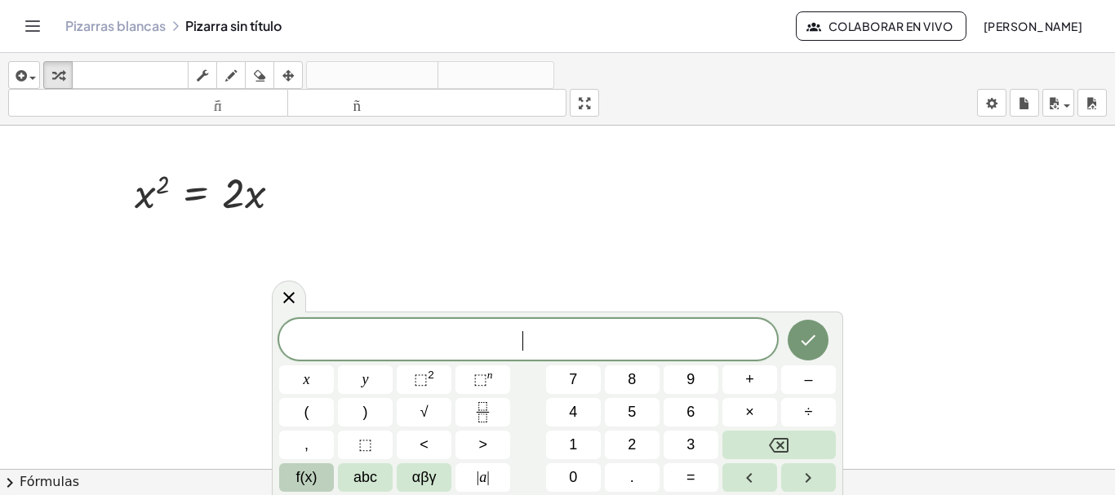
click at [315, 471] on span "f(x)" at bounding box center [306, 478] width 21 height 22
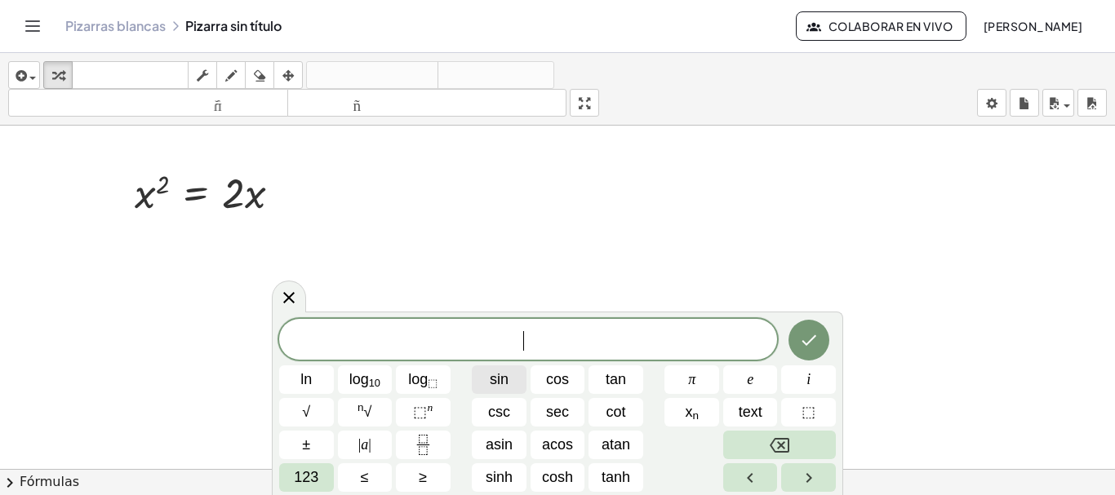
click at [513, 389] on button "sin" at bounding box center [499, 380] width 55 height 29
click at [433, 447] on button "Fraction" at bounding box center [423, 445] width 55 height 29
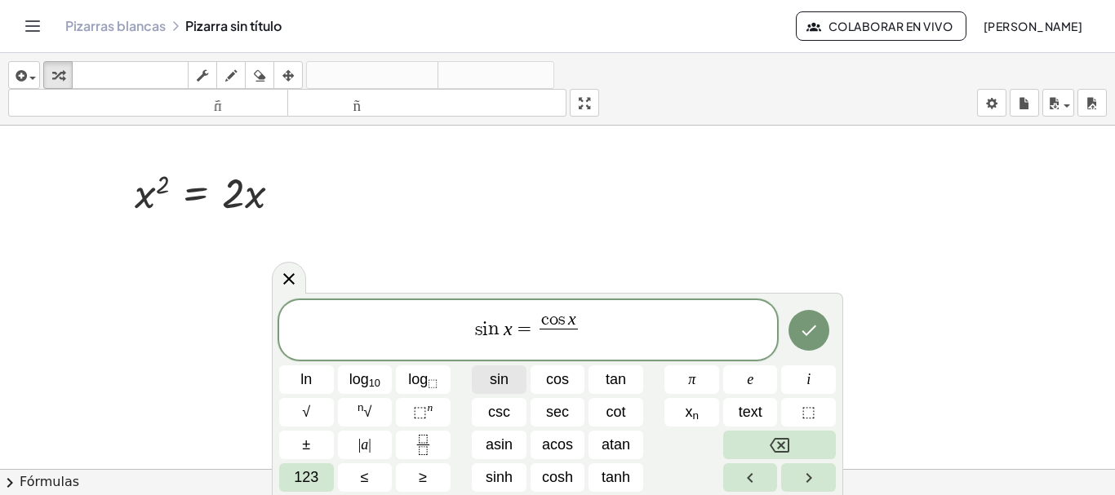
click at [512, 381] on button "sin" at bounding box center [499, 380] width 55 height 29
click at [812, 339] on icon "Done" at bounding box center [809, 331] width 20 height 20
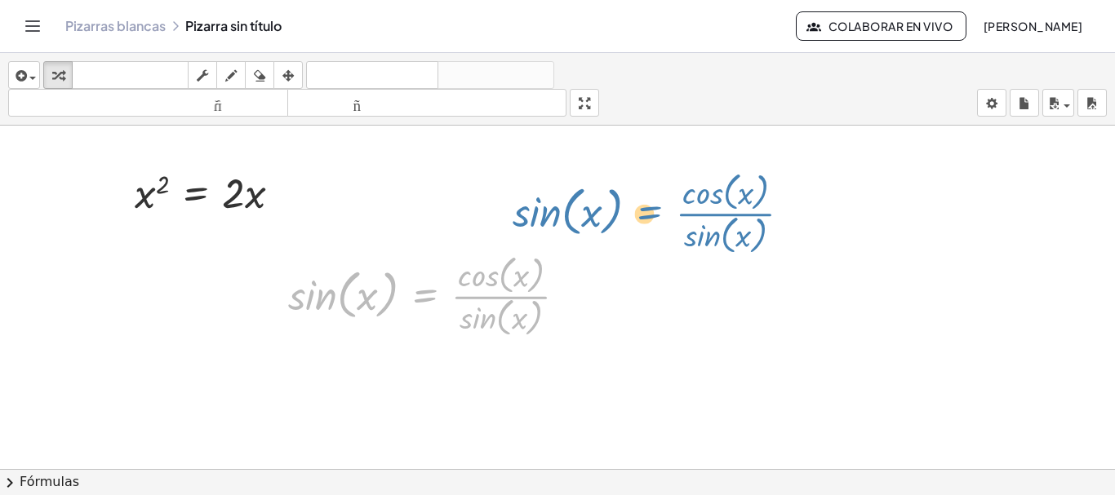
drag, startPoint x: 432, startPoint y: 296, endPoint x: 657, endPoint y: 213, distance: 240.2
click at [657, 213] on div "x 2 = · 2 · x sin ( , x ) = · cos ( , x ) · sin ( , x ) sin ( , x ) = · cos ( ,…" at bounding box center [557, 481] width 1115 height 710
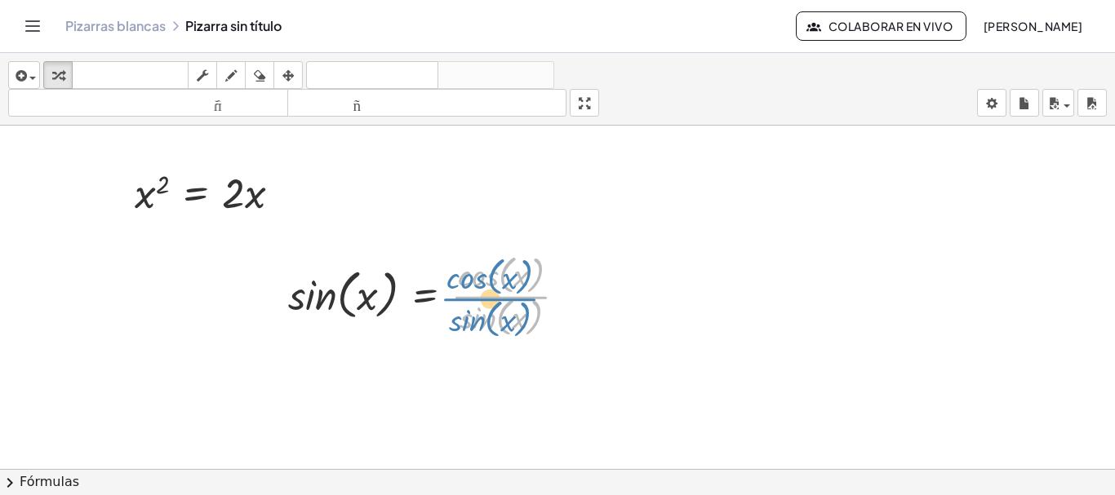
drag, startPoint x: 492, startPoint y: 301, endPoint x: 481, endPoint y: 302, distance: 11.5
click at [481, 302] on div at bounding box center [434, 295] width 308 height 91
click at [349, 300] on div at bounding box center [434, 295] width 308 height 91
click at [381, 331] on div at bounding box center [434, 295] width 308 height 91
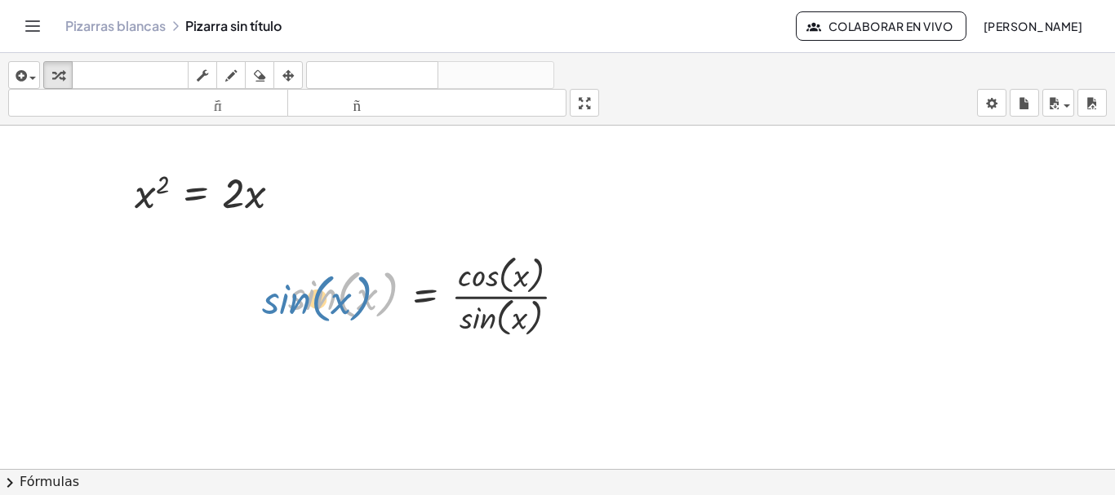
drag, startPoint x: 316, startPoint y: 318, endPoint x: 305, endPoint y: 322, distance: 11.4
click at [305, 322] on div at bounding box center [434, 295] width 308 height 91
click at [389, 326] on div at bounding box center [434, 295] width 308 height 91
click at [428, 327] on div at bounding box center [434, 295] width 308 height 91
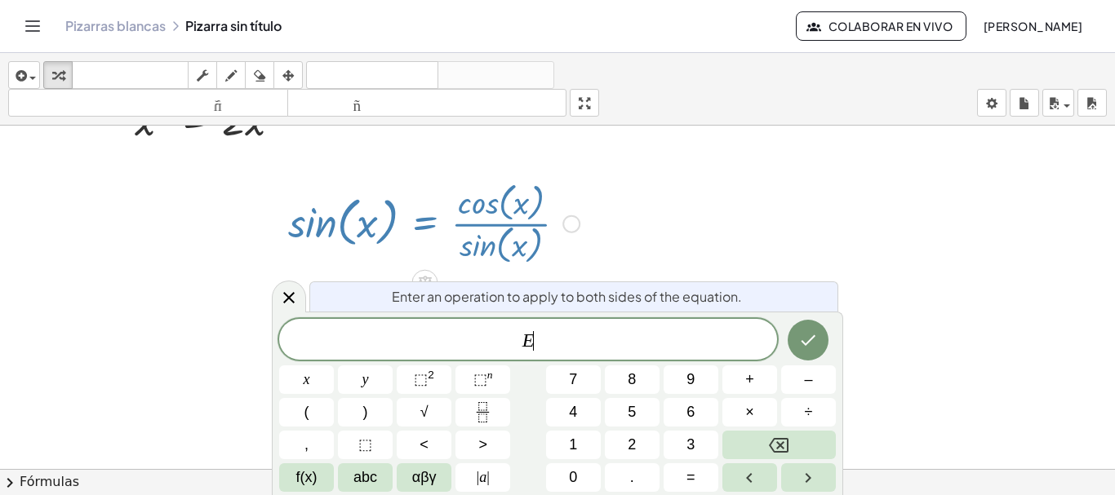
scroll to position [73, 0]
click at [284, 303] on icon at bounding box center [288, 296] width 11 height 11
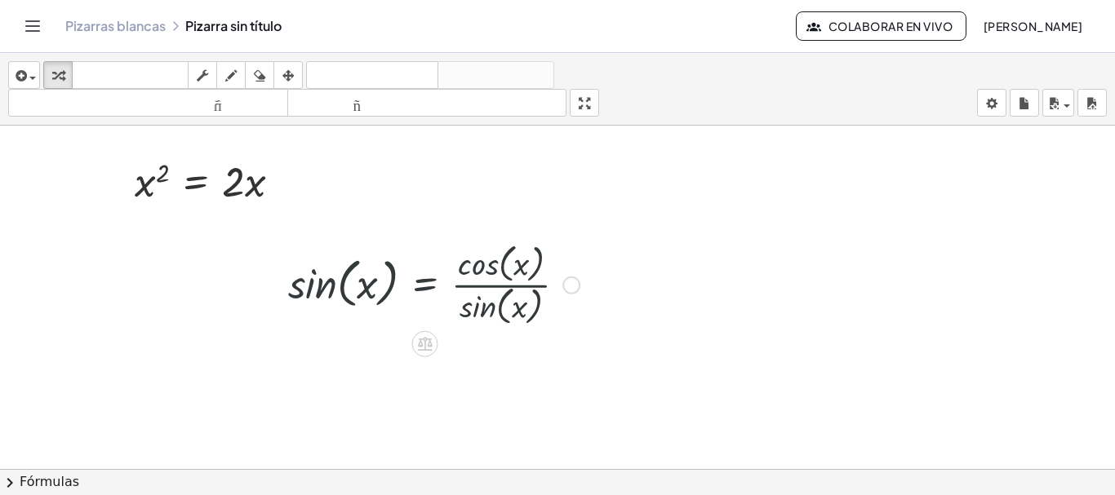
scroll to position [0, 0]
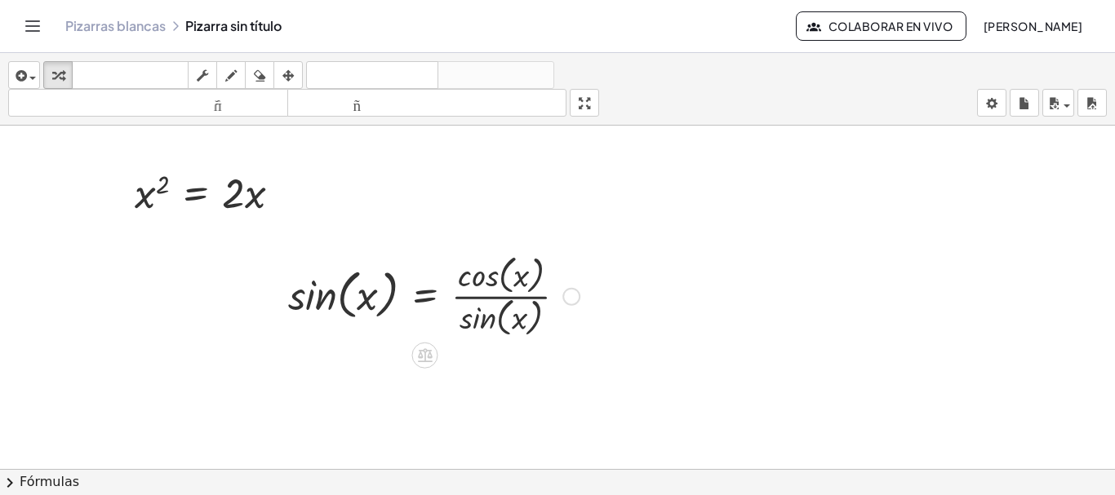
click at [426, 317] on div at bounding box center [434, 295] width 308 height 91
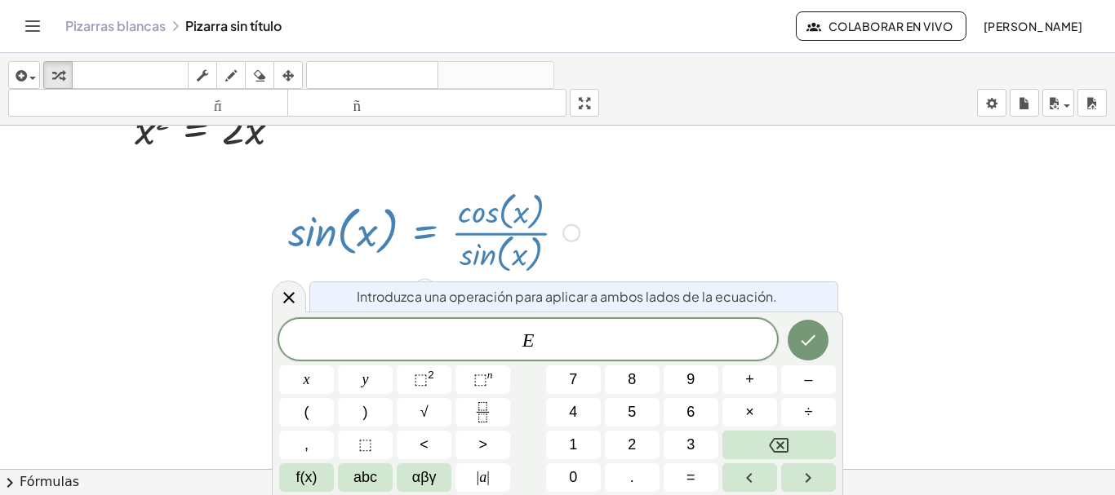
scroll to position [73, 0]
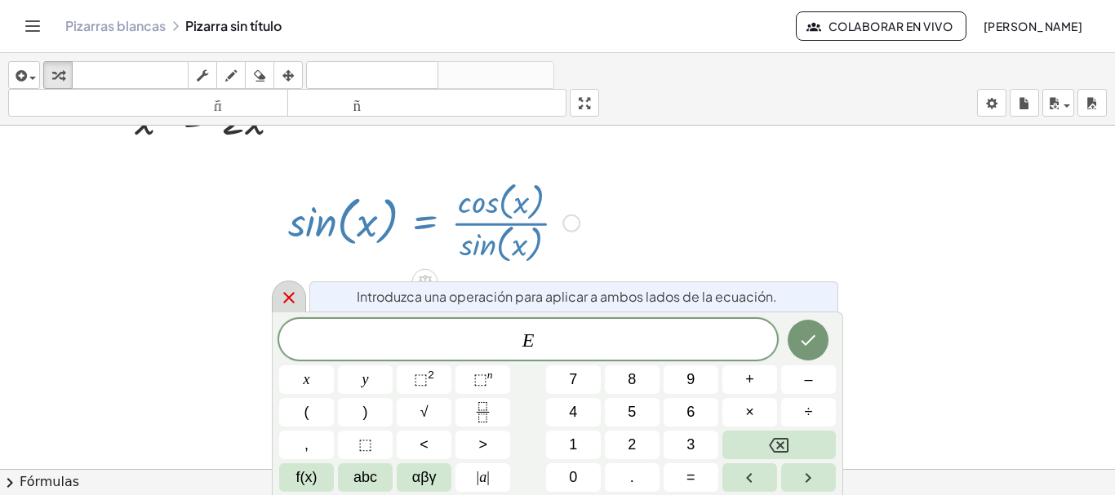
click at [285, 296] on icon at bounding box center [289, 298] width 20 height 20
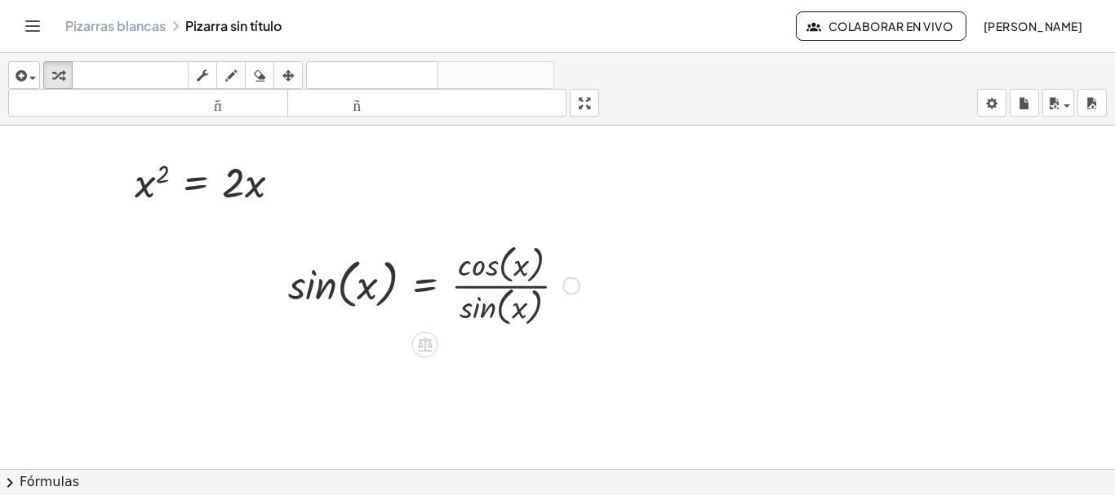
scroll to position [0, 0]
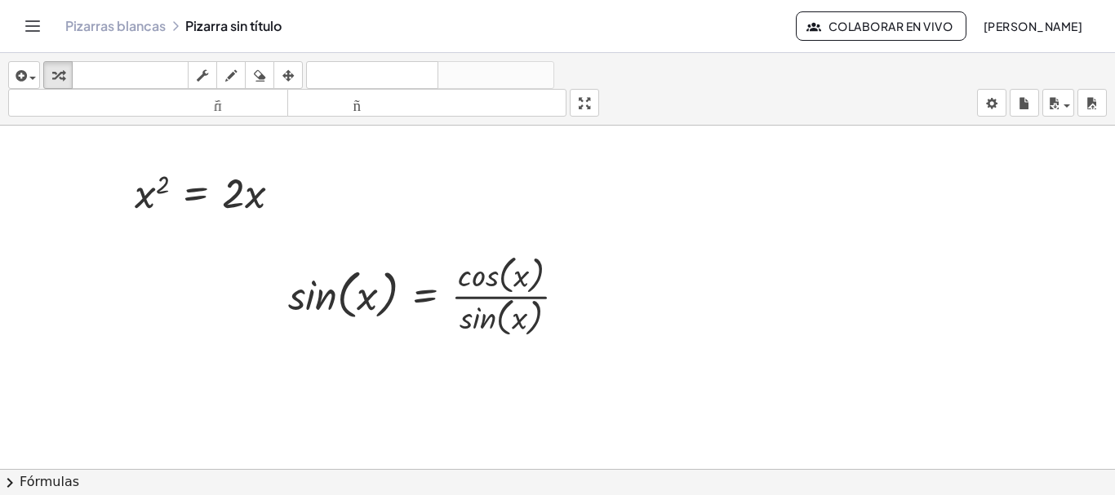
drag, startPoint x: 425, startPoint y: 358, endPoint x: 361, endPoint y: 361, distance: 64.5
click at [361, 361] on div "x 2 = · 2 · x sin ( , x ) = · cos ( , x ) · sin ( , x )" at bounding box center [557, 481] width 1115 height 710
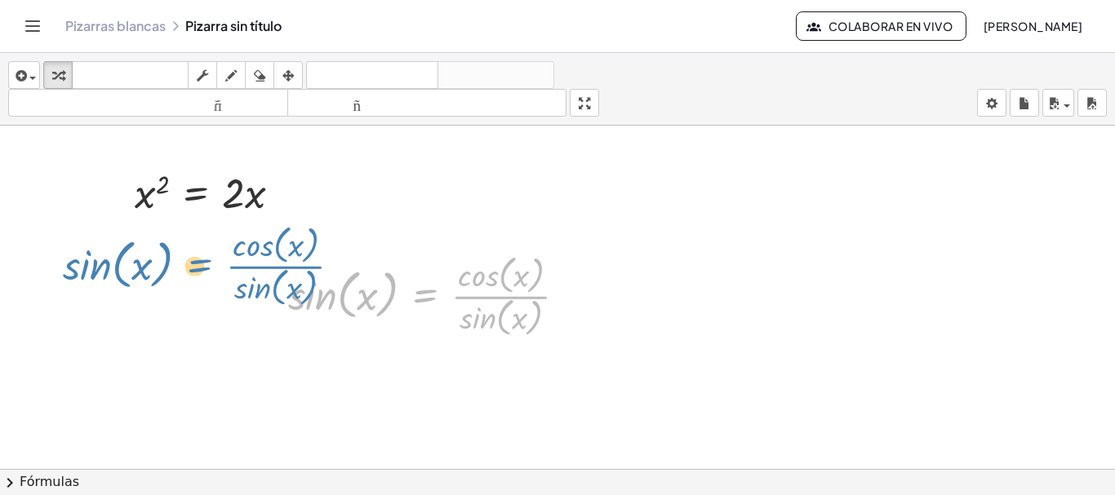
drag, startPoint x: 409, startPoint y: 316, endPoint x: 184, endPoint y: 286, distance: 226.5
click at [184, 286] on div "x 2 = · 2 · x sin ( , x ) = · cos ( , x ) · sin ( , x ) sin ( , x ) = · cos ( ,…" at bounding box center [557, 481] width 1115 height 710
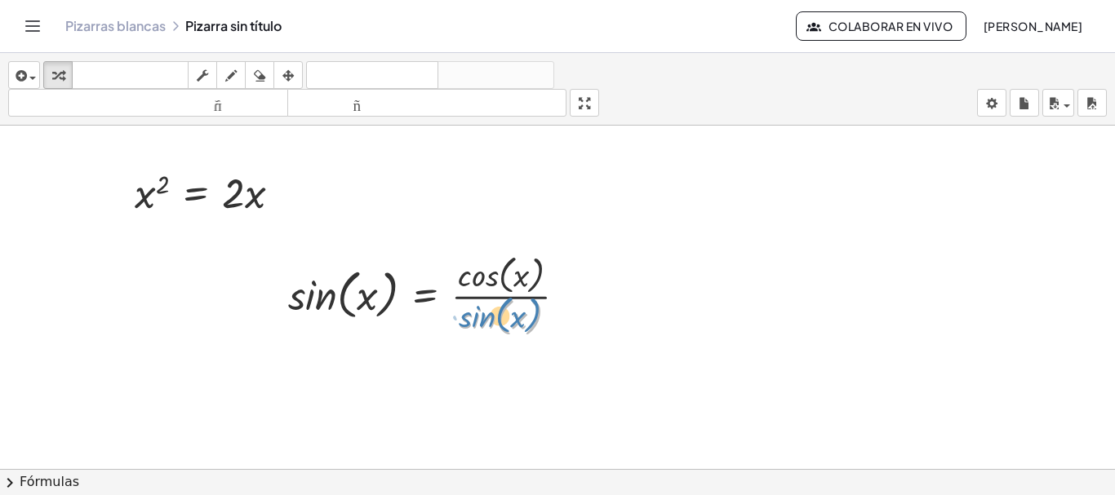
click at [570, 312] on div at bounding box center [434, 295] width 308 height 91
click at [576, 296] on div at bounding box center [571, 297] width 18 height 18
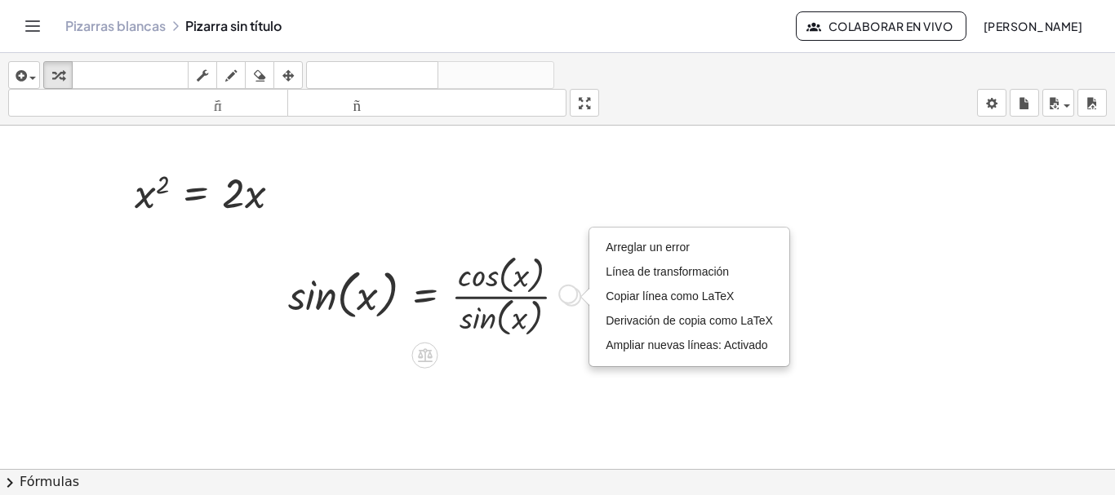
click at [571, 294] on div "Arreglar un error Línea de transformación Copiar línea como LaTeX Derivación de…" at bounding box center [571, 297] width 18 height 18
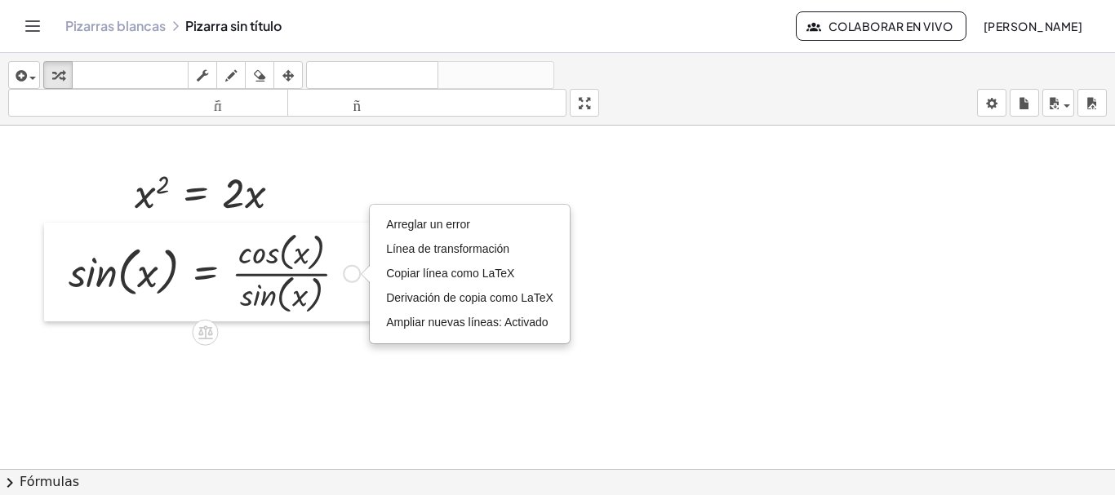
drag, startPoint x: 277, startPoint y: 294, endPoint x: 57, endPoint y: 271, distance: 220.8
click at [57, 271] on div at bounding box center [56, 272] width 24 height 99
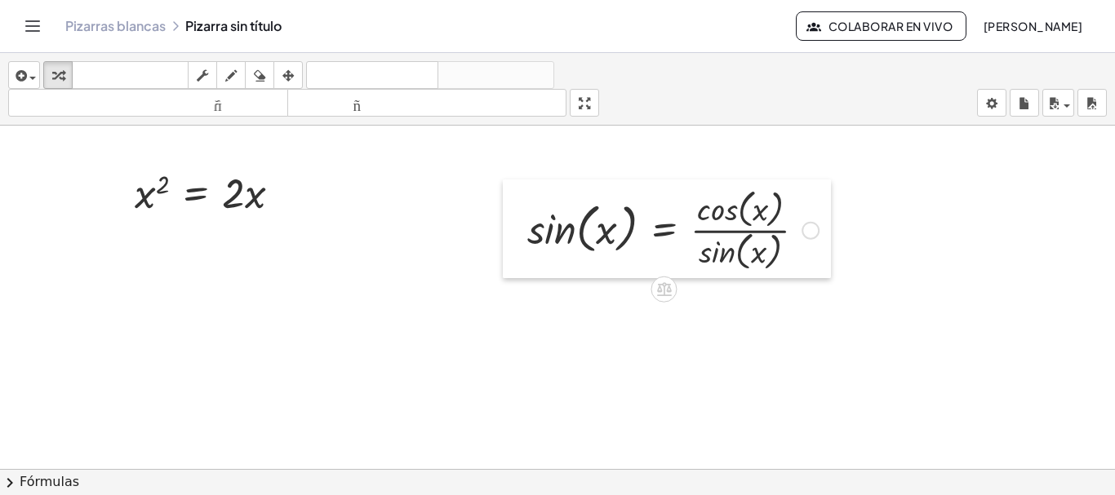
drag, startPoint x: 51, startPoint y: 274, endPoint x: 509, endPoint y: 231, distance: 460.0
click at [509, 231] on div at bounding box center [515, 229] width 24 height 99
click at [288, 216] on div at bounding box center [215, 192] width 176 height 56
click at [612, 255] on div at bounding box center [672, 229] width 308 height 91
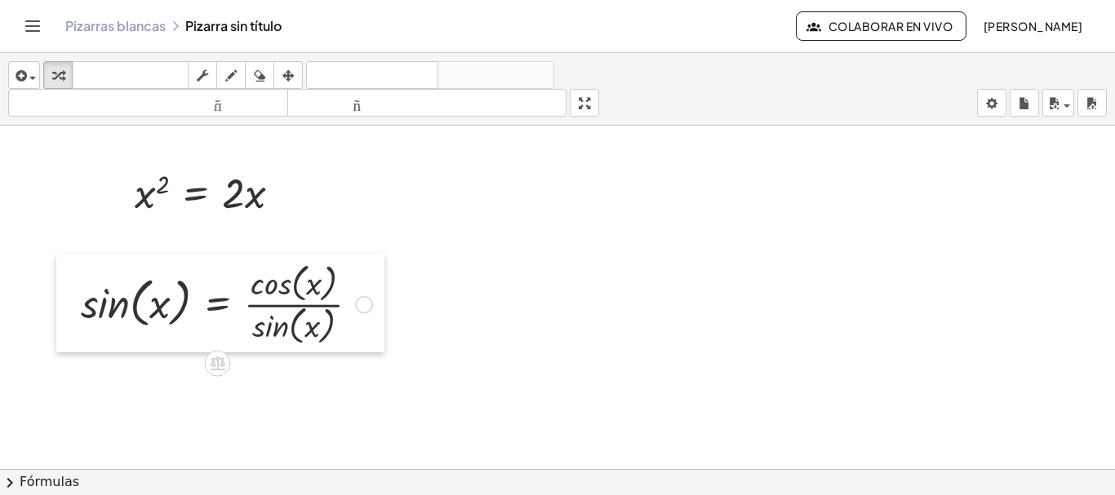
drag, startPoint x: 502, startPoint y: 229, endPoint x: 56, endPoint y: 304, distance: 451.8
click at [56, 304] on div at bounding box center [68, 303] width 24 height 99
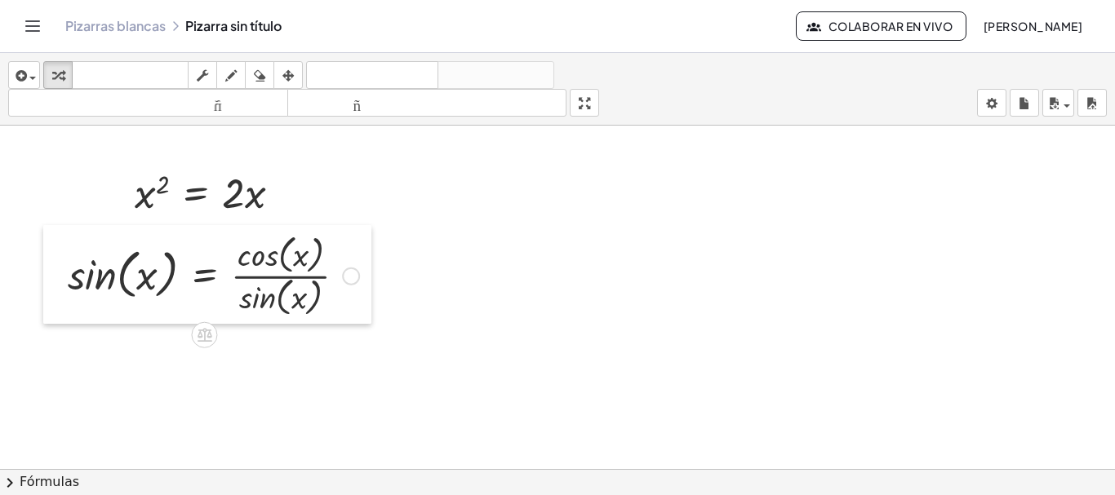
drag, startPoint x: 56, startPoint y: 304, endPoint x: 41, endPoint y: 275, distance: 32.5
click at [43, 275] on div at bounding box center [55, 274] width 24 height 99
click at [275, 197] on div at bounding box center [215, 192] width 176 height 56
click at [284, 197] on div at bounding box center [286, 193] width 18 height 18
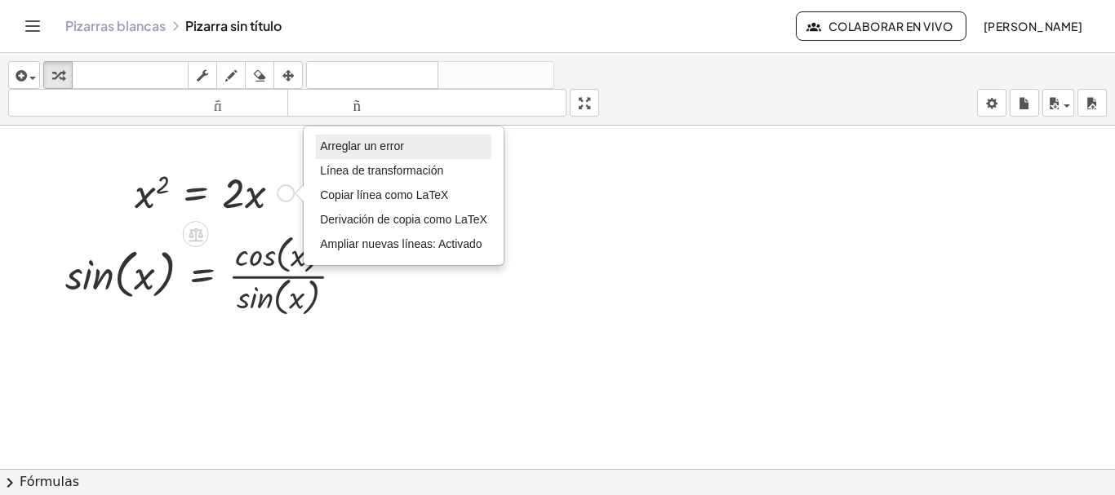
click at [333, 141] on font "Arreglar un error" at bounding box center [362, 146] width 84 height 13
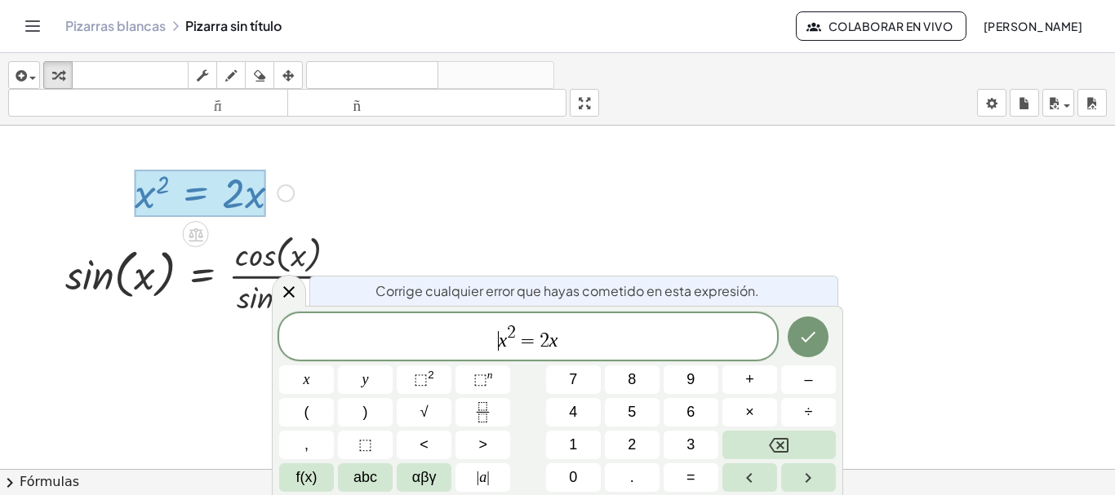
click at [487, 340] on span "​ x 2 = 2 x" at bounding box center [528, 337] width 498 height 29
click at [501, 344] on span "f ′ ​ x" at bounding box center [498, 340] width 25 height 20
click at [812, 341] on icon "Hecho" at bounding box center [808, 337] width 20 height 20
click at [799, 340] on icon "Hecho" at bounding box center [808, 337] width 20 height 20
click at [626, 344] on span "f ′ ( x ) x 2 = 2 x ​" at bounding box center [528, 337] width 498 height 32
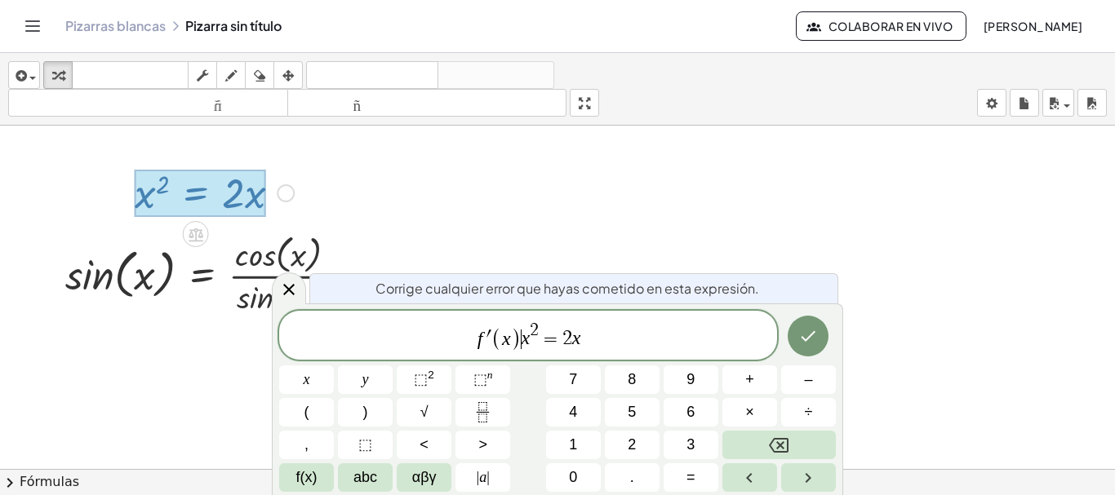
click at [520, 341] on span "f ′ ( x ) ​ x 2 = 2 x" at bounding box center [528, 337] width 498 height 32
click at [813, 337] on icon "Hecho" at bounding box center [808, 337] width 20 height 20
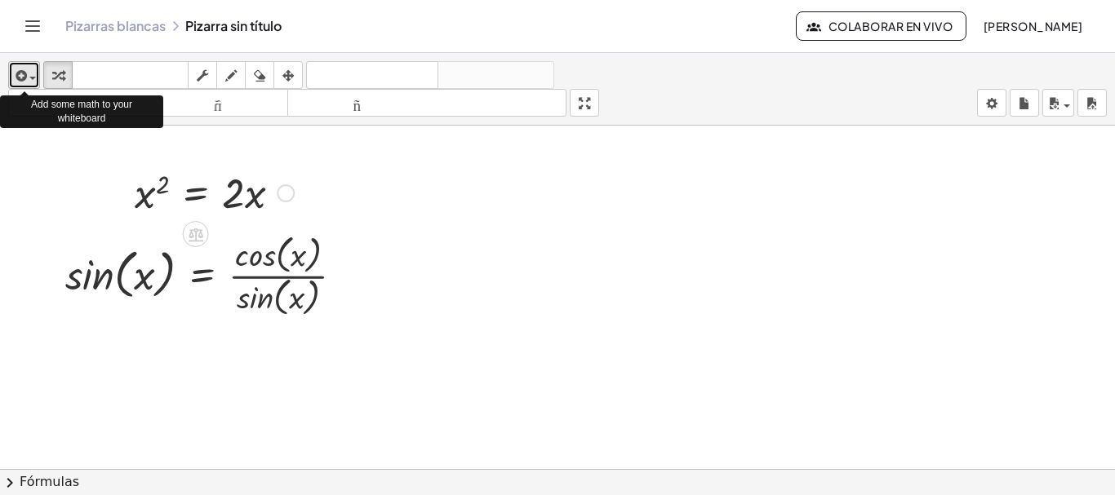
click at [26, 73] on icon "button" at bounding box center [19, 76] width 15 height 20
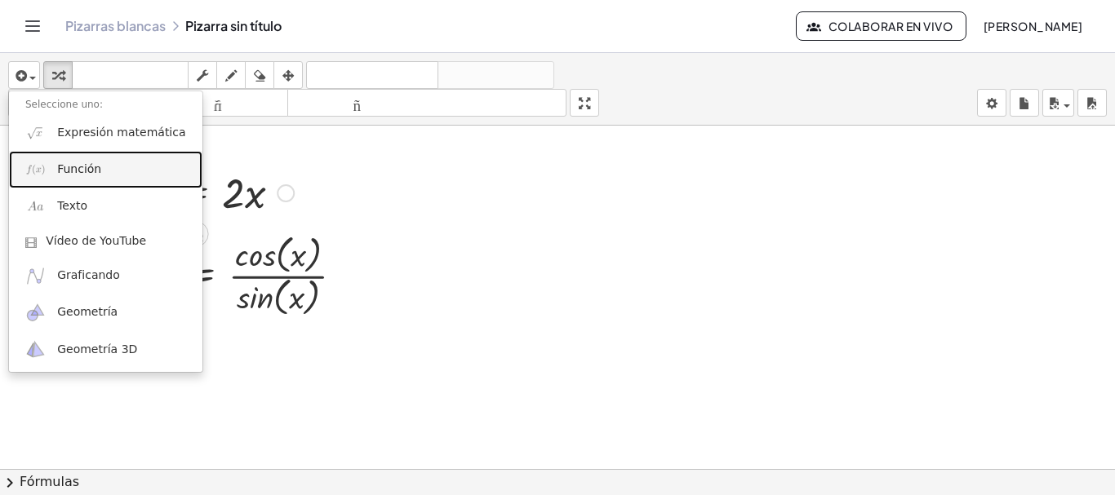
click at [103, 158] on link "Función" at bounding box center [105, 169] width 193 height 37
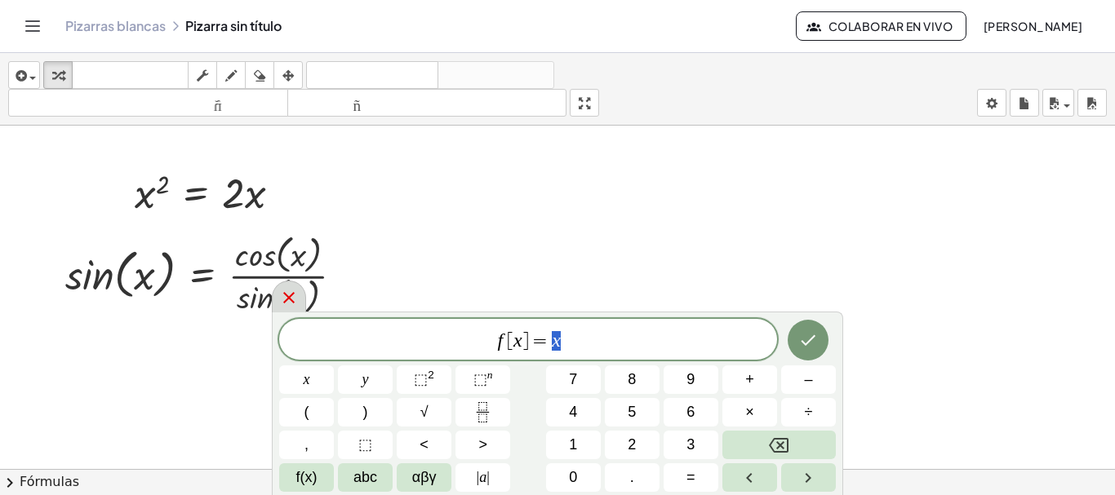
click at [287, 298] on icon at bounding box center [289, 298] width 20 height 20
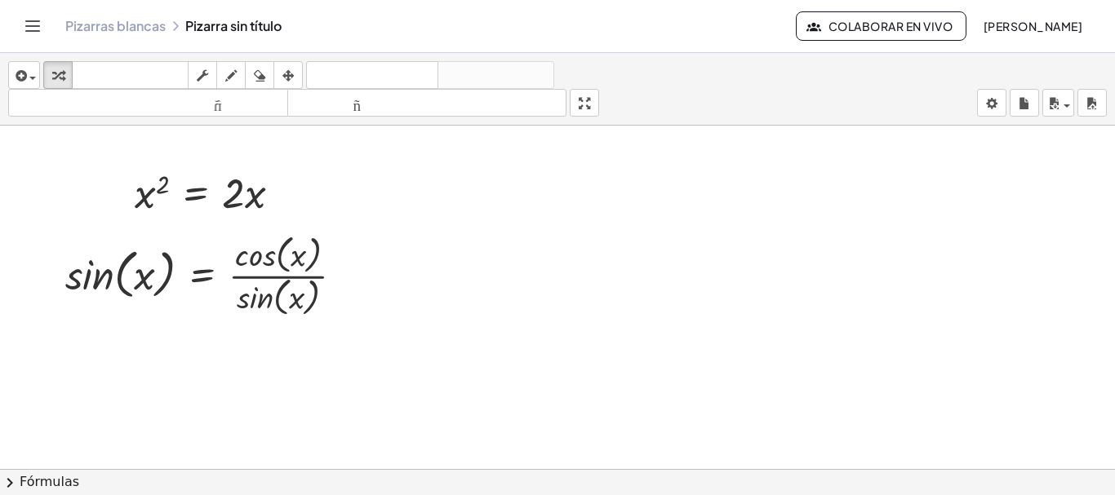
click at [24, 23] on icon "Cambiar navegación" at bounding box center [33, 26] width 20 height 20
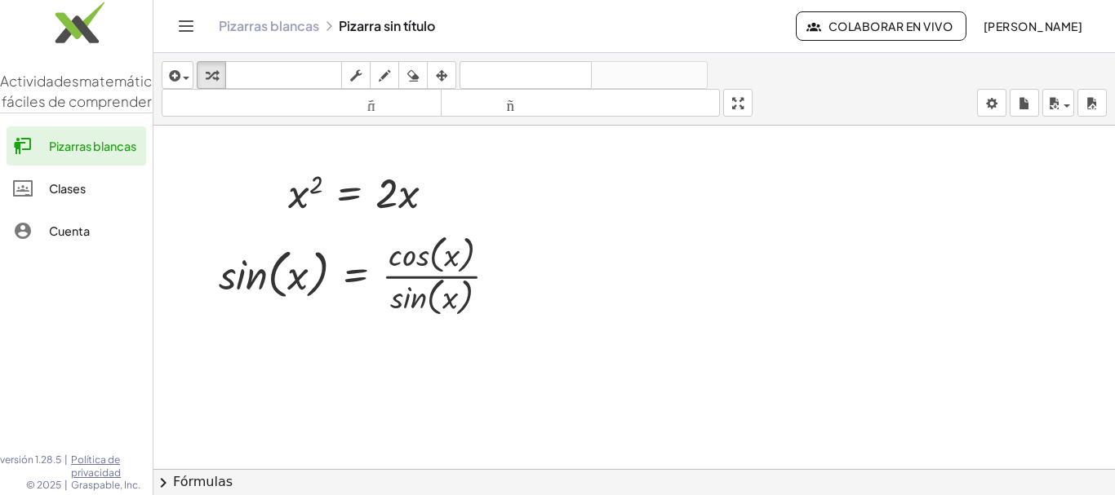
click at [175, 31] on button "Cambiar navegación" at bounding box center [186, 26] width 26 height 26
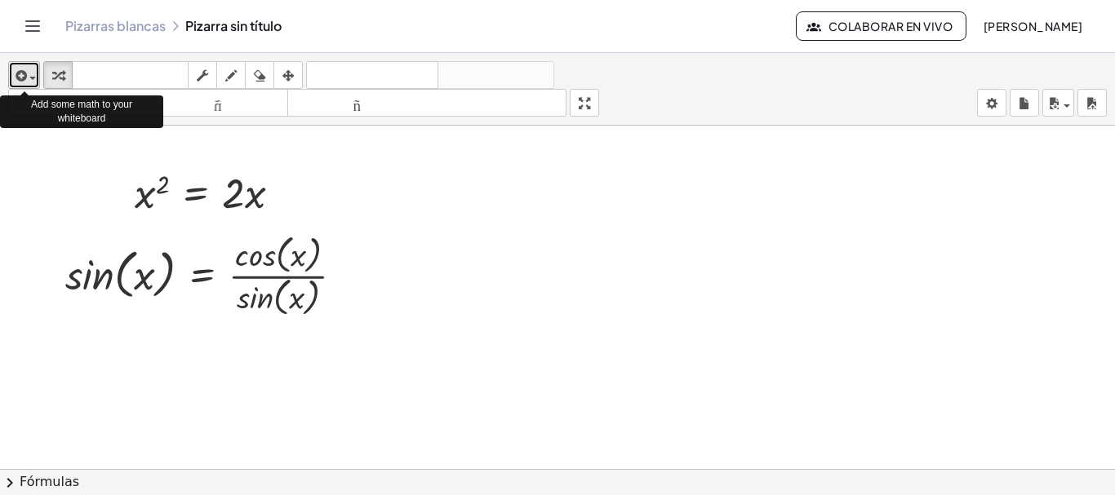
click at [31, 81] on div "button" at bounding box center [24, 75] width 24 height 20
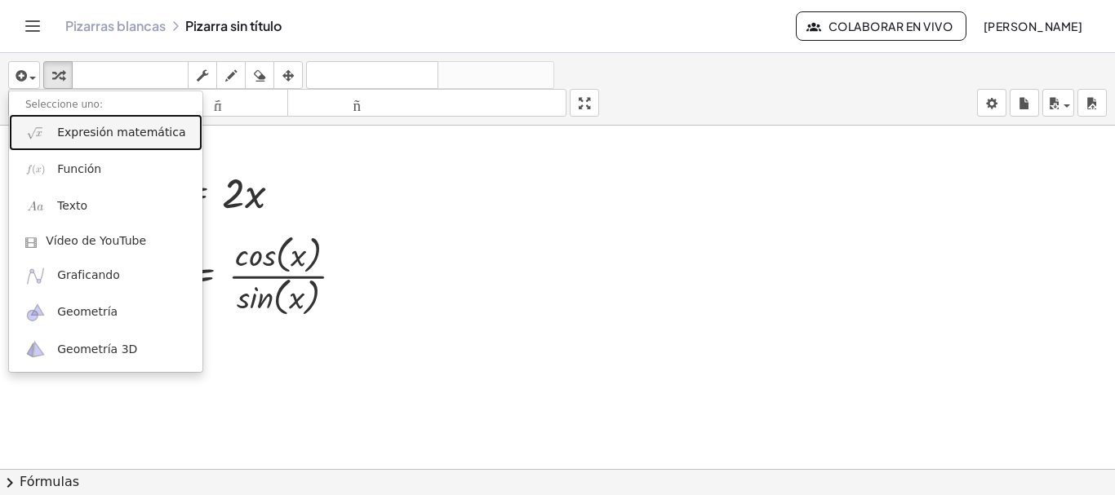
click at [95, 138] on font "Expresión matemática" at bounding box center [121, 132] width 128 height 13
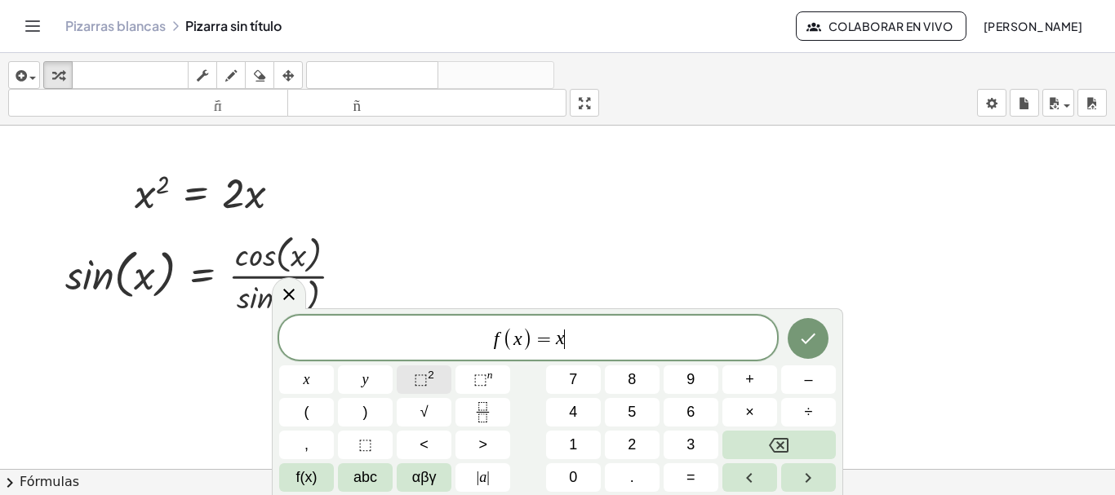
click at [425, 376] on span "⬚" at bounding box center [421, 379] width 14 height 16
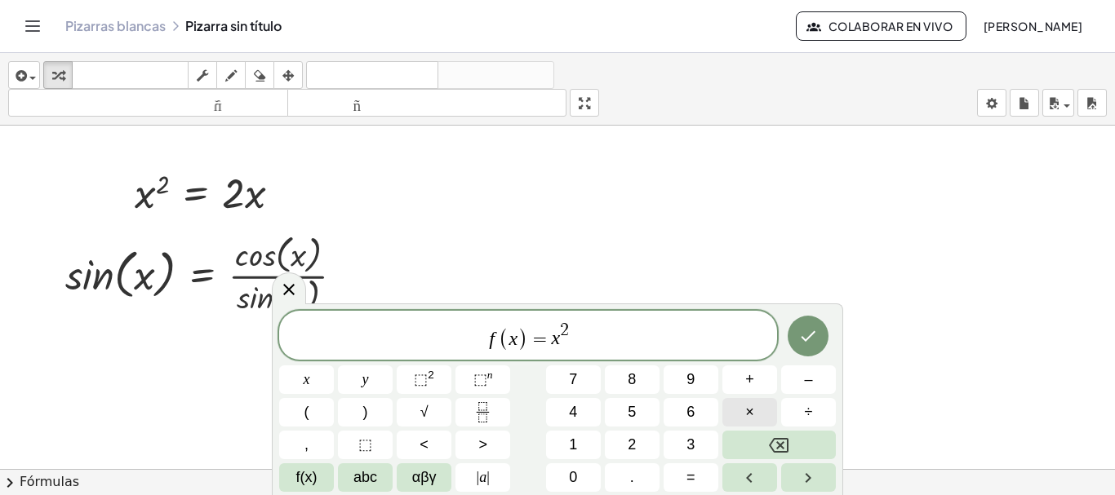
click at [753, 415] on span "×" at bounding box center [749, 413] width 9 height 22
click at [307, 481] on span "f(x)" at bounding box center [306, 478] width 21 height 22
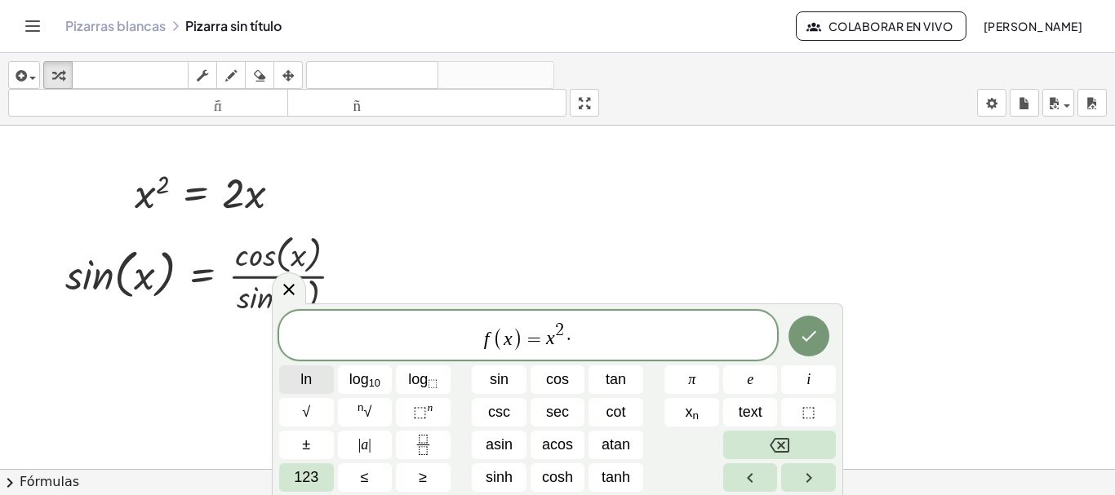
click at [318, 385] on button "ln" at bounding box center [306, 380] width 55 height 29
